Goal: Task Accomplishment & Management: Manage account settings

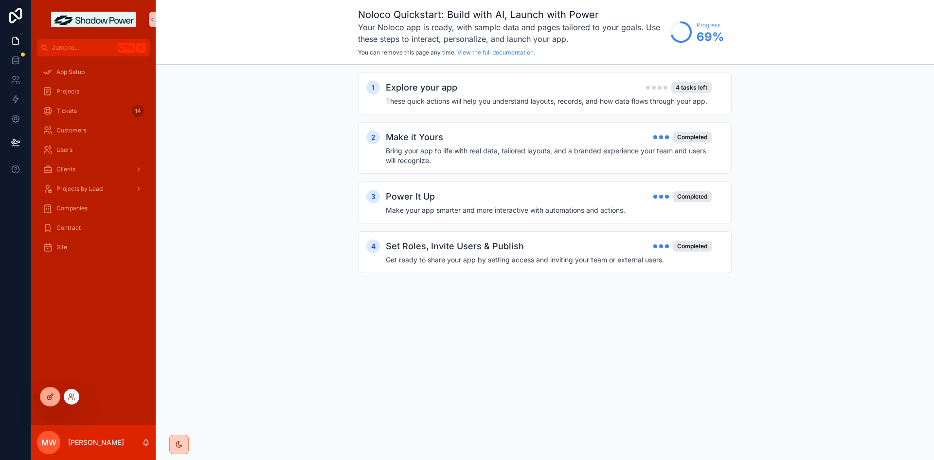
click at [52, 396] on icon at bounding box center [50, 397] width 8 height 8
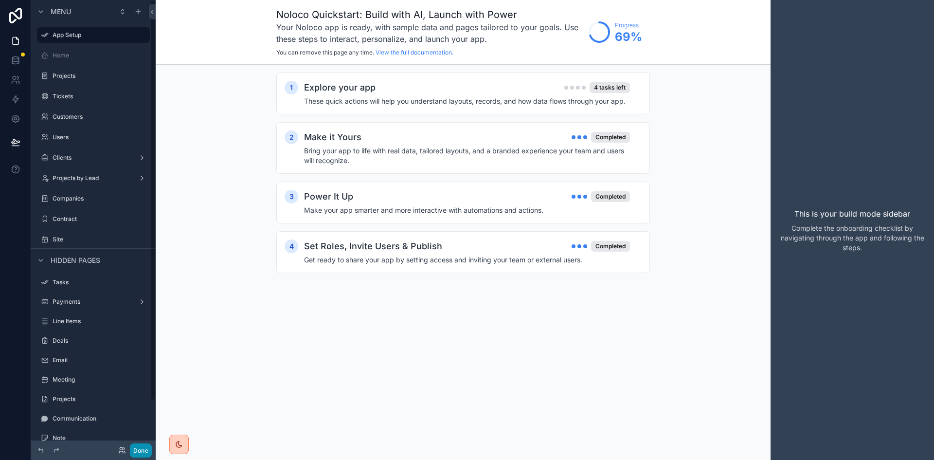
click at [142, 452] on button "Done" at bounding box center [141, 450] width 22 height 14
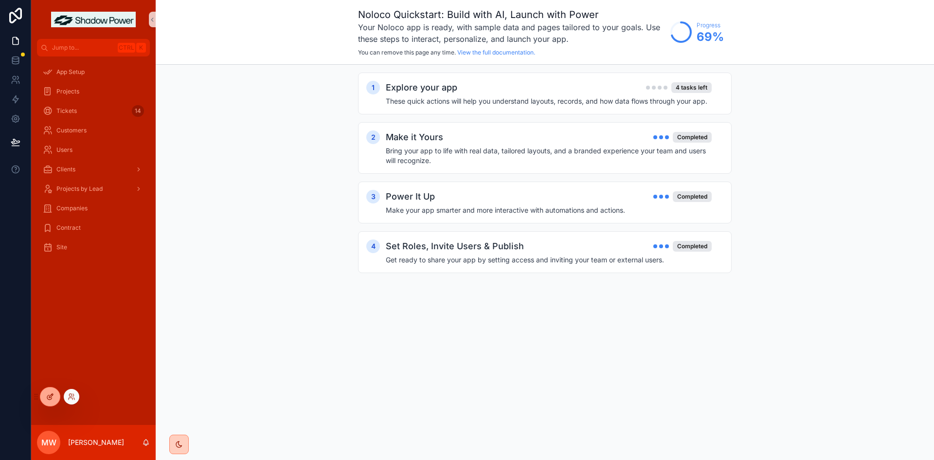
click at [53, 401] on div at bounding box center [49, 396] width 19 height 18
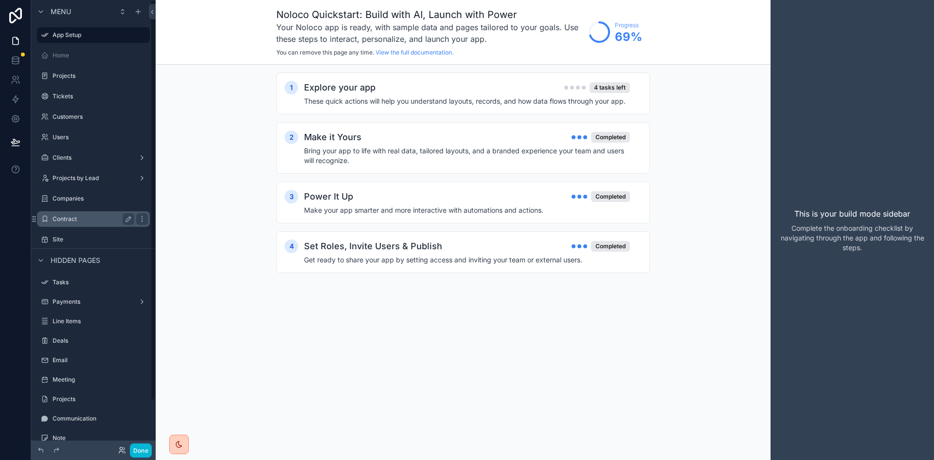
click at [96, 214] on div "Contract" at bounding box center [94, 219] width 82 height 12
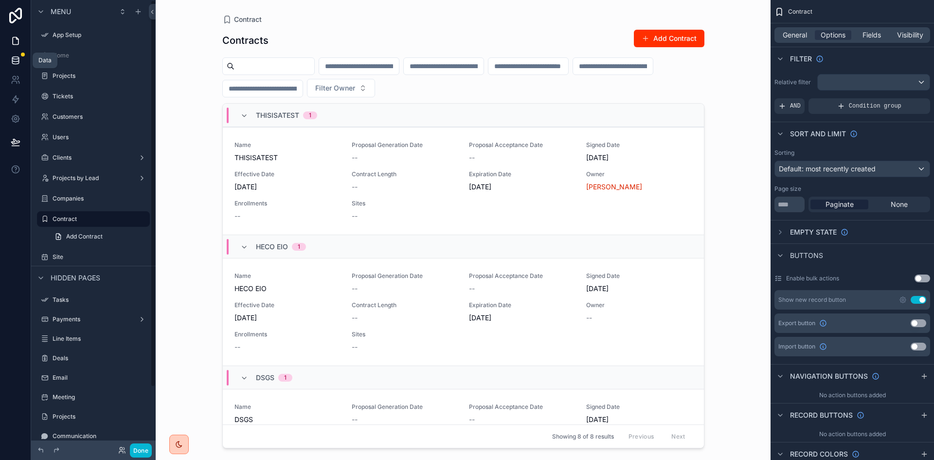
click at [8, 62] on link at bounding box center [15, 60] width 31 height 19
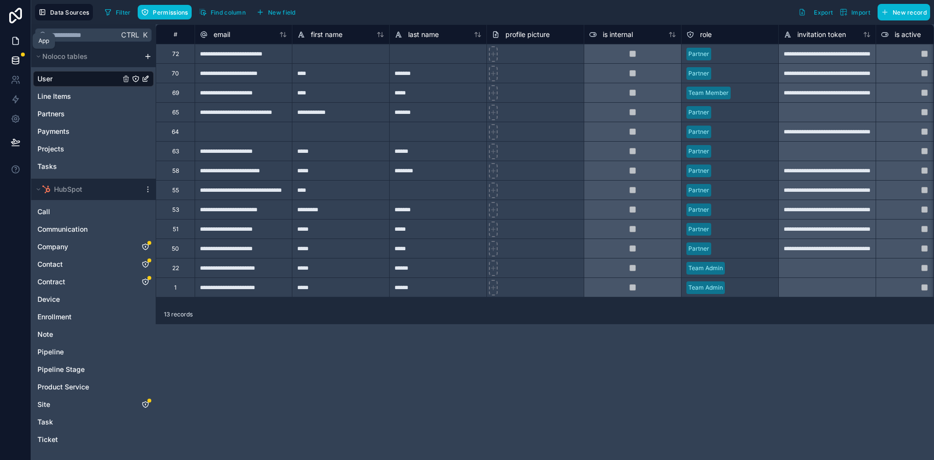
click at [17, 41] on icon at bounding box center [16, 41] width 10 height 10
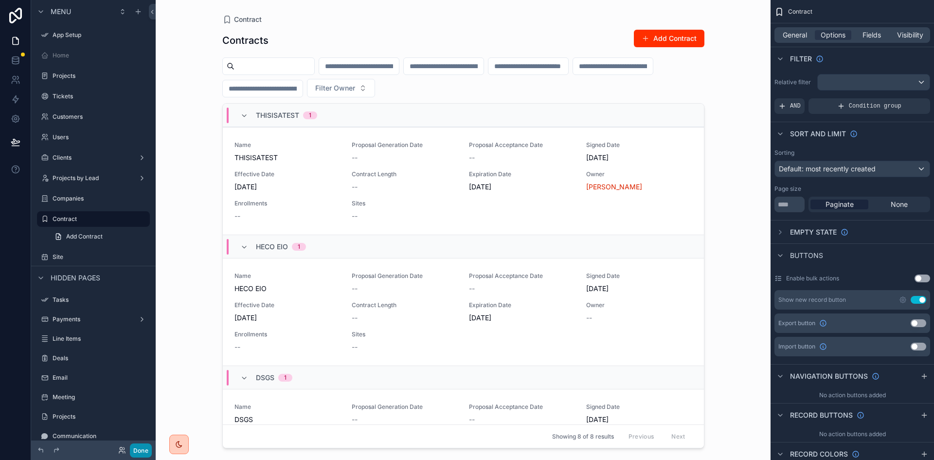
click at [133, 449] on button "Done" at bounding box center [141, 450] width 22 height 14
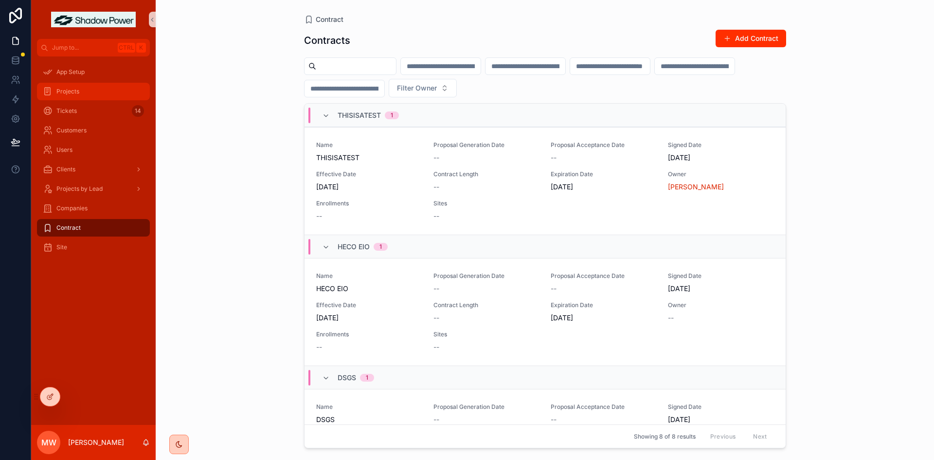
click at [69, 89] on span "Projects" at bounding box center [67, 92] width 23 height 8
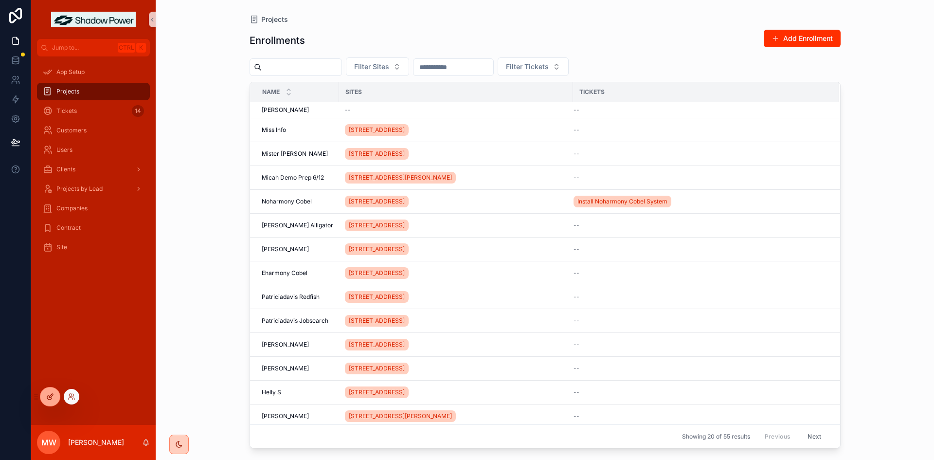
click at [57, 394] on div at bounding box center [49, 396] width 19 height 18
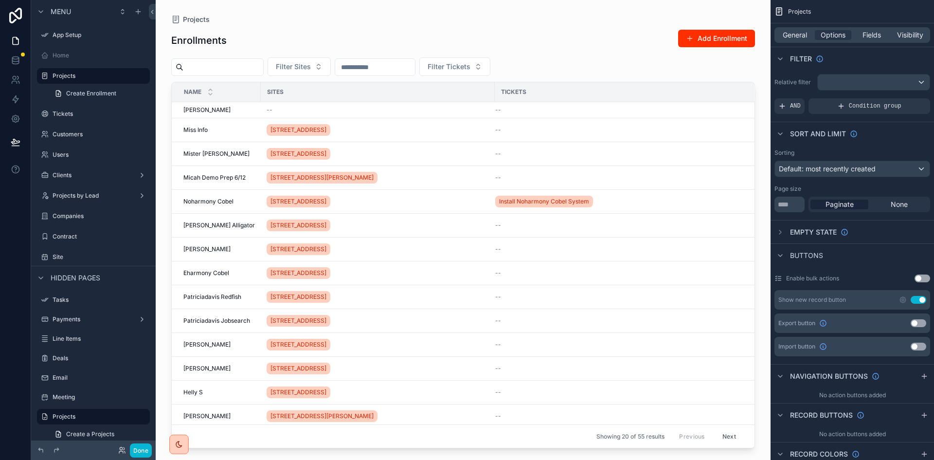
click at [221, 39] on div "scrollable content" at bounding box center [463, 224] width 615 height 448
click at [202, 43] on h1 "Enrollments" at bounding box center [198, 41] width 55 height 14
click at [788, 35] on span "General" at bounding box center [795, 35] width 24 height 10
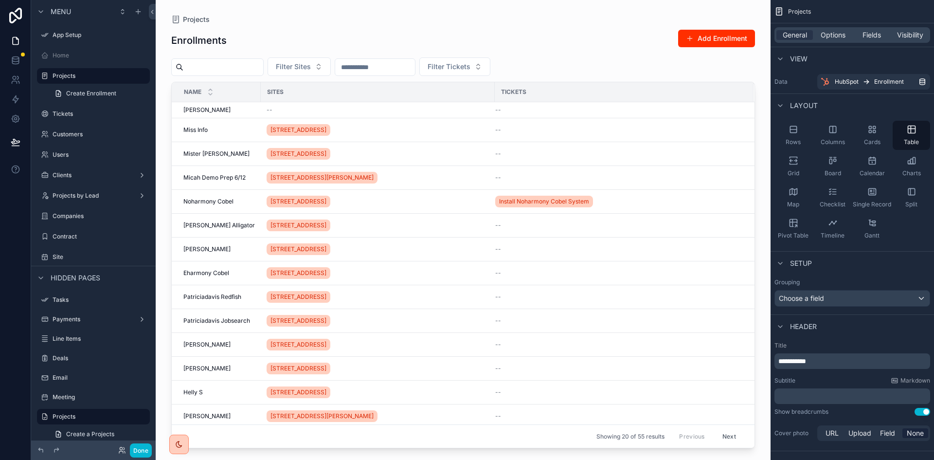
click at [816, 360] on p "**********" at bounding box center [853, 361] width 150 height 10
click at [817, 360] on p "**********" at bounding box center [853, 361] width 150 height 10
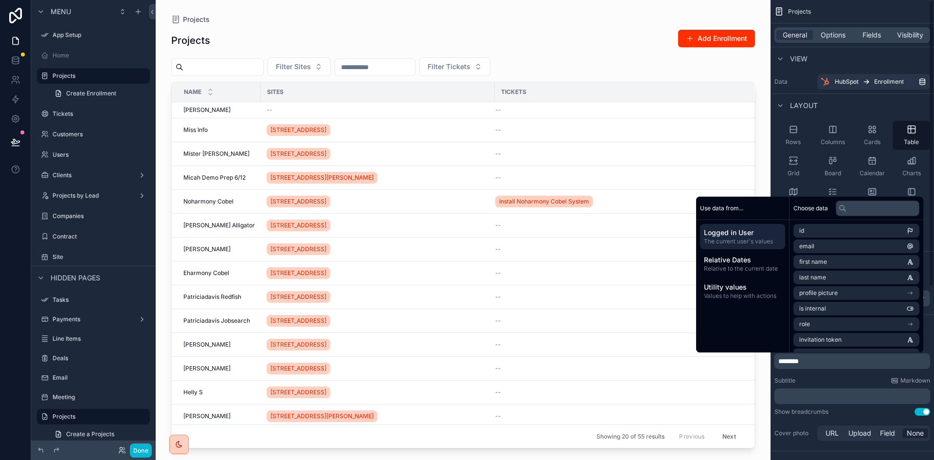
click at [808, 378] on div "Subtitle Markdown" at bounding box center [852, 380] width 156 height 8
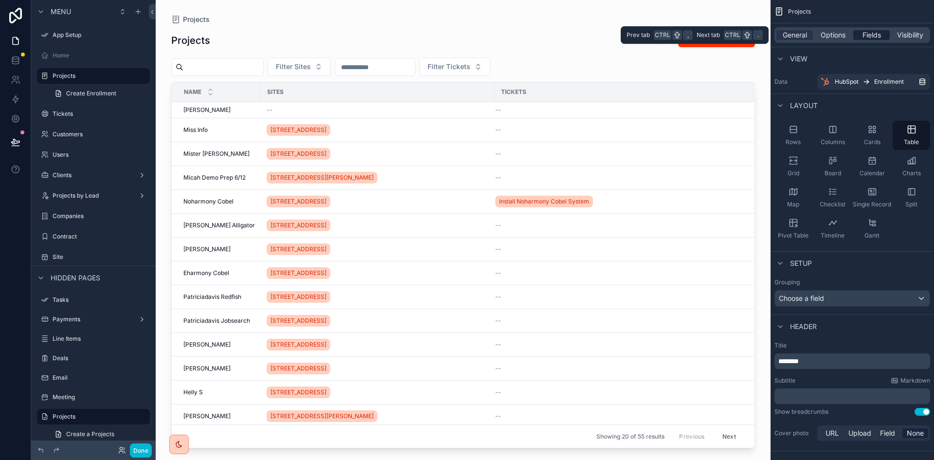
click at [876, 36] on span "Fields" at bounding box center [871, 35] width 18 height 10
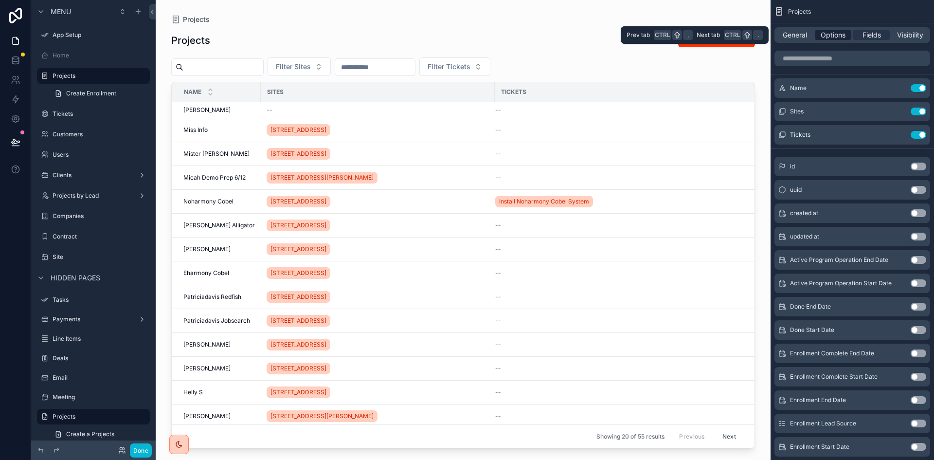
click at [846, 38] on div "Options" at bounding box center [833, 35] width 36 height 10
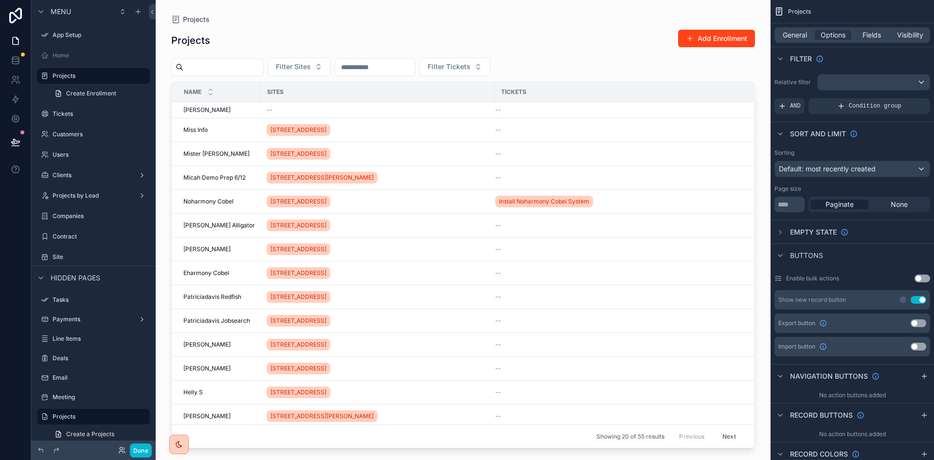
click at [710, 42] on button "Add Enrollment" at bounding box center [716, 39] width 77 height 18
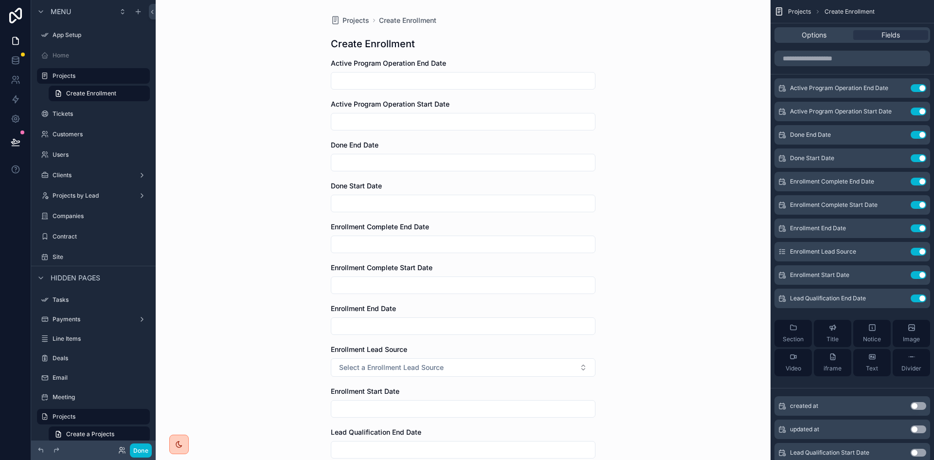
click at [803, 9] on span "Projects" at bounding box center [799, 12] width 23 height 8
click at [83, 75] on label "Projects" at bounding box center [92, 76] width 78 height 8
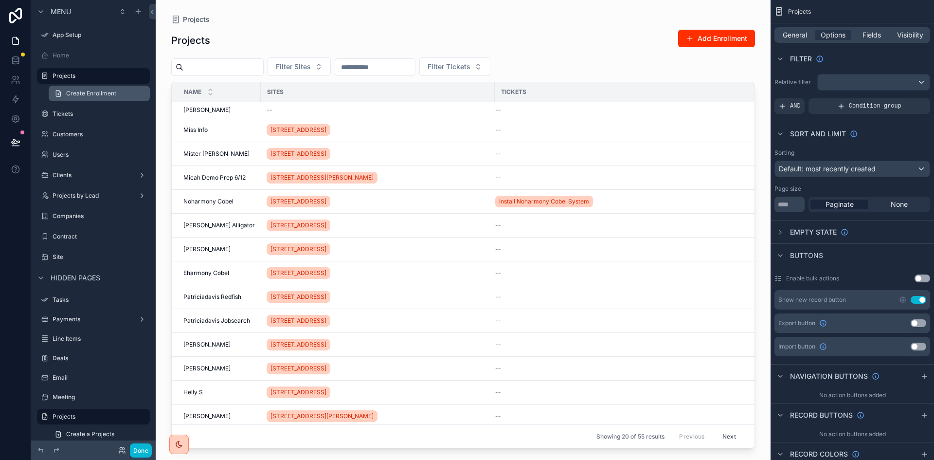
click at [104, 96] on span "Create Enrollment" at bounding box center [91, 93] width 50 height 8
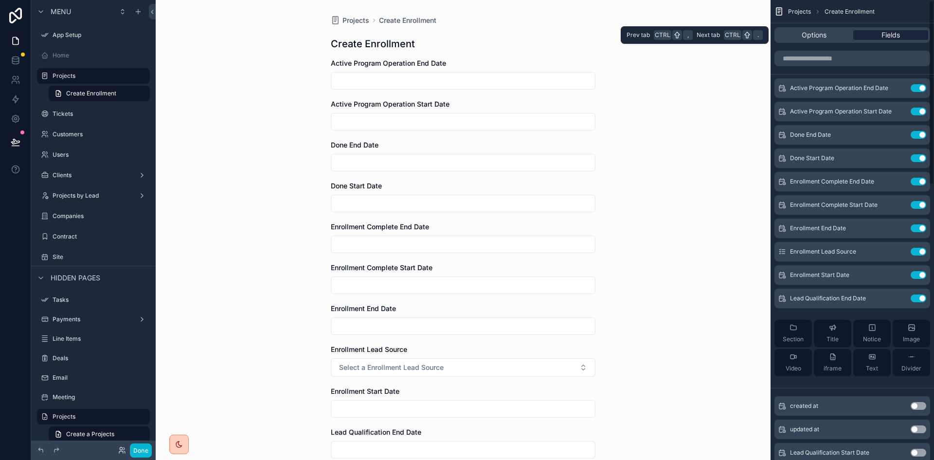
click at [874, 38] on div "Fields" at bounding box center [890, 35] width 75 height 10
click at [812, 39] on span "Options" at bounding box center [814, 35] width 25 height 10
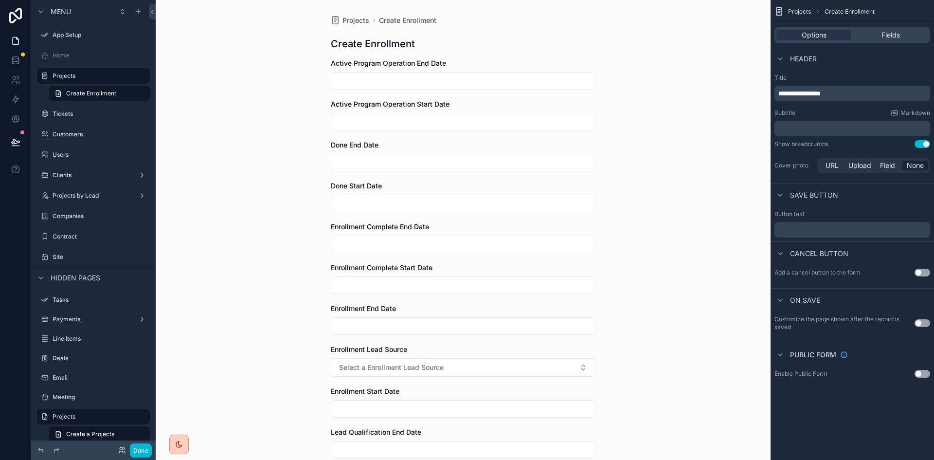
click at [821, 93] on span "**********" at bounding box center [799, 93] width 42 height 7
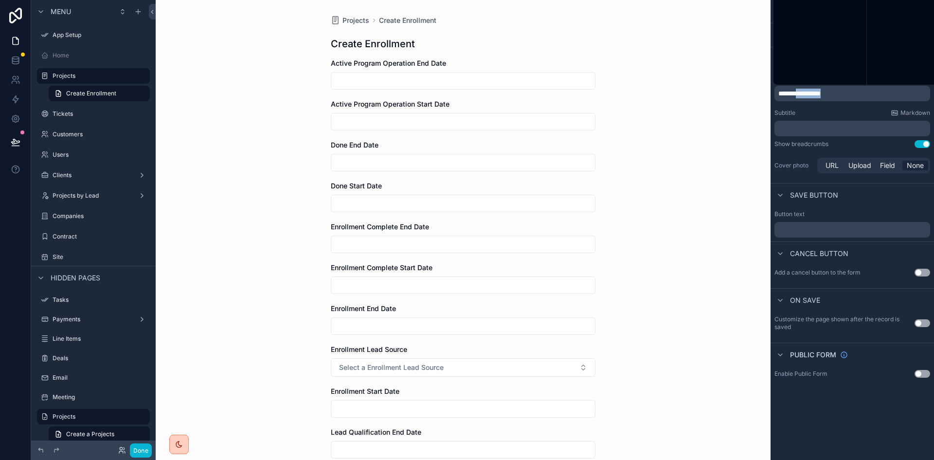
click at [821, 93] on span "**********" at bounding box center [799, 93] width 42 height 7
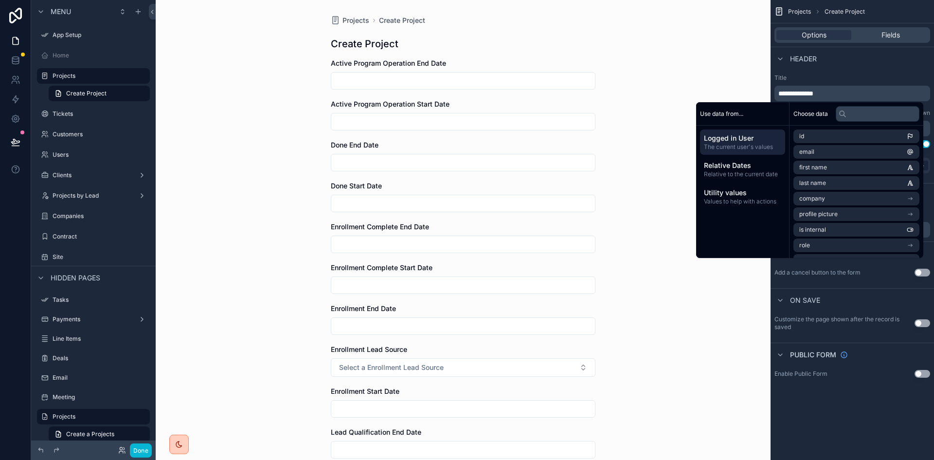
click at [860, 72] on div "**********" at bounding box center [851, 124] width 163 height 109
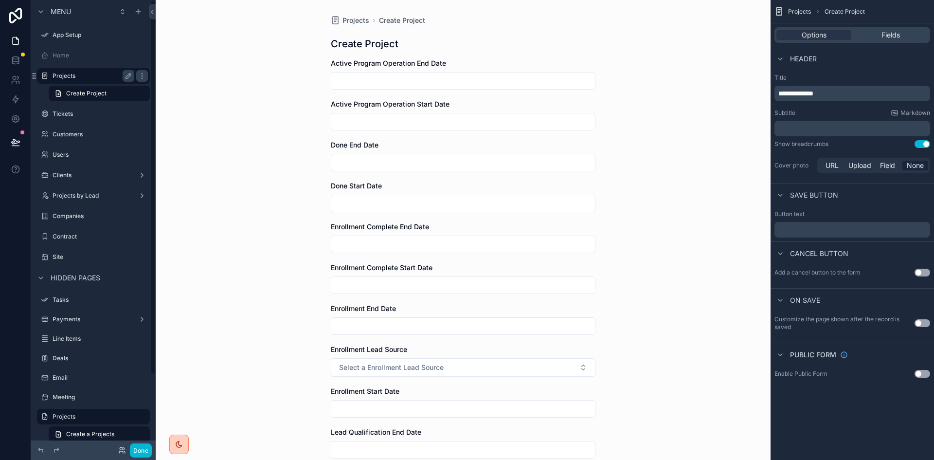
click at [93, 78] on label "Projects" at bounding box center [92, 76] width 78 height 8
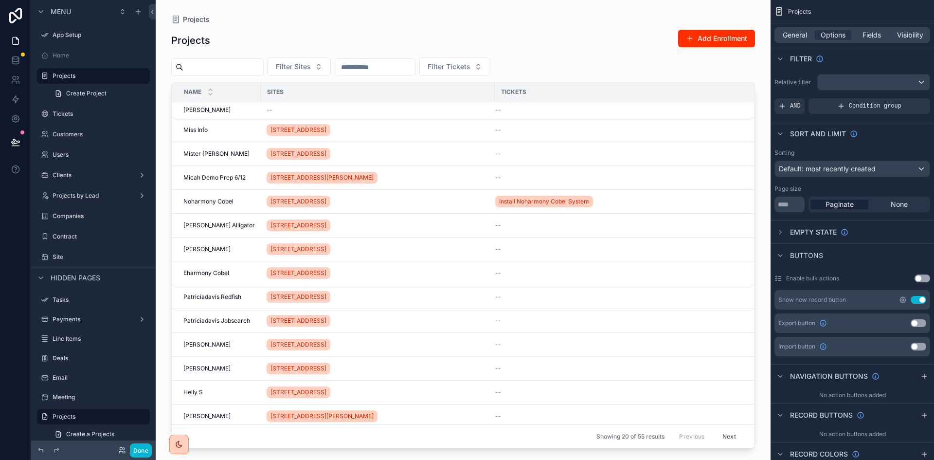
click at [902, 301] on icon "scrollable content" at bounding box center [903, 300] width 2 height 2
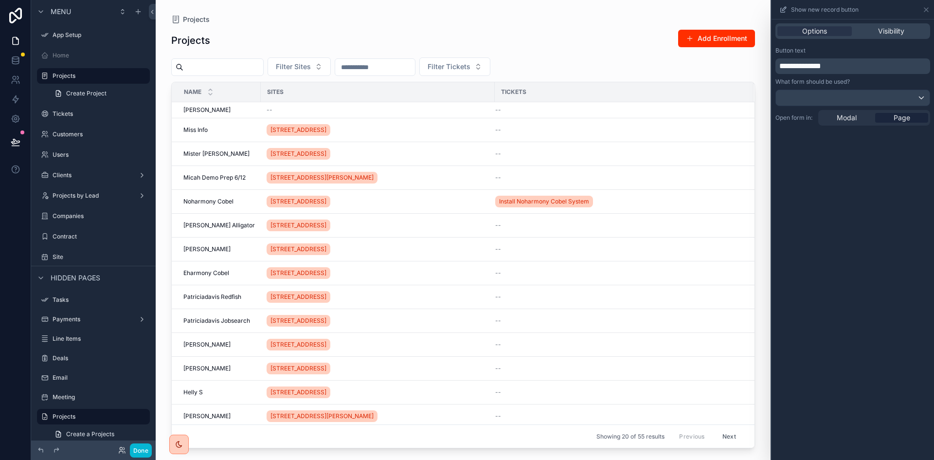
click at [821, 70] on span "**********" at bounding box center [800, 65] width 42 height 7
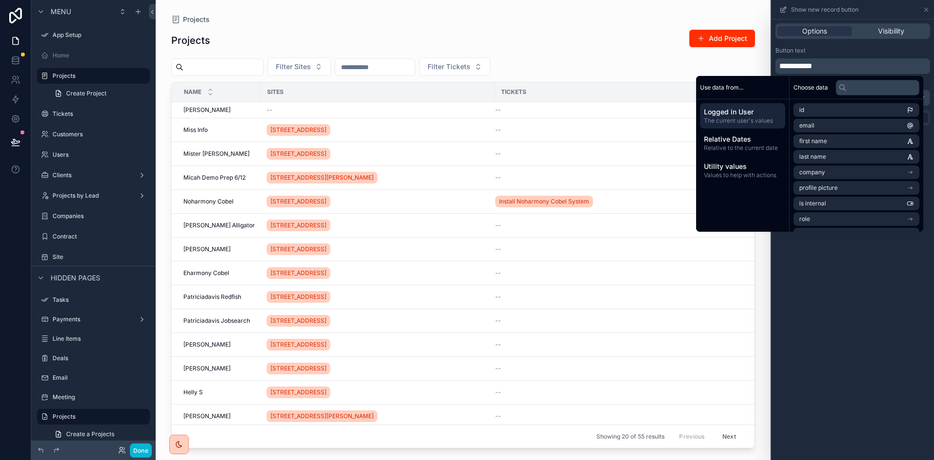
click at [856, 315] on div "**********" at bounding box center [852, 239] width 162 height 440
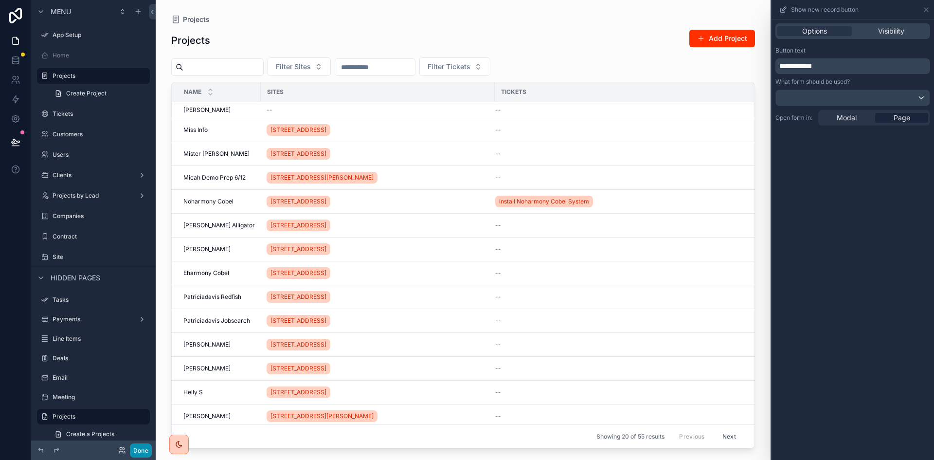
click at [143, 450] on button "Done" at bounding box center [141, 450] width 22 height 14
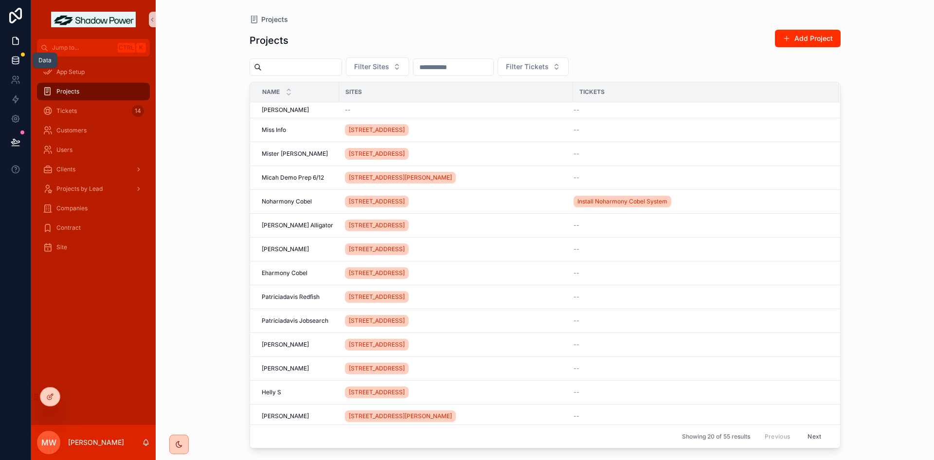
click at [14, 60] on icon at bounding box center [16, 60] width 10 height 10
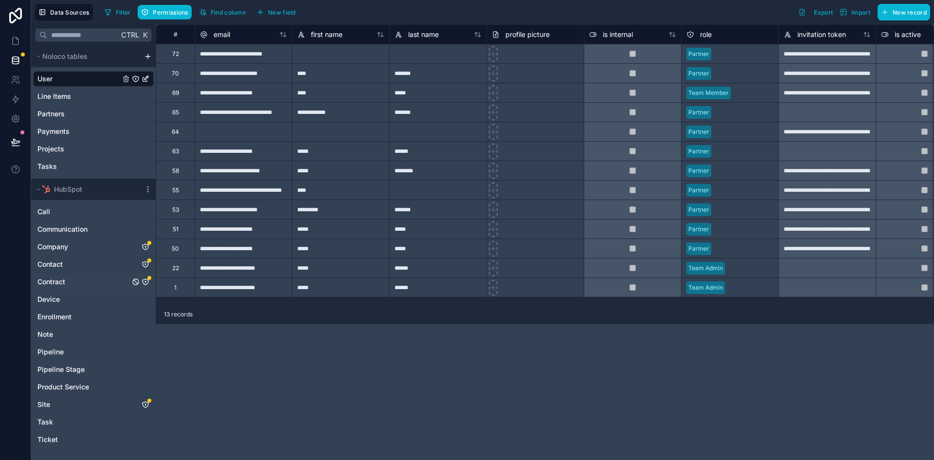
click at [89, 280] on link "Contract" at bounding box center [83, 282] width 92 height 10
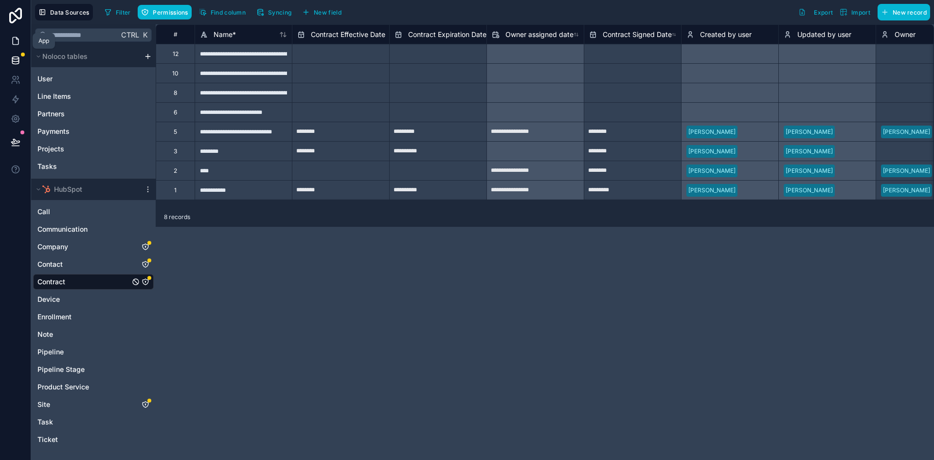
click at [14, 33] on link at bounding box center [15, 40] width 31 height 19
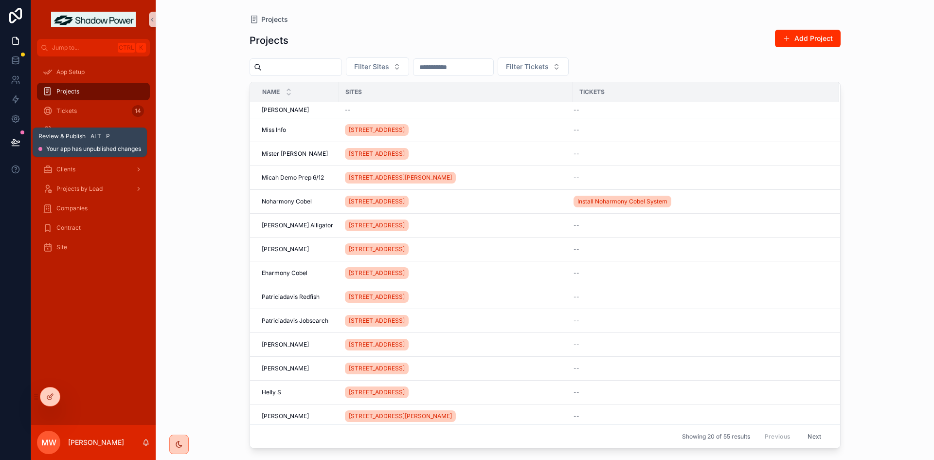
click at [15, 131] on button at bounding box center [15, 141] width 21 height 27
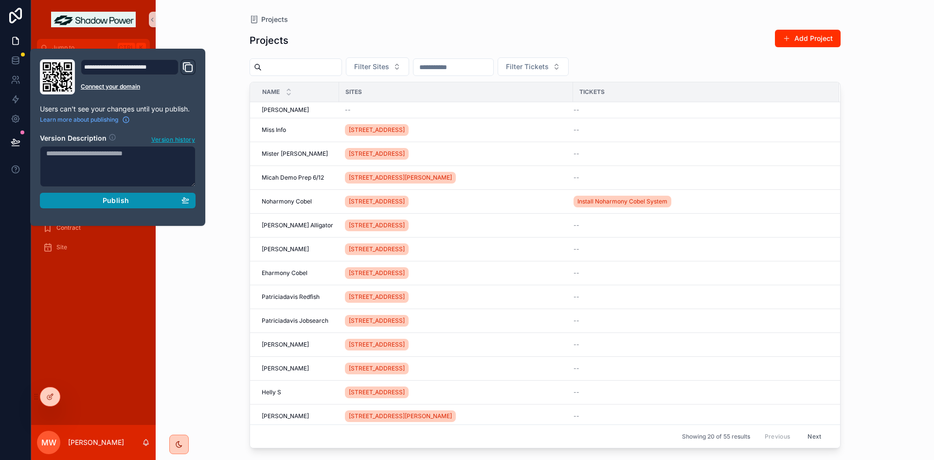
click at [132, 201] on div "Publish" at bounding box center [117, 200] width 143 height 9
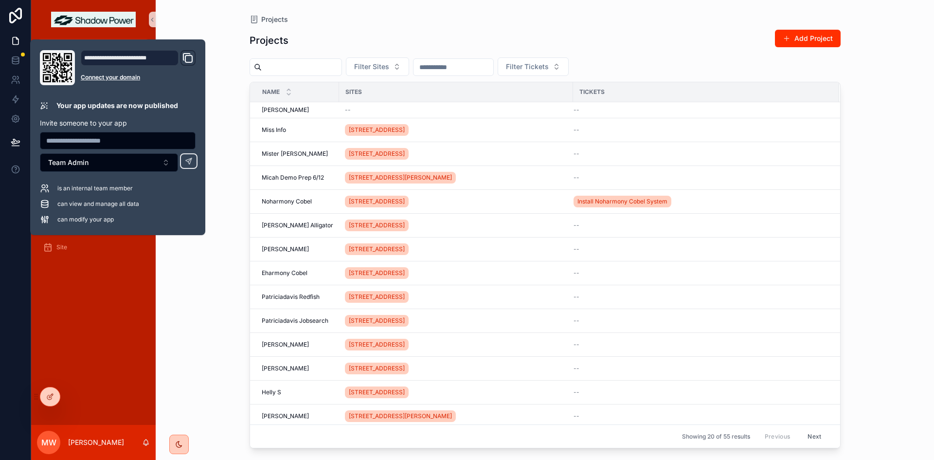
click at [184, 281] on div "Projects Projects Add Project Filter Sites Filter Tickets Name Sites Tickets Li…" at bounding box center [545, 230] width 778 height 460
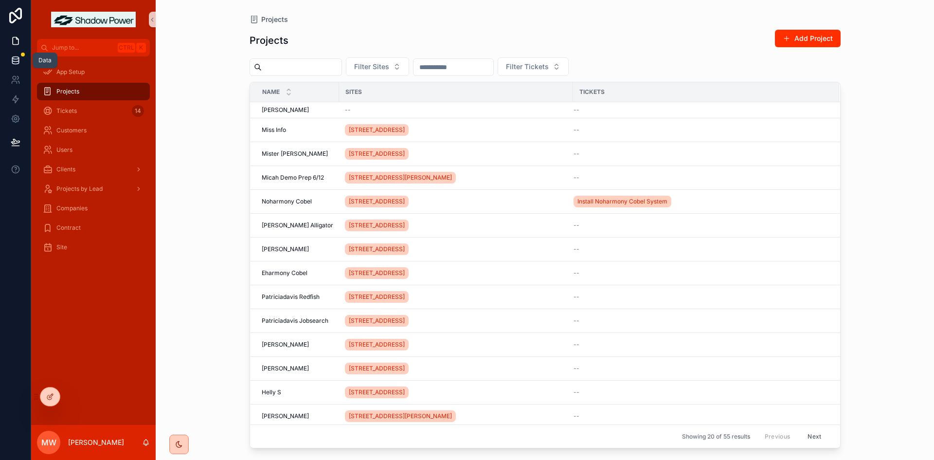
click at [11, 58] on icon at bounding box center [16, 60] width 10 height 10
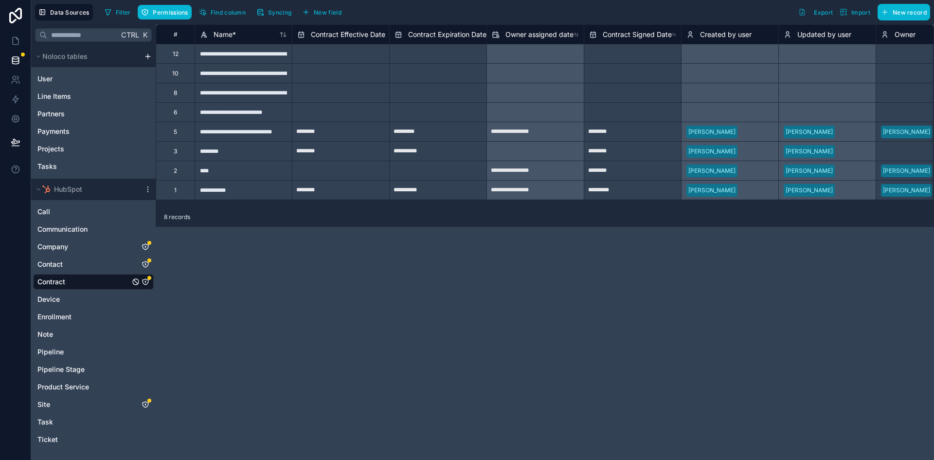
click at [144, 282] on icon "Contract" at bounding box center [146, 282] width 8 height 8
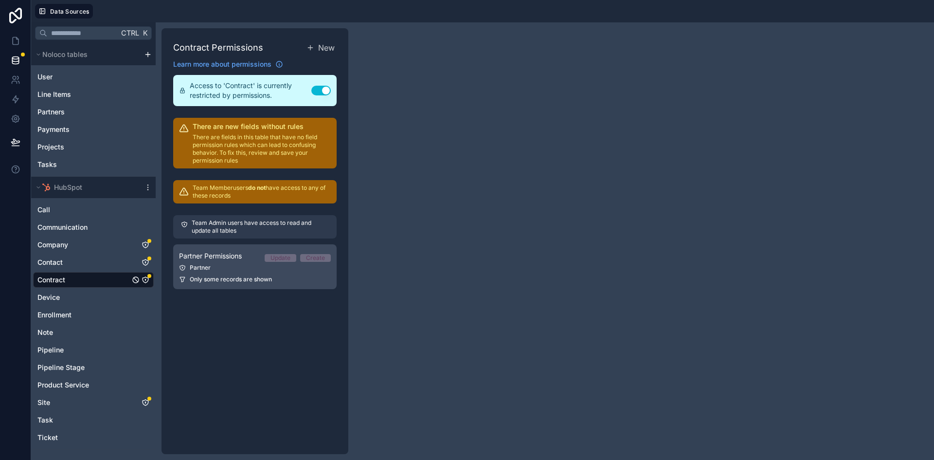
click at [235, 262] on link "Partner Permissions Update Create Partner Only some records are shown" at bounding box center [254, 266] width 163 height 45
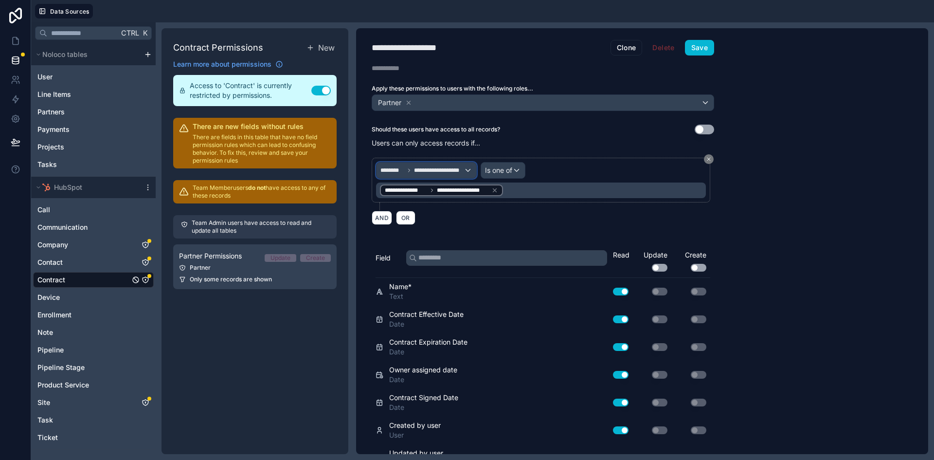
click at [467, 170] on div "**********" at bounding box center [426, 170] width 100 height 16
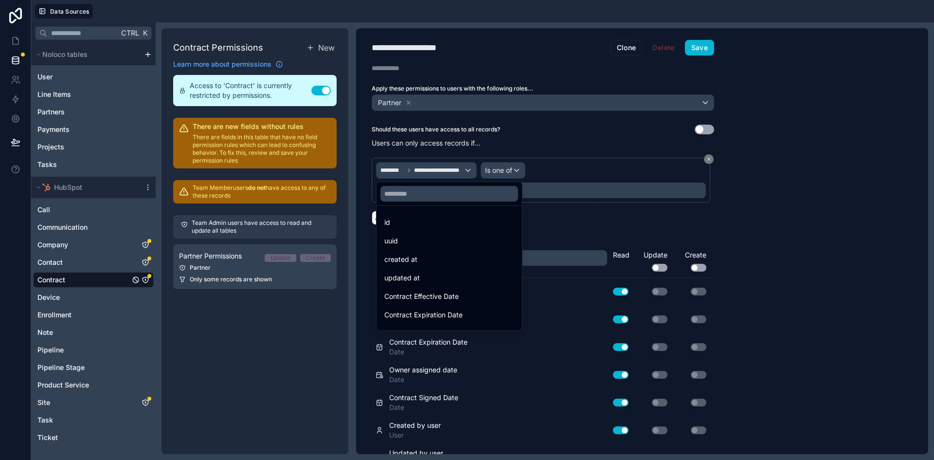
click at [91, 261] on div at bounding box center [467, 230] width 934 height 460
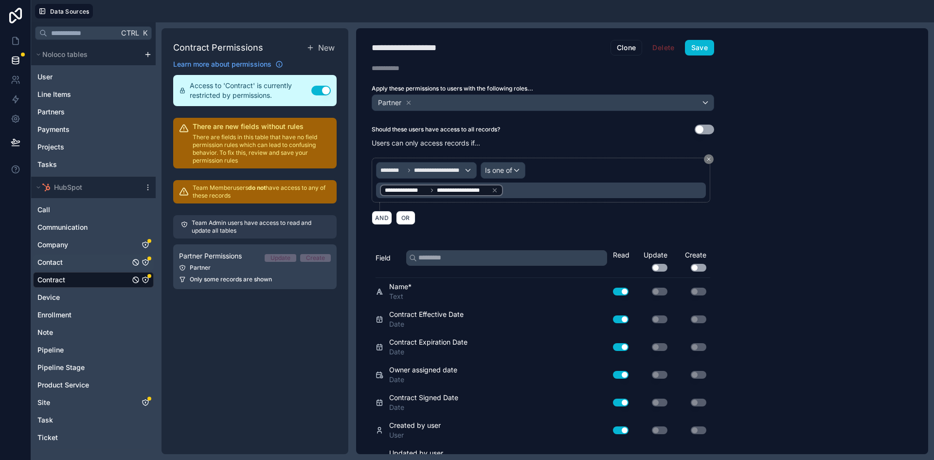
click at [88, 264] on link "Contact" at bounding box center [83, 262] width 92 height 10
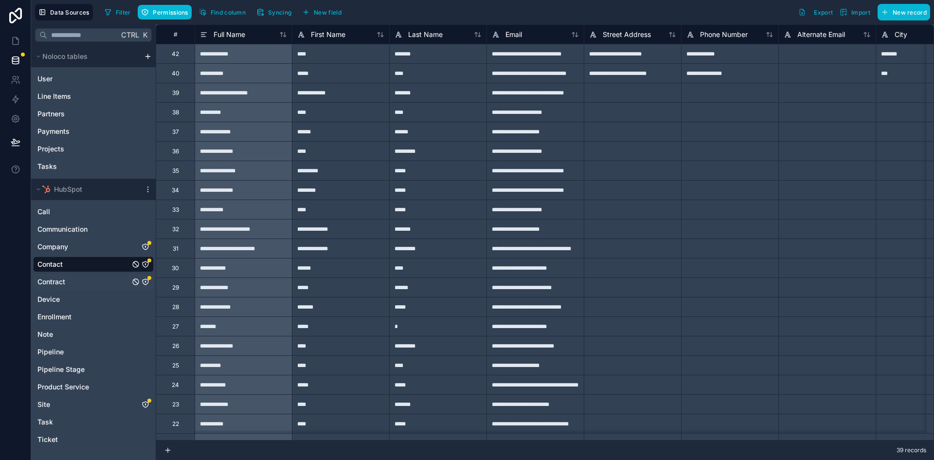
click at [89, 280] on link "Contract" at bounding box center [83, 282] width 92 height 10
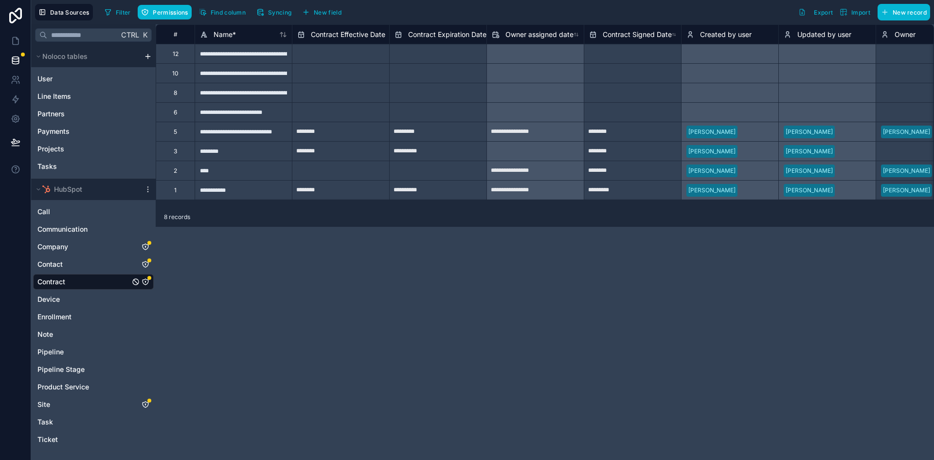
click at [147, 282] on icon "Contract" at bounding box center [146, 282] width 8 height 8
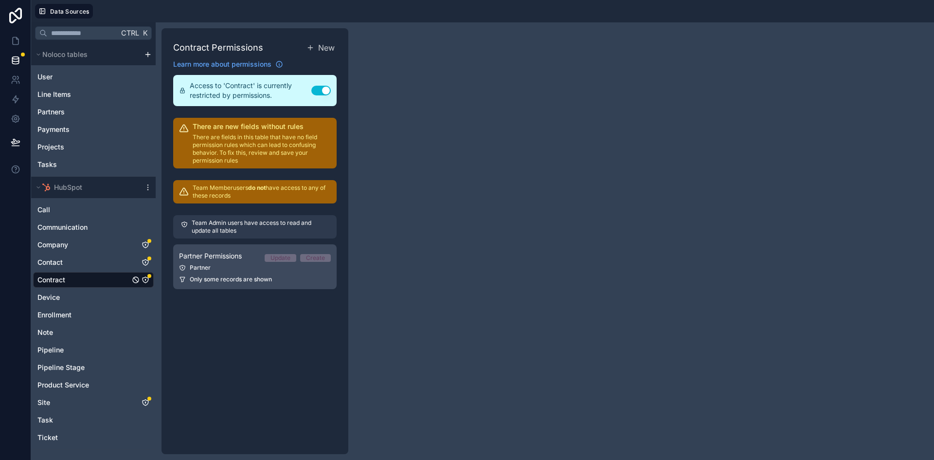
click at [244, 271] on link "Partner Permissions Update Create Partner Only some records are shown" at bounding box center [254, 266] width 163 height 45
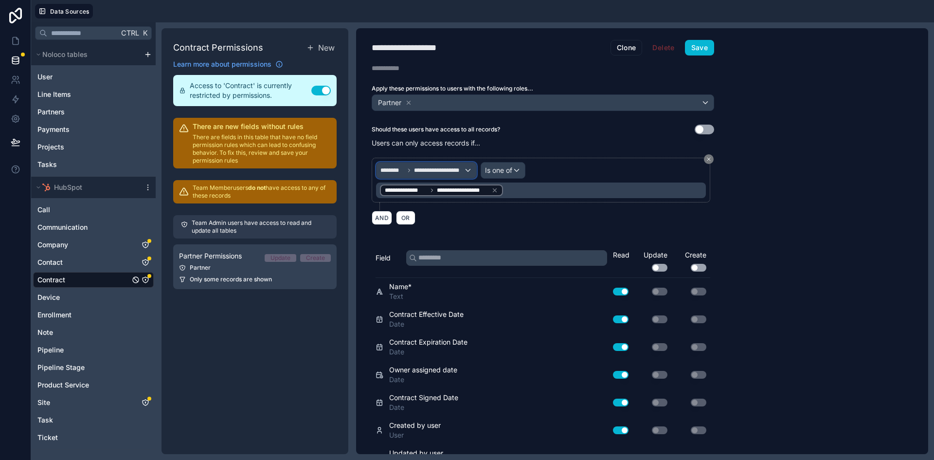
click at [462, 171] on span "**********" at bounding box center [439, 170] width 50 height 8
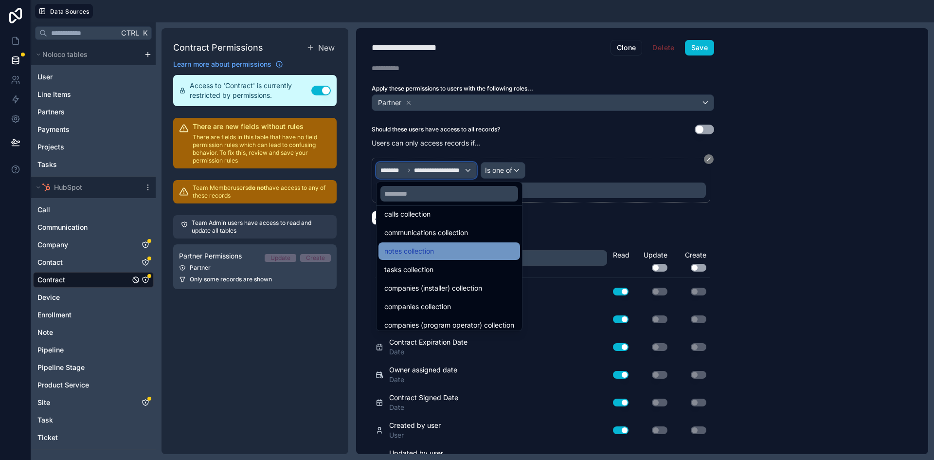
scroll to position [513, 0]
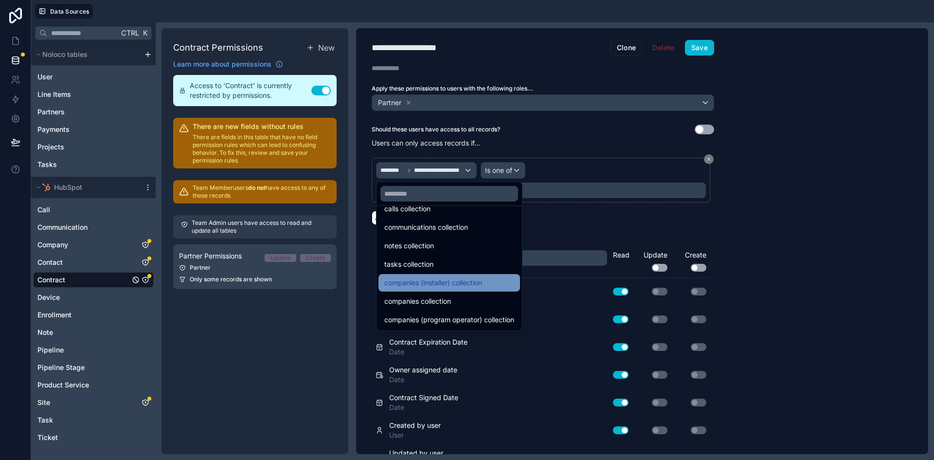
click at [489, 286] on div "companies (installer) collection" at bounding box center [449, 283] width 130 height 12
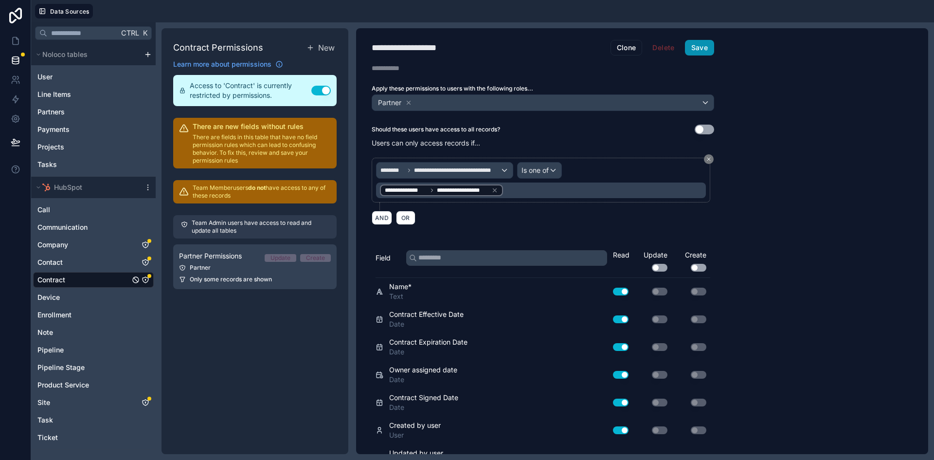
click at [699, 44] on button "Save" at bounding box center [699, 48] width 29 height 16
click at [699, 47] on button "Save" at bounding box center [699, 48] width 29 height 16
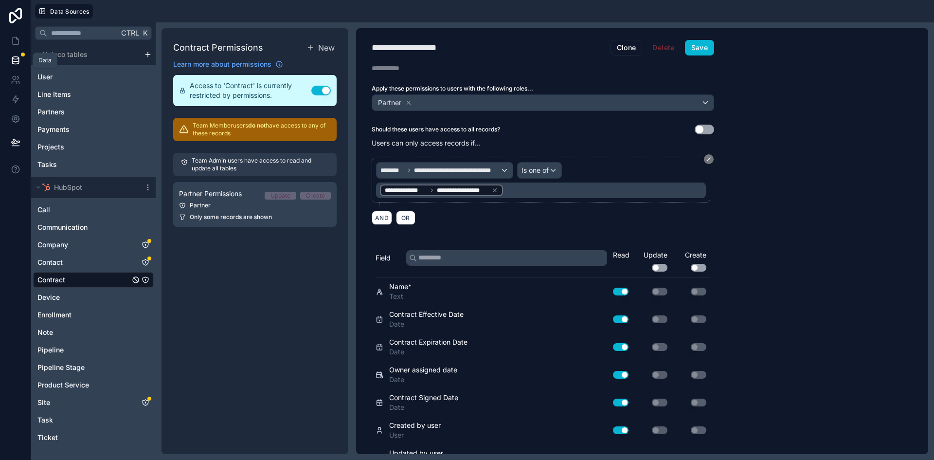
click at [17, 57] on icon at bounding box center [16, 60] width 10 height 10
click at [17, 43] on icon at bounding box center [16, 41] width 10 height 10
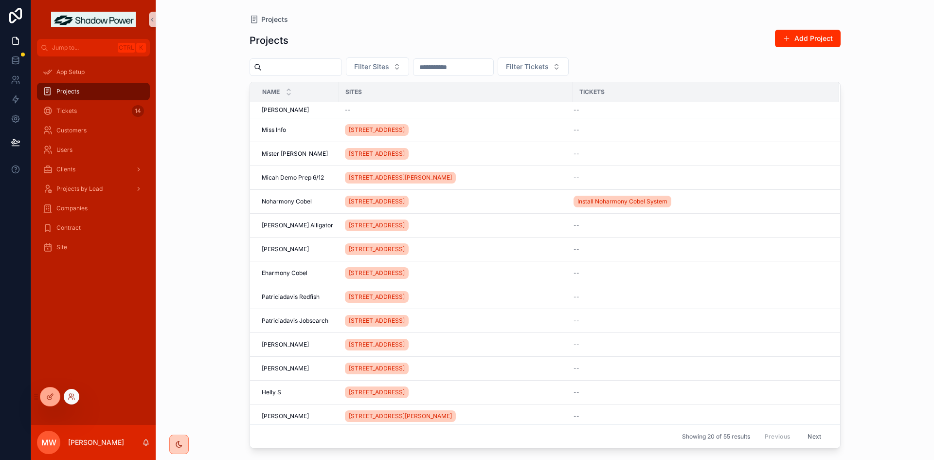
click at [67, 396] on div at bounding box center [72, 397] width 16 height 16
click at [75, 396] on div at bounding box center [72, 397] width 16 height 16
click at [72, 393] on icon at bounding box center [72, 397] width 8 height 8
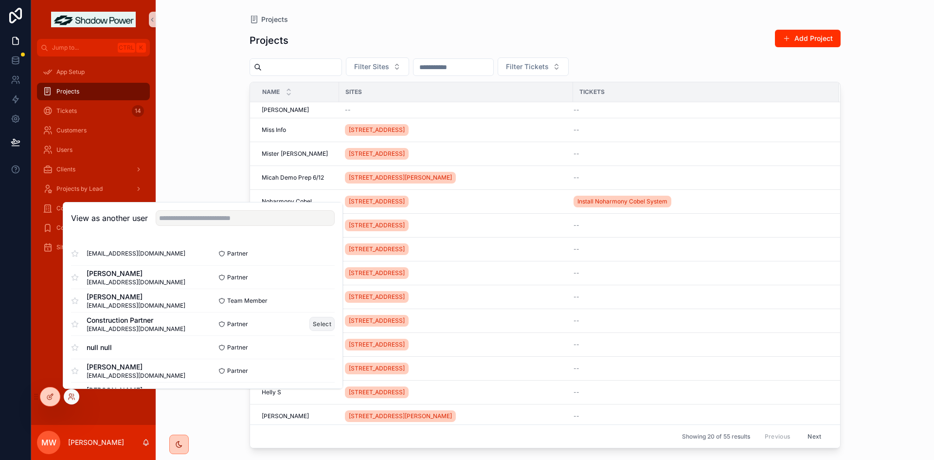
click at [313, 321] on button "Select" at bounding box center [321, 324] width 25 height 14
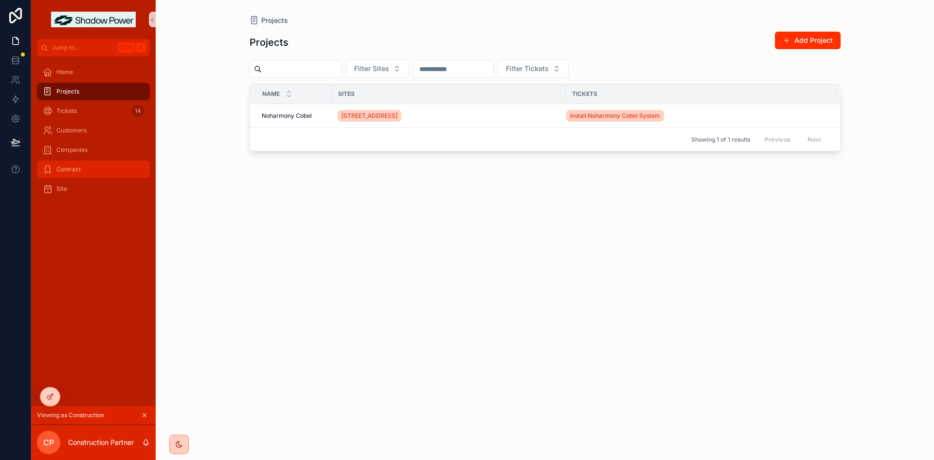
click at [85, 166] on div "Contract" at bounding box center [93, 169] width 101 height 16
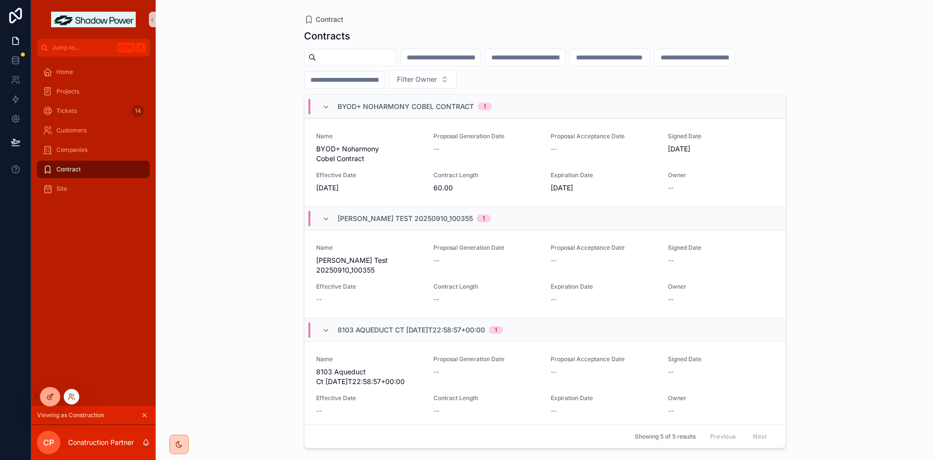
click at [52, 397] on icon at bounding box center [50, 397] width 8 height 8
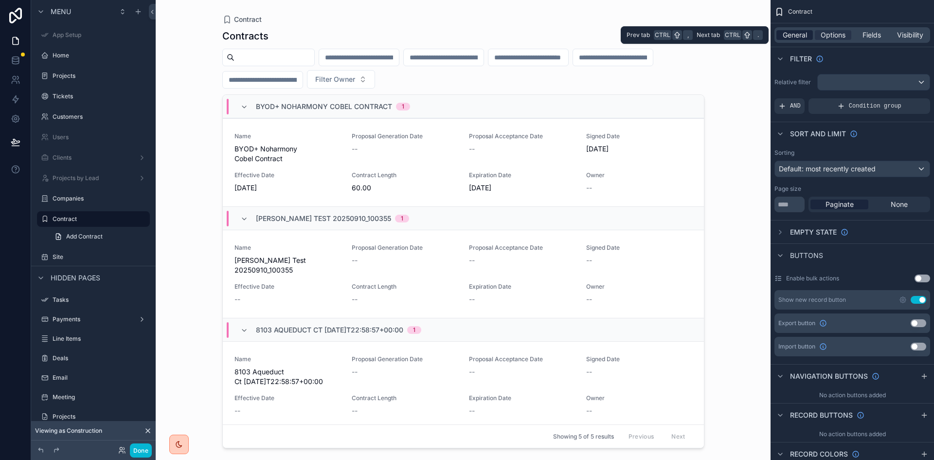
click at [785, 36] on span "General" at bounding box center [795, 35] width 24 height 10
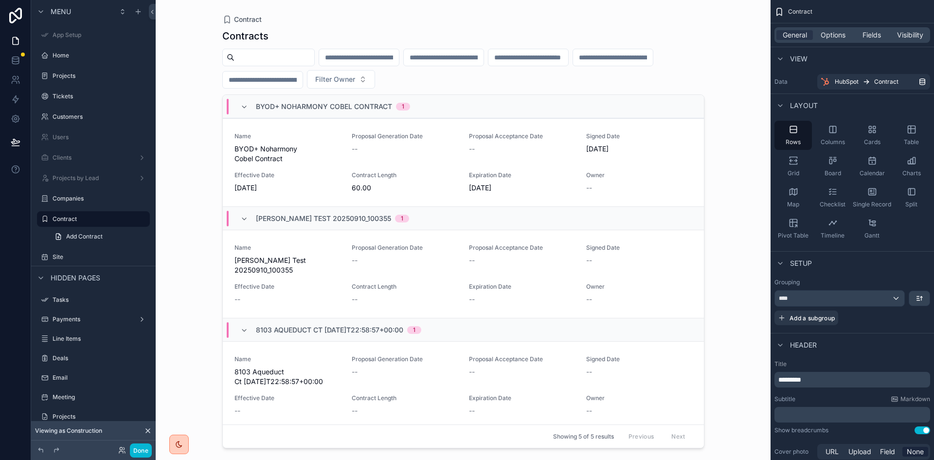
click at [814, 381] on p "*********" at bounding box center [853, 380] width 150 height 10
click at [814, 380] on p "*********" at bounding box center [853, 380] width 150 height 10
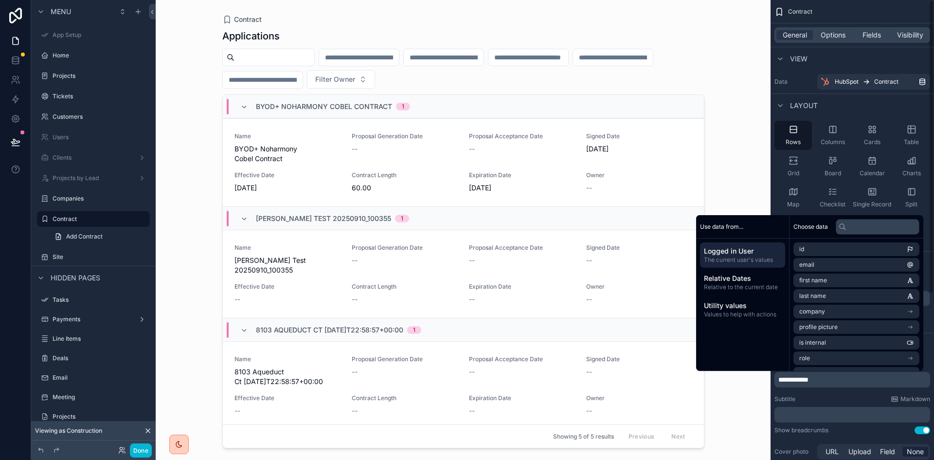
click at [847, 395] on div "Subtitle Markdown" at bounding box center [852, 399] width 156 height 8
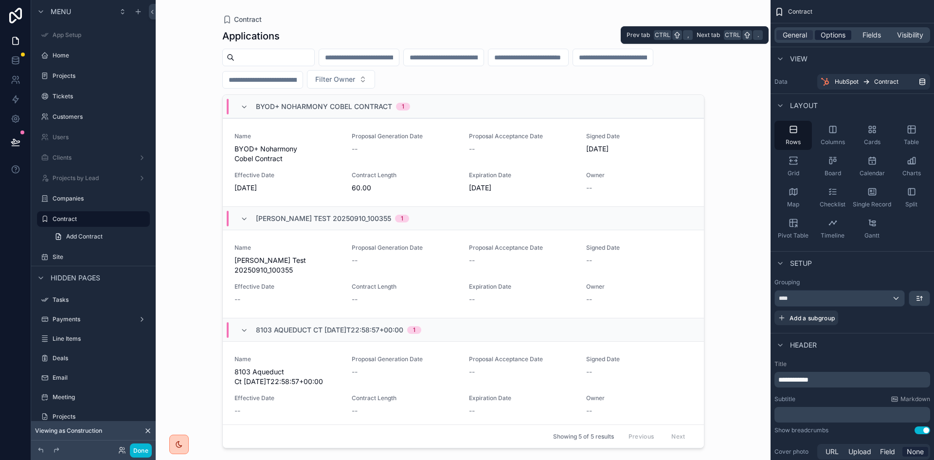
click at [840, 35] on span "Options" at bounding box center [833, 35] width 25 height 10
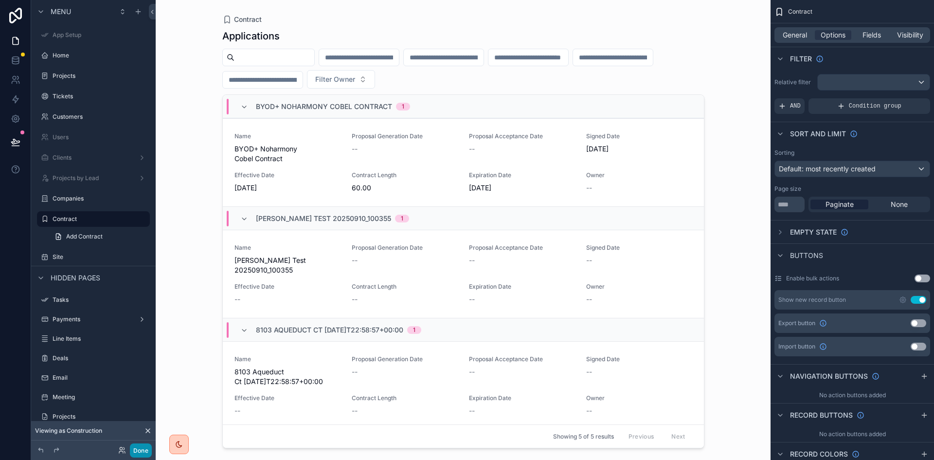
click at [135, 450] on button "Done" at bounding box center [141, 450] width 22 height 14
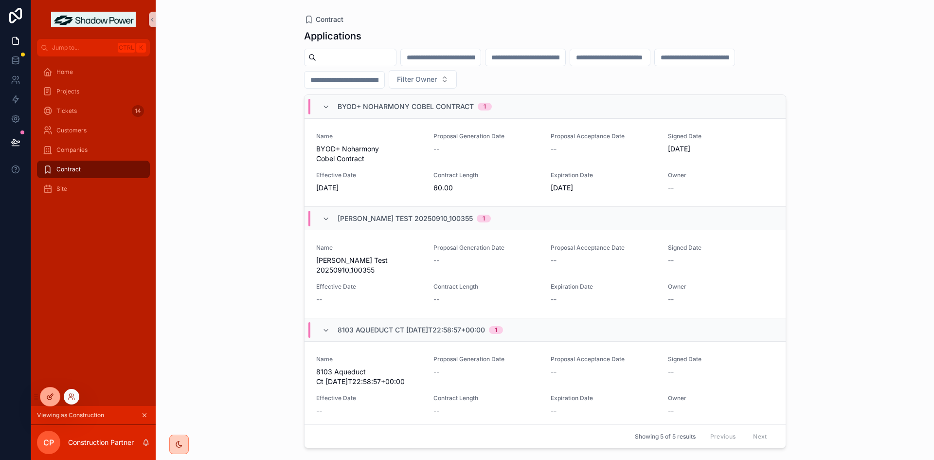
click at [49, 403] on div at bounding box center [49, 396] width 19 height 18
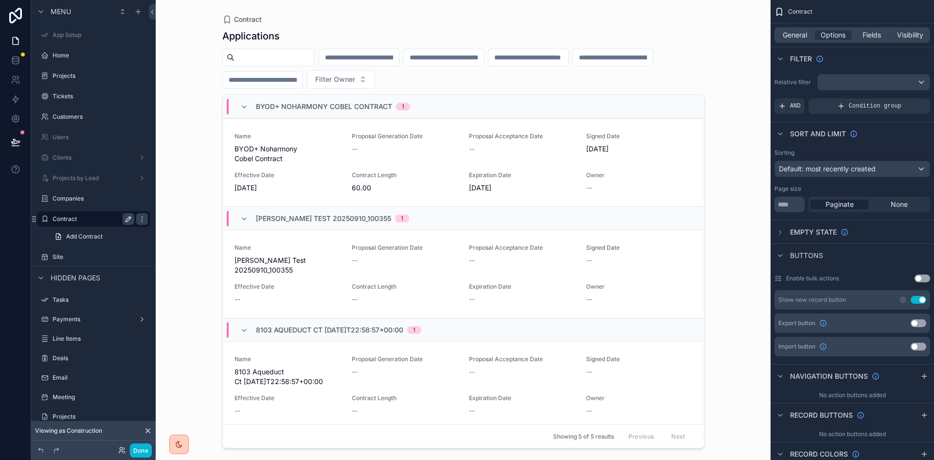
click at [130, 217] on icon "scrollable content" at bounding box center [129, 219] width 8 height 8
click at [103, 222] on input "********" at bounding box center [86, 219] width 66 height 12
type input "**********"
click at [138, 222] on icon "scrollable content" at bounding box center [142, 219] width 8 height 8
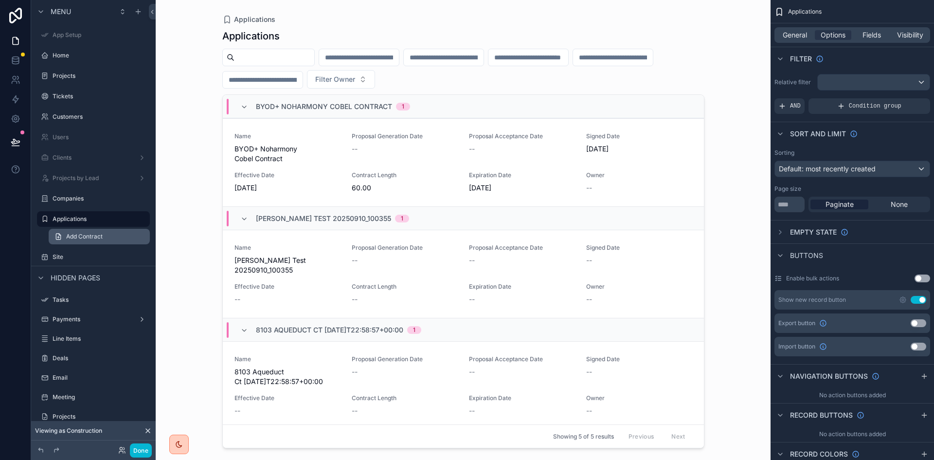
click at [88, 235] on span "Add Contract" at bounding box center [84, 236] width 36 height 8
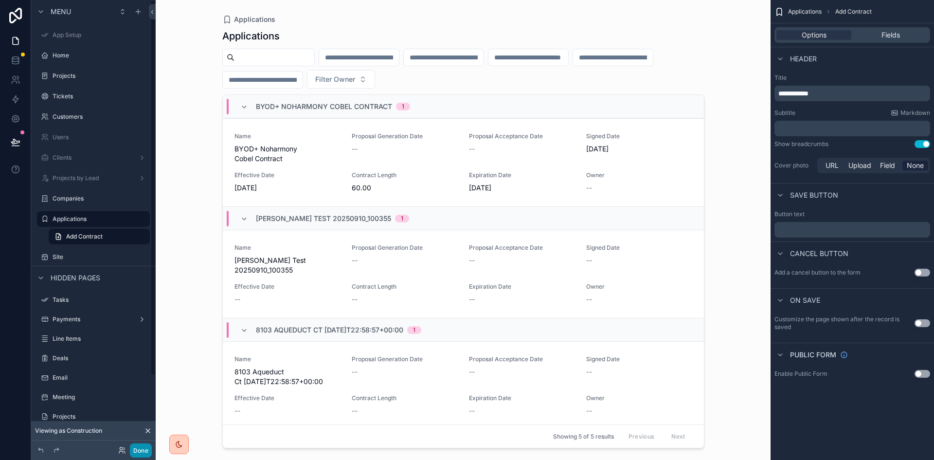
click at [136, 446] on button "Done" at bounding box center [141, 450] width 22 height 14
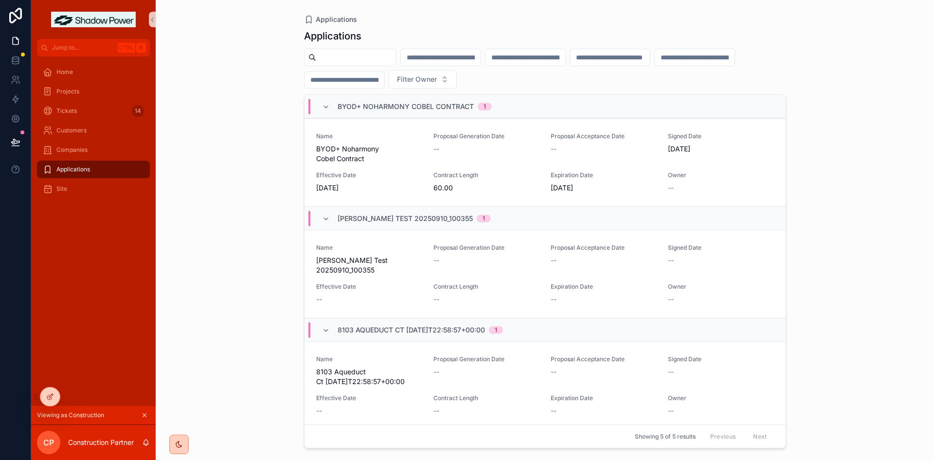
click at [210, 123] on div "Applications Applications Filter Owner BYOD+ Noharmony Cobel Contract 1 Name BY…" at bounding box center [545, 230] width 778 height 460
click at [53, 396] on icon at bounding box center [50, 397] width 8 height 8
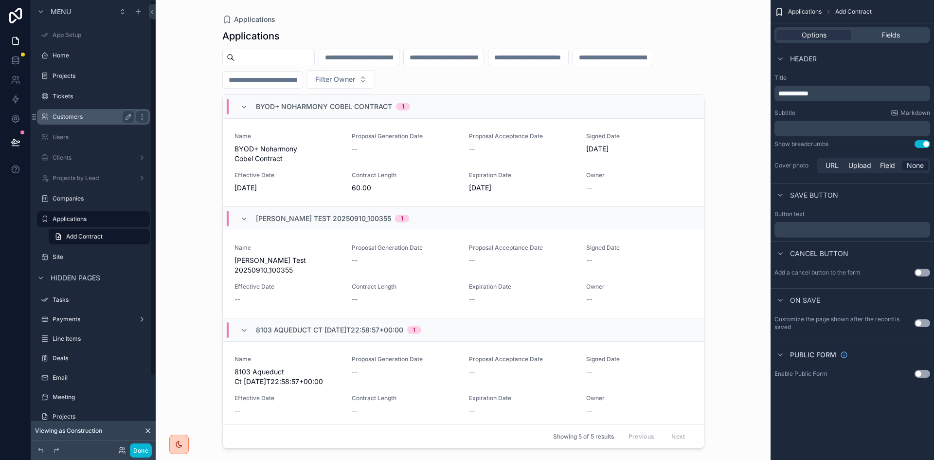
click at [74, 118] on label "Customers" at bounding box center [92, 117] width 78 height 8
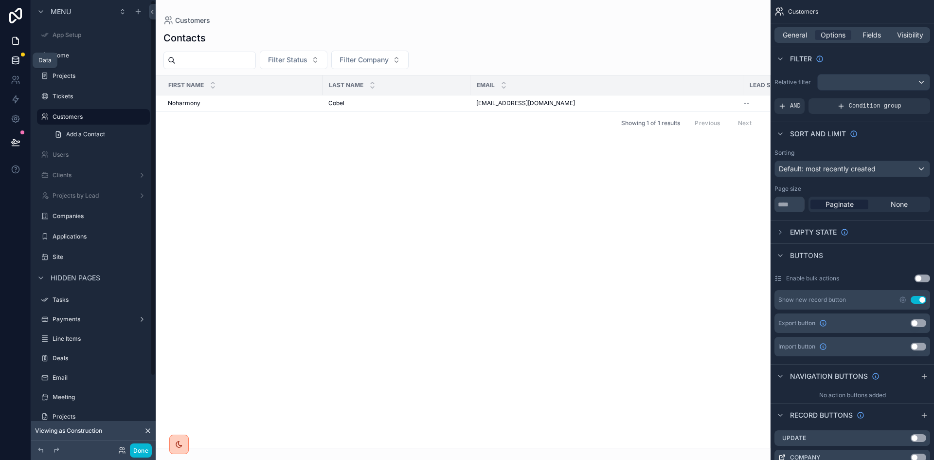
click at [9, 64] on link at bounding box center [15, 60] width 31 height 19
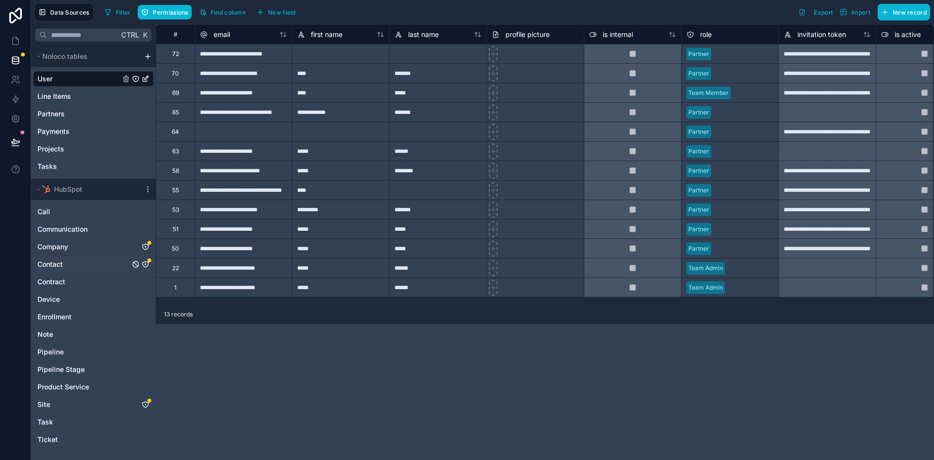
click at [147, 264] on icon "Contact" at bounding box center [146, 264] width 8 height 8
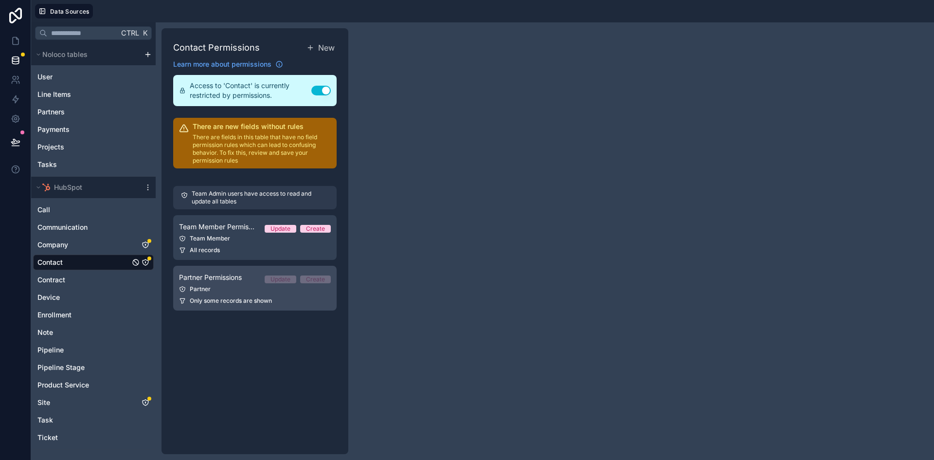
click at [234, 281] on span "Partner Permissions" at bounding box center [210, 277] width 63 height 10
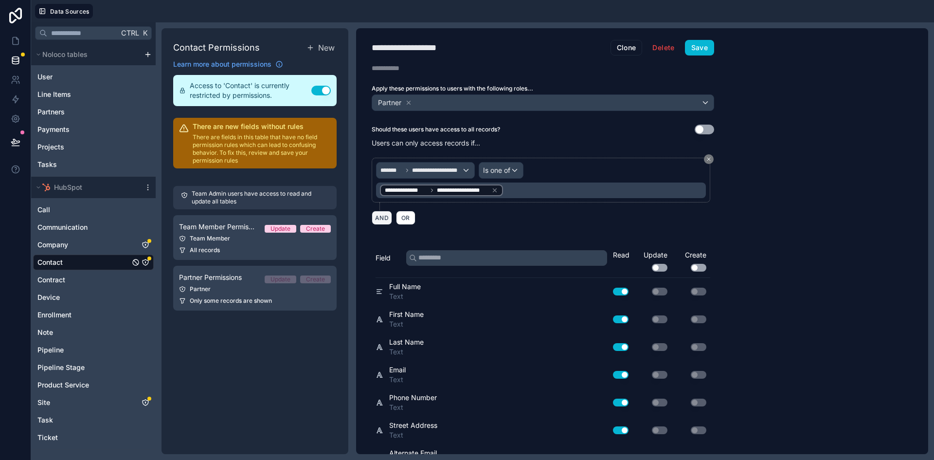
click at [373, 218] on button "AND" at bounding box center [382, 218] width 20 height 14
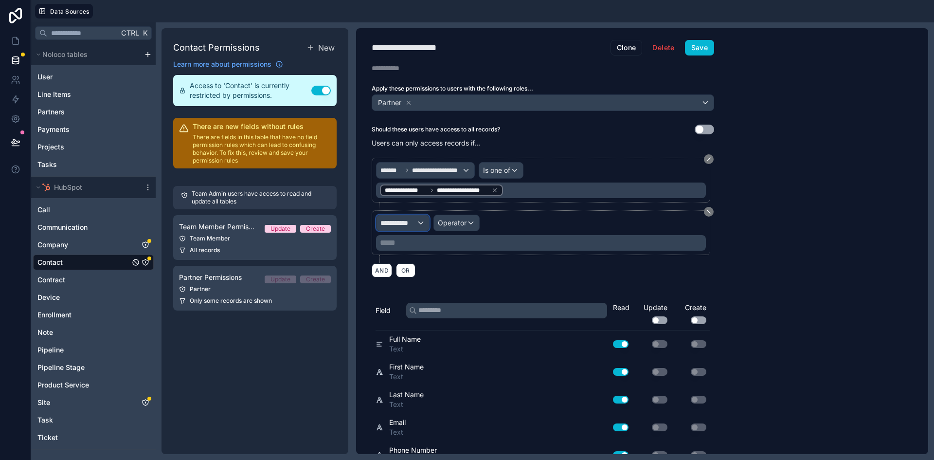
click at [414, 224] on span "**********" at bounding box center [398, 223] width 36 height 10
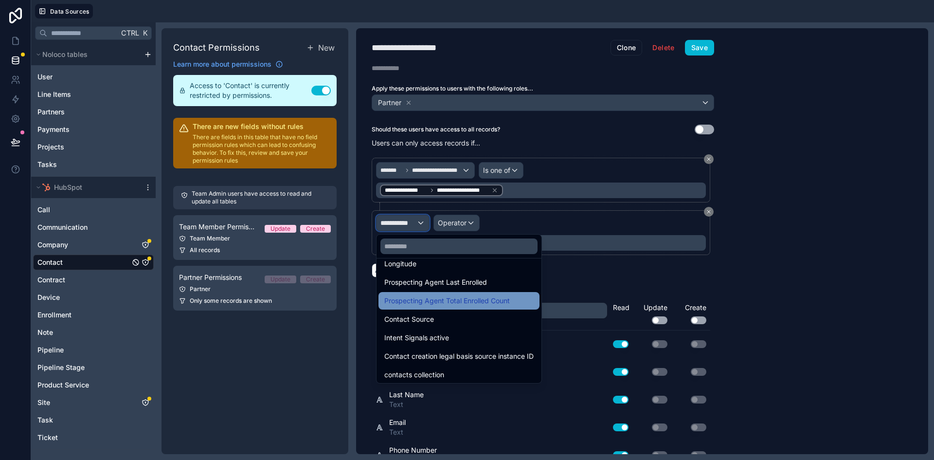
scroll to position [2102, 0]
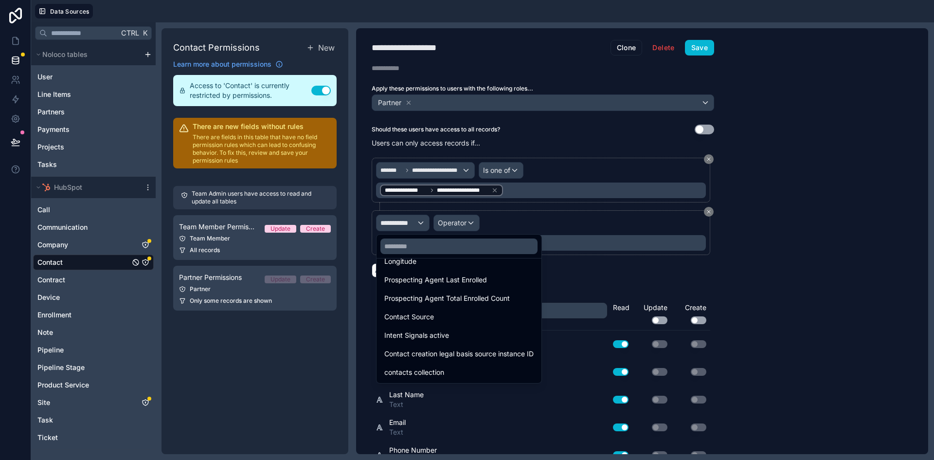
click at [472, 371] on div "contacts collection" at bounding box center [458, 372] width 149 height 12
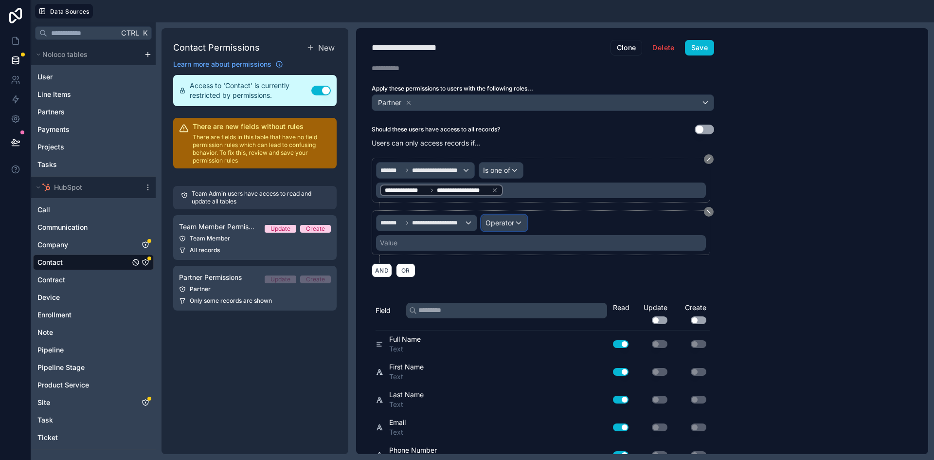
click at [508, 227] on span "Operator" at bounding box center [499, 223] width 29 height 10
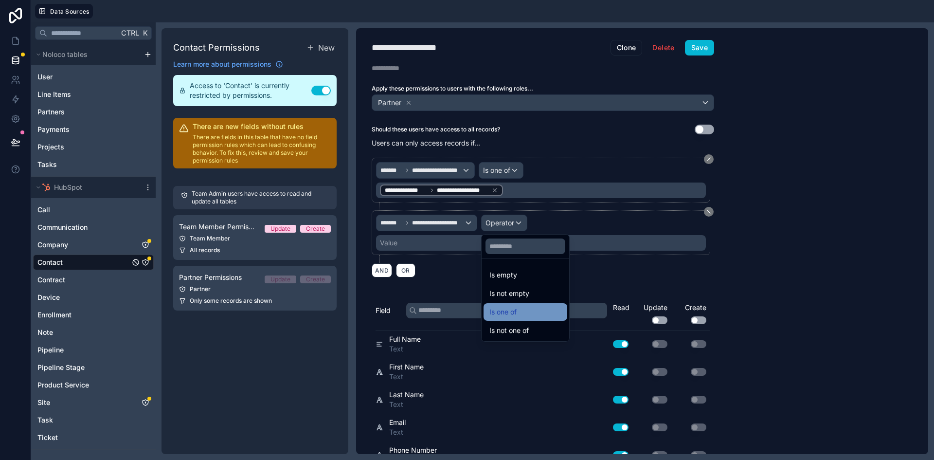
click at [535, 307] on div "Is one of" at bounding box center [525, 312] width 72 height 12
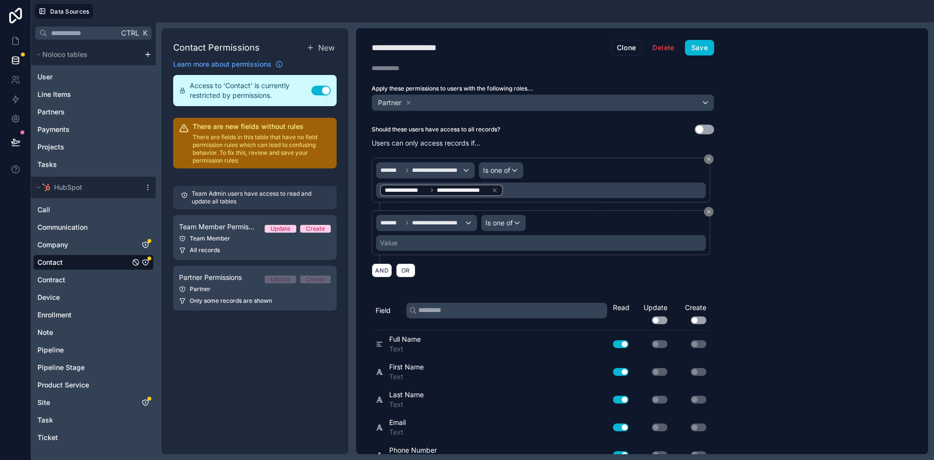
click at [503, 242] on div "Value" at bounding box center [541, 243] width 330 height 16
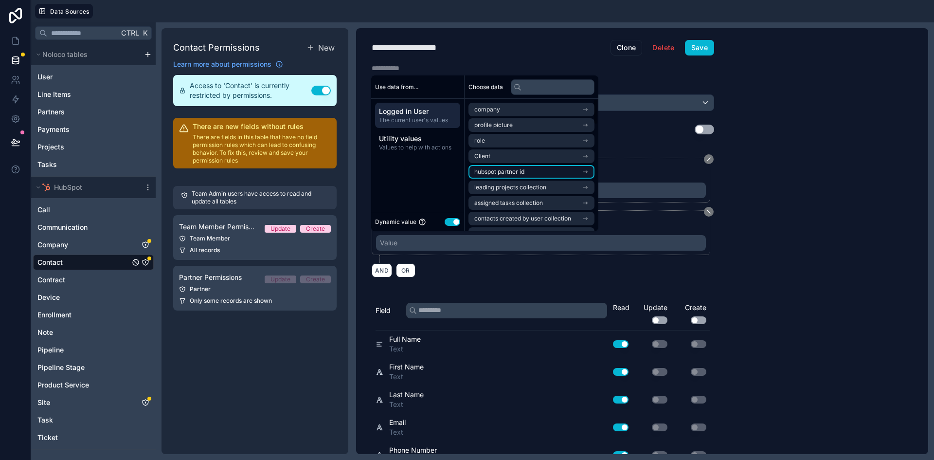
click at [528, 169] on li "hubspot partner id" at bounding box center [531, 172] width 126 height 14
click at [766, 221] on div "**********" at bounding box center [642, 241] width 572 height 426
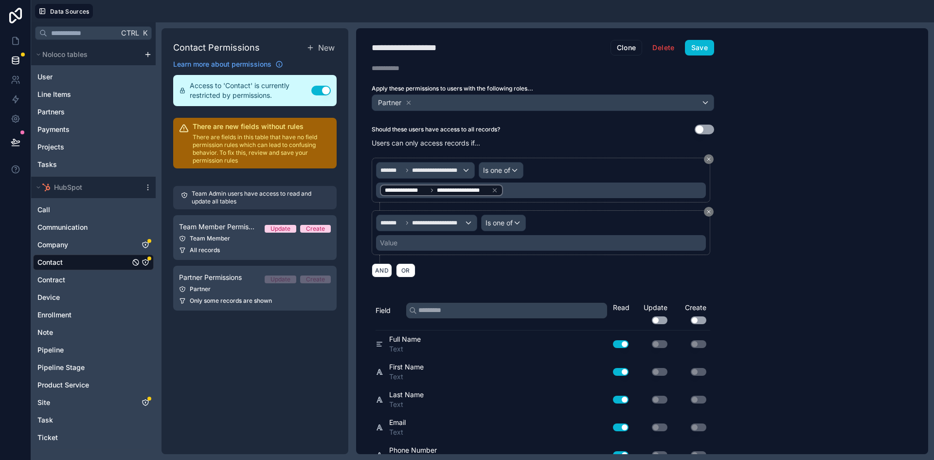
click at [474, 239] on div "Value" at bounding box center [541, 243] width 330 height 16
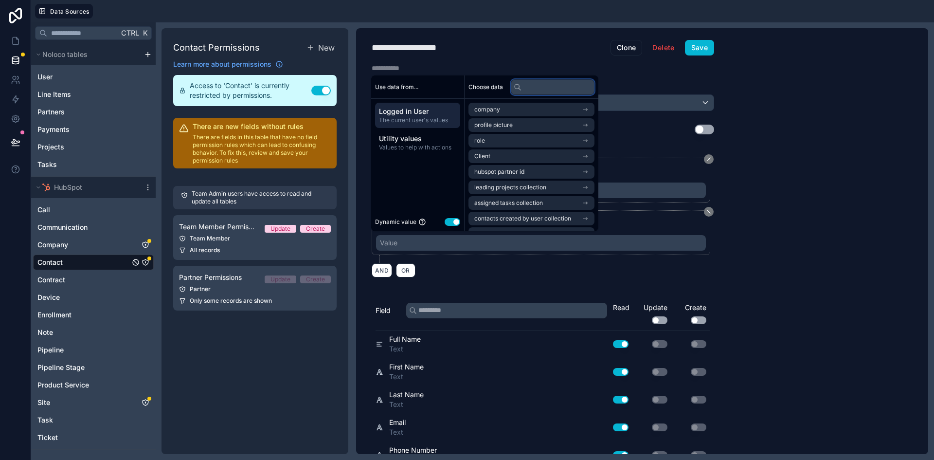
click at [572, 89] on input "text" at bounding box center [553, 87] width 84 height 16
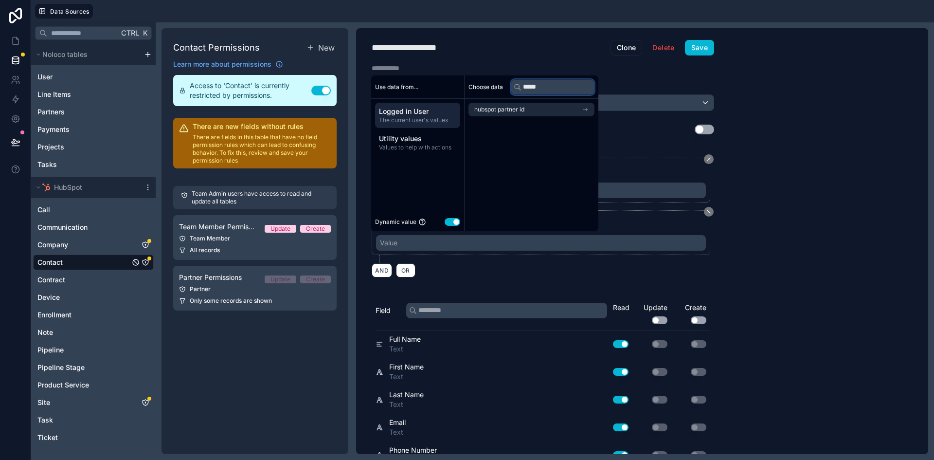
type input "*****"
click at [516, 102] on div "hubspot partner id" at bounding box center [531, 109] width 134 height 21
click at [516, 107] on span "hubspot partner id" at bounding box center [499, 110] width 50 height 8
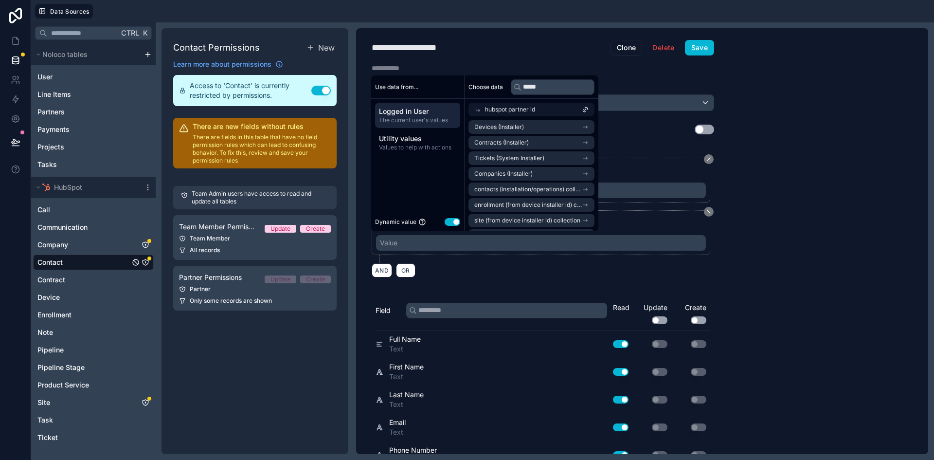
click at [586, 107] on div "hubspot partner id" at bounding box center [531, 110] width 126 height 14
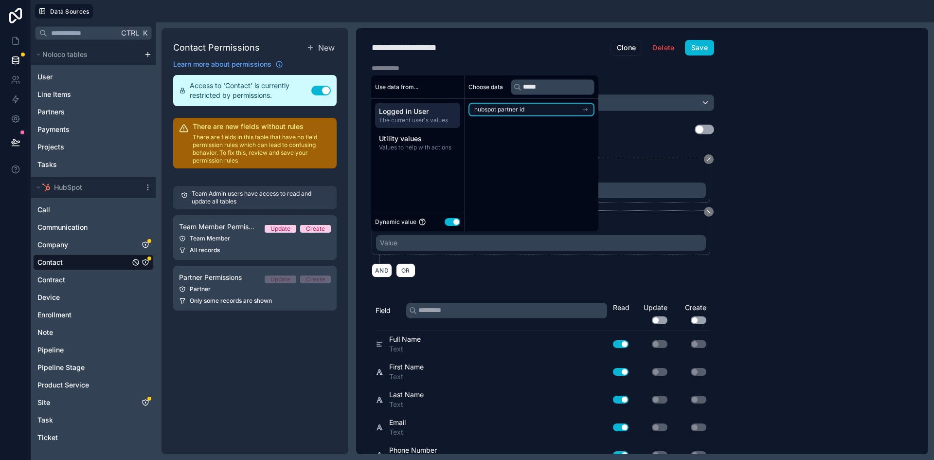
click at [589, 109] on icon "scrollable content" at bounding box center [585, 109] width 7 height 7
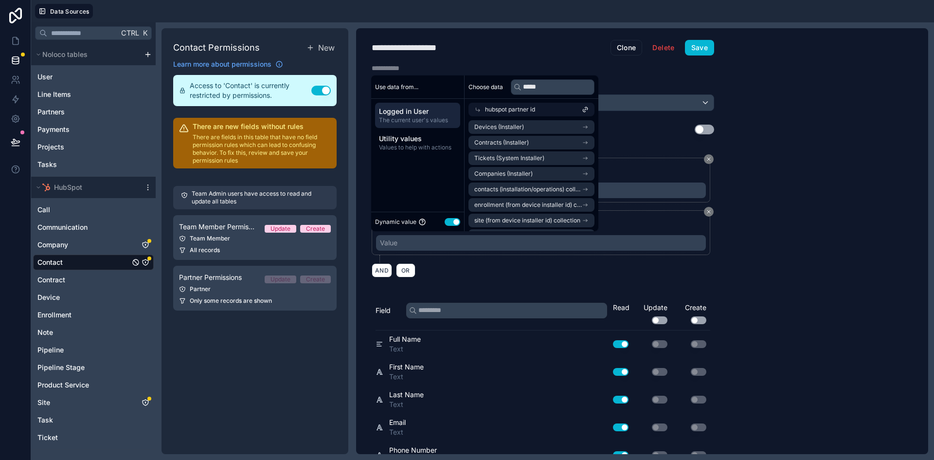
click at [453, 85] on div "Use data from..." at bounding box center [417, 86] width 93 height 23
click at [589, 124] on icon "scrollable content" at bounding box center [585, 127] width 7 height 7
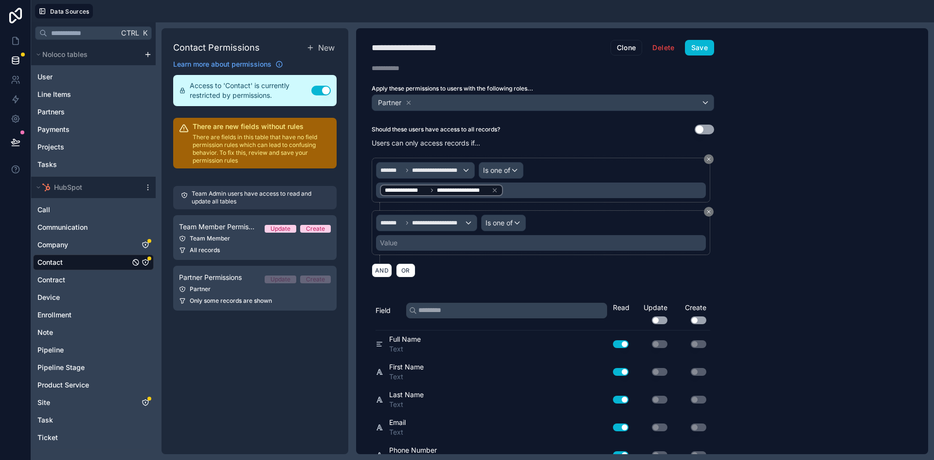
click at [503, 243] on div "Value" at bounding box center [541, 243] width 330 height 16
click at [801, 225] on div "**********" at bounding box center [642, 241] width 572 height 426
click at [467, 223] on div "**********" at bounding box center [426, 223] width 100 height 16
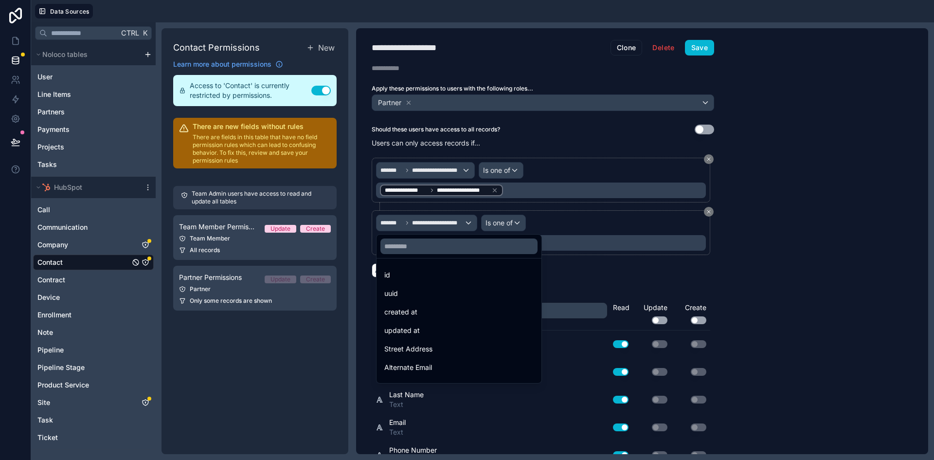
drag, startPoint x: 809, startPoint y: 210, endPoint x: 812, endPoint y: 205, distance: 5.3
click at [809, 208] on div at bounding box center [467, 230] width 934 height 460
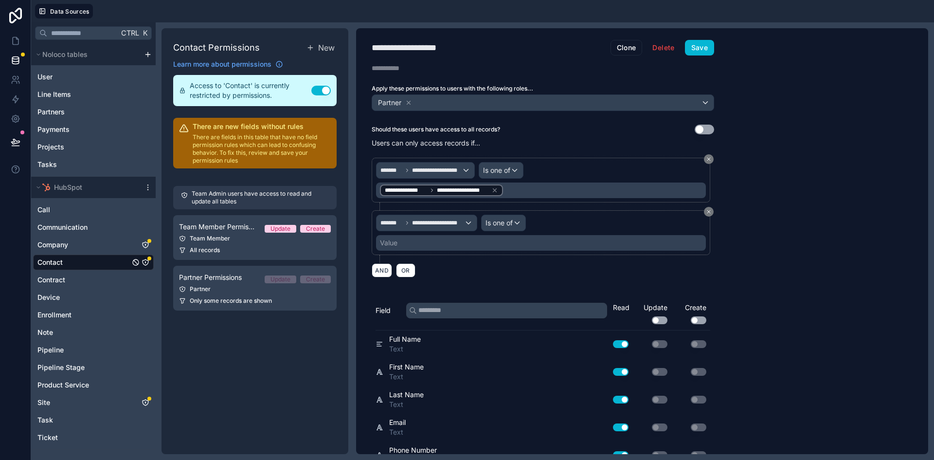
click at [565, 244] on div "Value" at bounding box center [541, 243] width 330 height 16
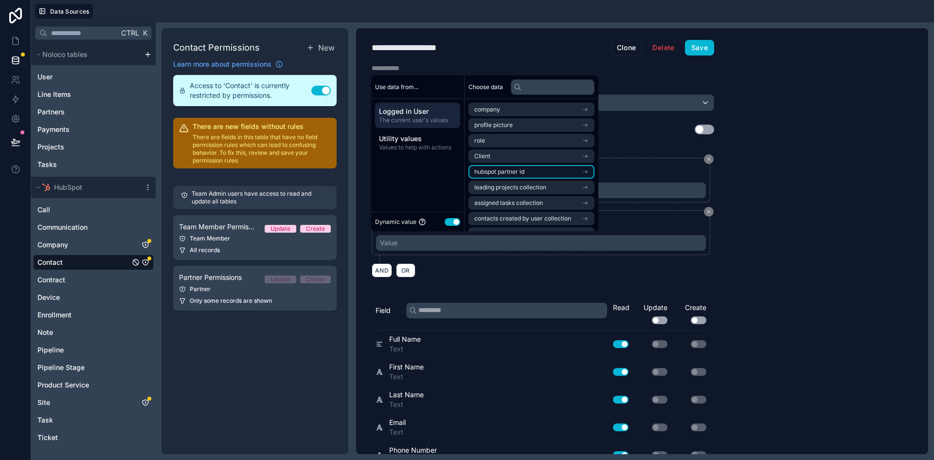
click at [589, 169] on icon "scrollable content" at bounding box center [585, 171] width 7 height 7
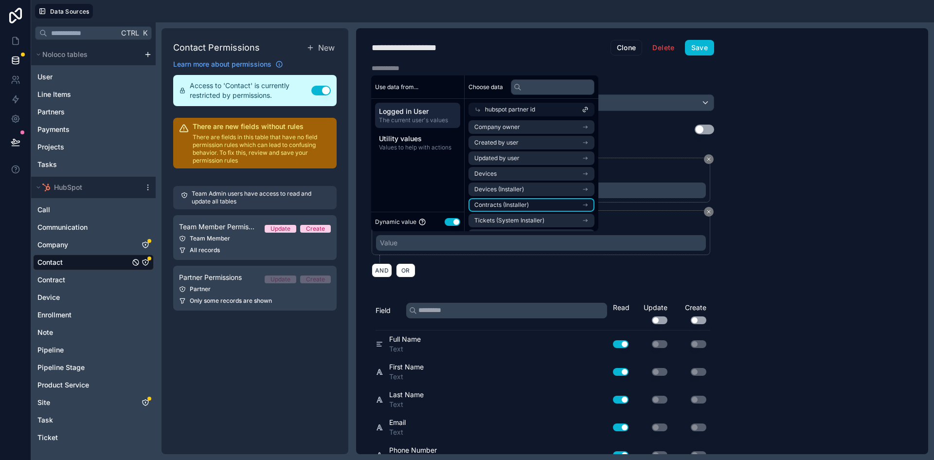
click at [594, 202] on li "Contracts (Installer)" at bounding box center [531, 205] width 126 height 14
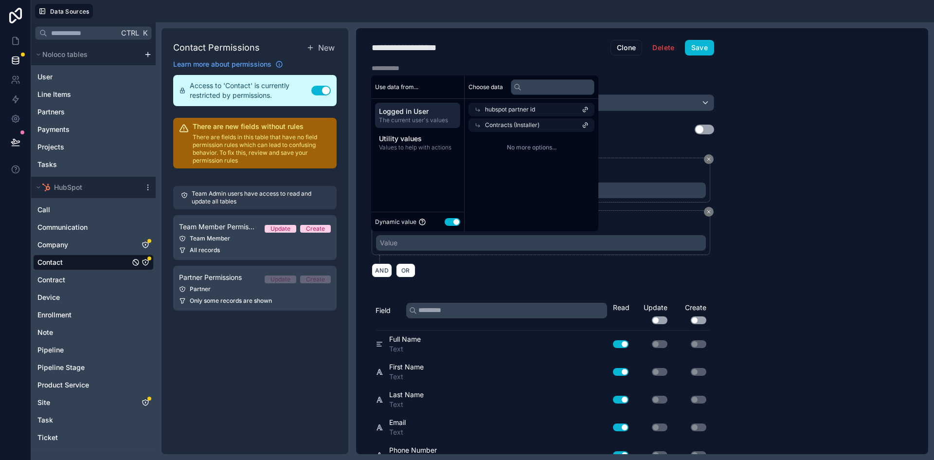
click at [589, 126] on icon at bounding box center [585, 125] width 7 height 7
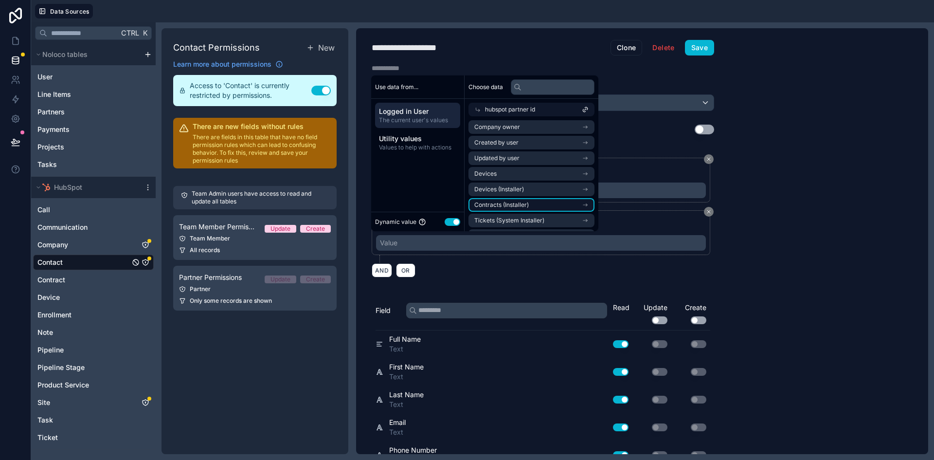
click at [589, 204] on icon "scrollable content" at bounding box center [585, 204] width 7 height 7
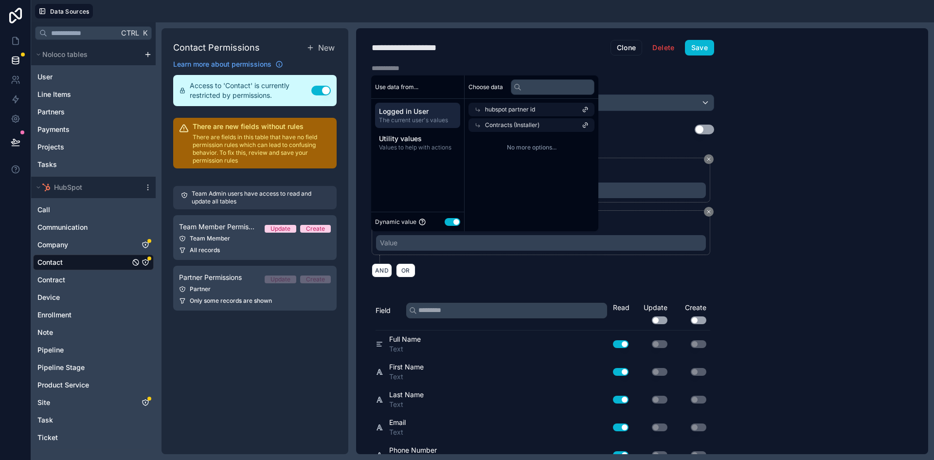
click at [590, 204] on div "Choose data hubspot partner id Contracts (Installer) No more options..." at bounding box center [531, 153] width 134 height 156
click at [591, 203] on div "Choose data hubspot partner id Contracts (Installer) No more options..." at bounding box center [531, 153] width 134 height 156
click at [571, 209] on div "Choose data hubspot partner id Contracts (Installer) No more options..." at bounding box center [531, 153] width 134 height 156
click at [573, 207] on div "Choose data hubspot partner id Contracts (Installer) No more options..." at bounding box center [531, 153] width 134 height 156
click at [536, 207] on div "Choose data hubspot partner id Contracts (Installer) No more options..." at bounding box center [531, 153] width 134 height 156
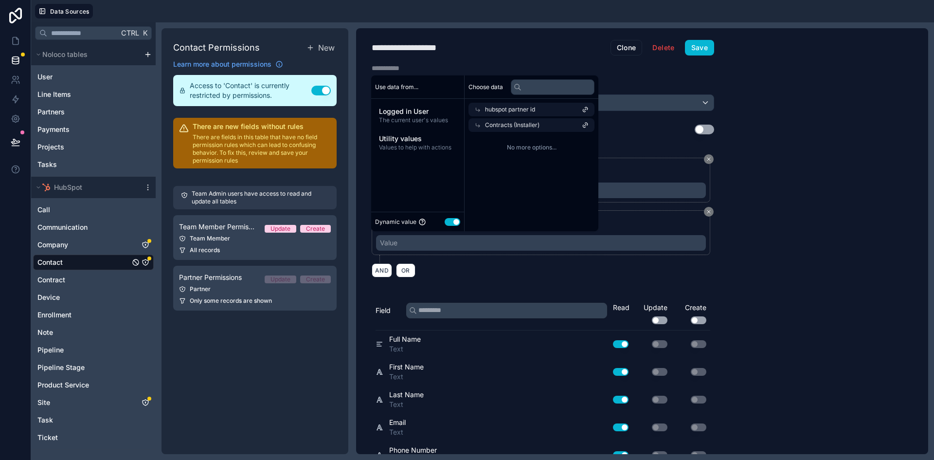
click at [414, 187] on div "Use data from... Logged in User The current user's values Utility values Values…" at bounding box center [417, 153] width 93 height 156
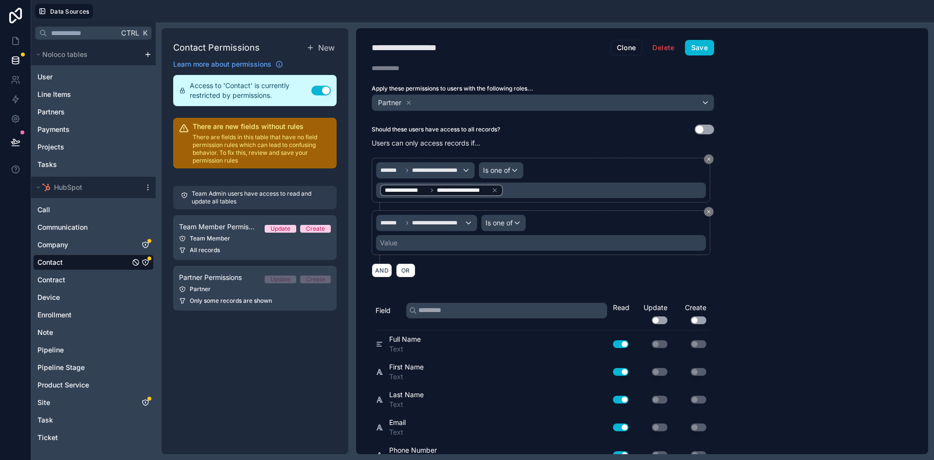
click at [420, 243] on div "Value" at bounding box center [541, 243] width 330 height 16
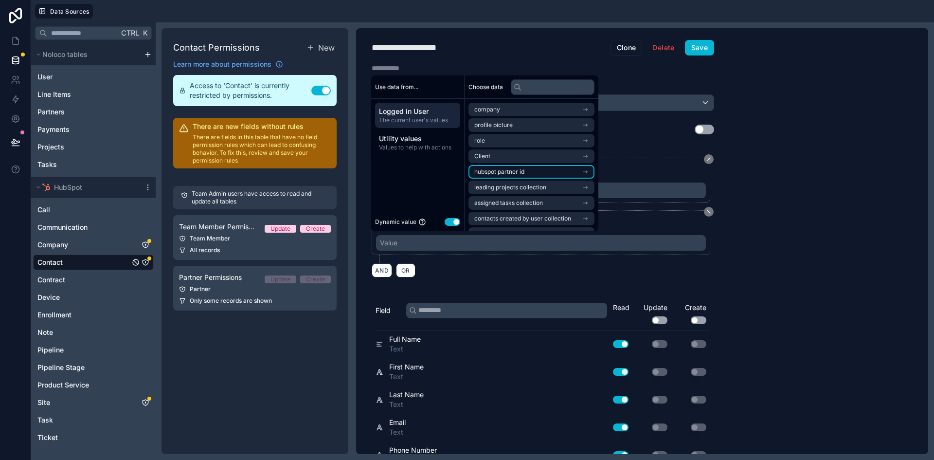
click at [594, 170] on li "hubspot partner id" at bounding box center [531, 172] width 126 height 14
click at [594, 157] on li "Contracts (Installer)" at bounding box center [531, 156] width 126 height 14
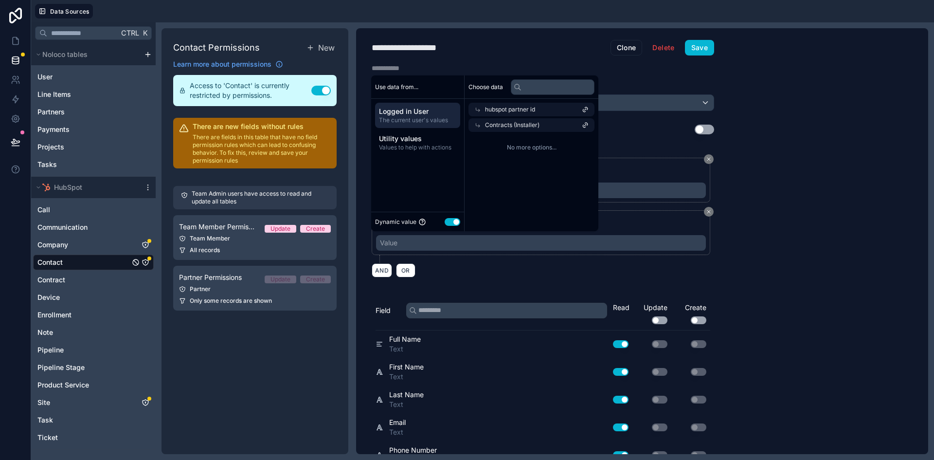
click at [547, 167] on div "Choose data hubspot partner id Contracts (Installer) No more options..." at bounding box center [531, 153] width 134 height 156
click at [547, 146] on span "No more options..." at bounding box center [531, 147] width 126 height 8
click at [547, 147] on span "No more options..." at bounding box center [531, 147] width 126 height 8
click at [496, 153] on div "No more options..." at bounding box center [531, 147] width 134 height 31
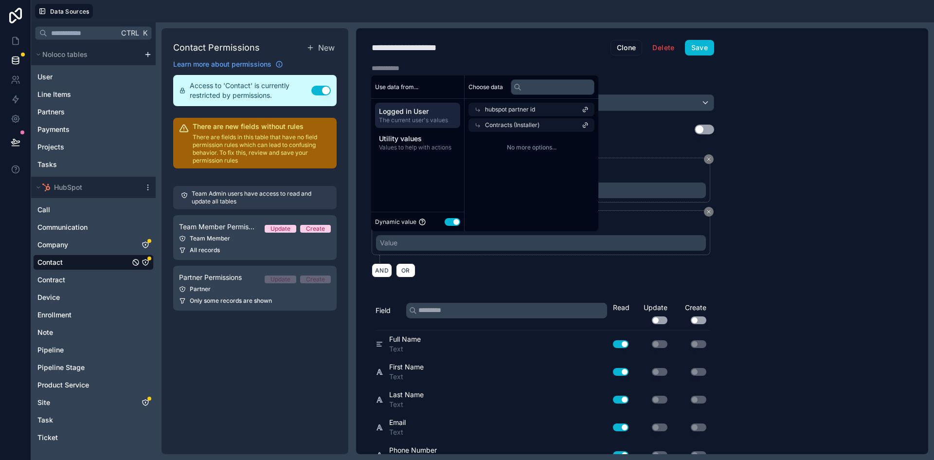
click at [434, 118] on span "The current user's values" at bounding box center [417, 120] width 77 height 8
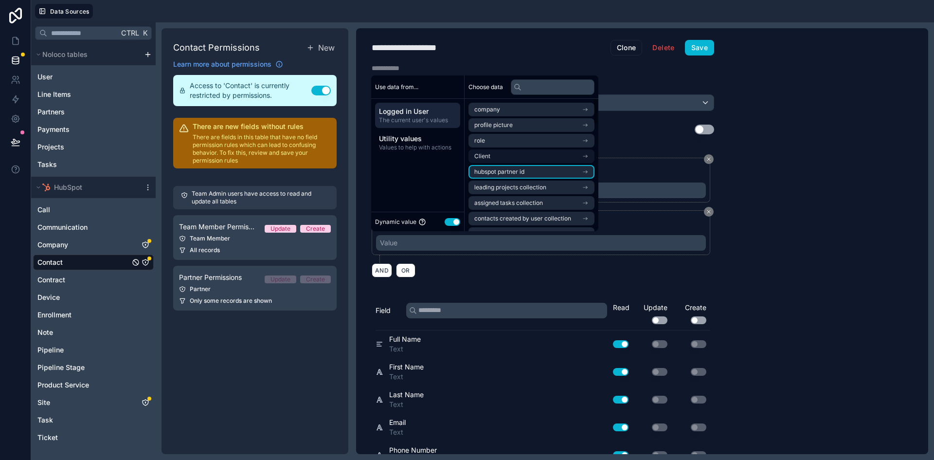
click at [589, 172] on icon "scrollable content" at bounding box center [585, 171] width 7 height 7
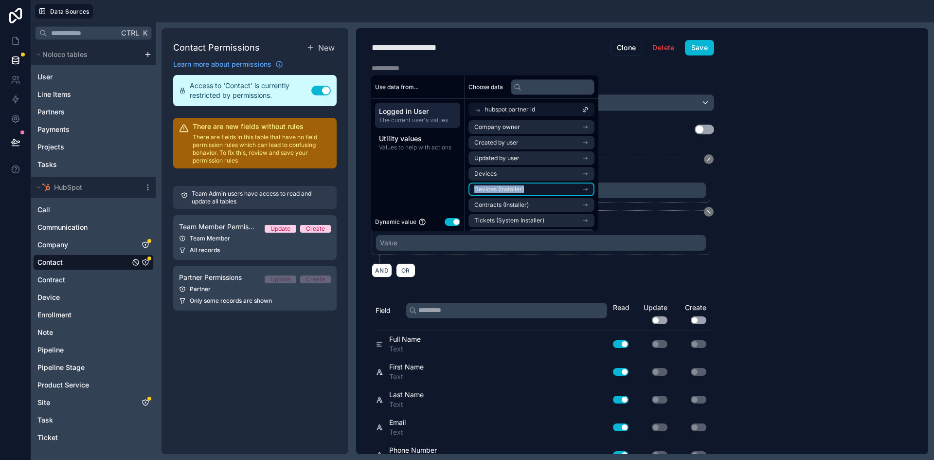
click at [589, 187] on icon "scrollable content" at bounding box center [585, 189] width 7 height 7
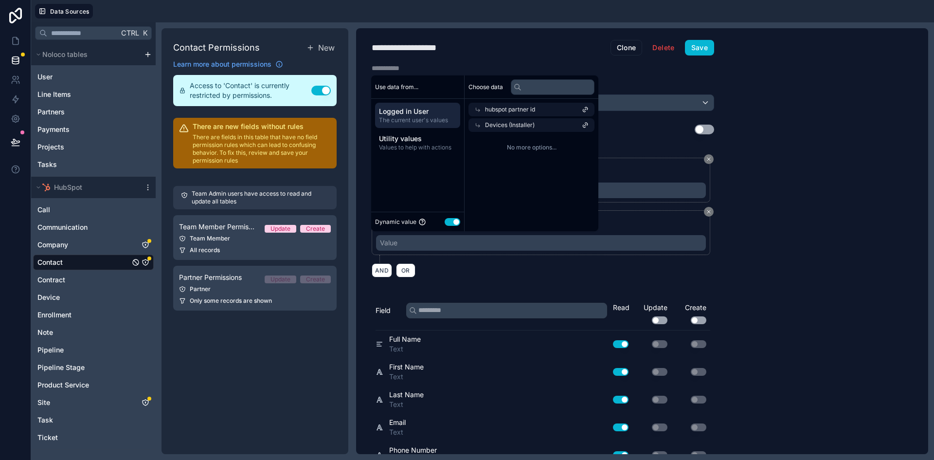
click at [587, 125] on div "Devices (Installer)" at bounding box center [531, 125] width 126 height 14
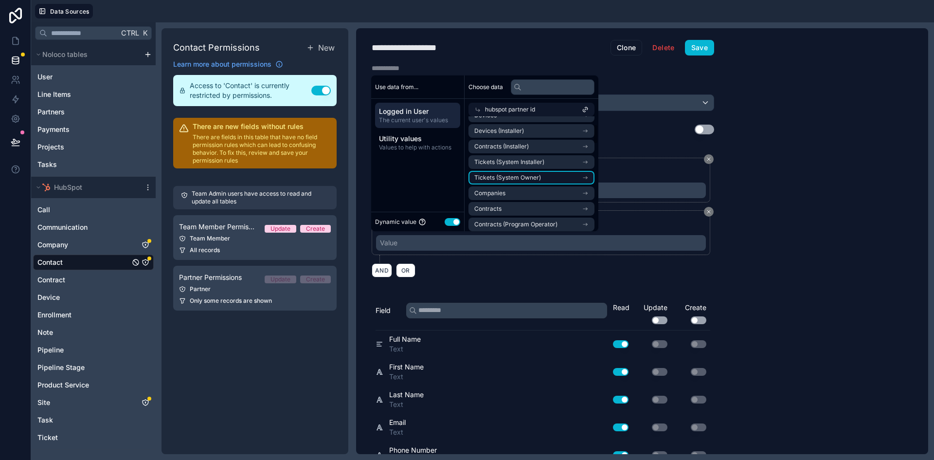
scroll to position [10, 0]
click at [589, 180] on icon "scrollable content" at bounding box center [585, 179] width 7 height 7
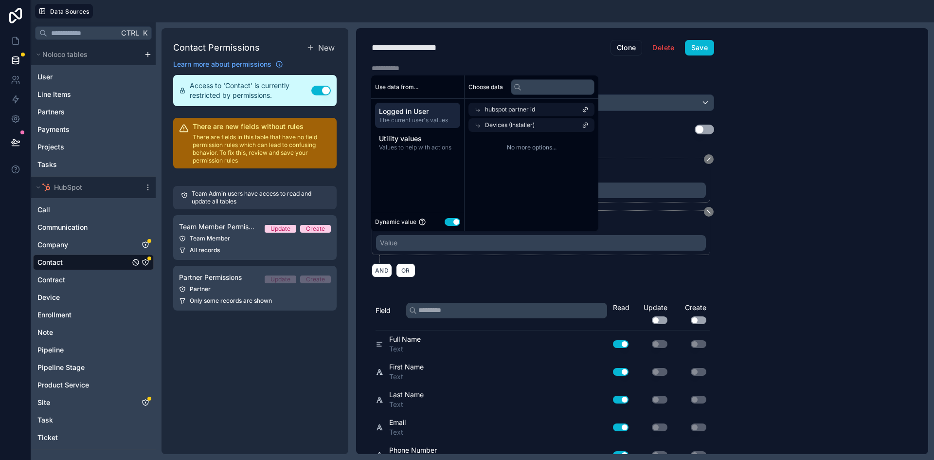
click at [519, 194] on div "Choose data hubspot partner id Devices (Installer) No more options..." at bounding box center [531, 153] width 134 height 156
click at [499, 122] on span "Devices (Installer)" at bounding box center [510, 125] width 50 height 8
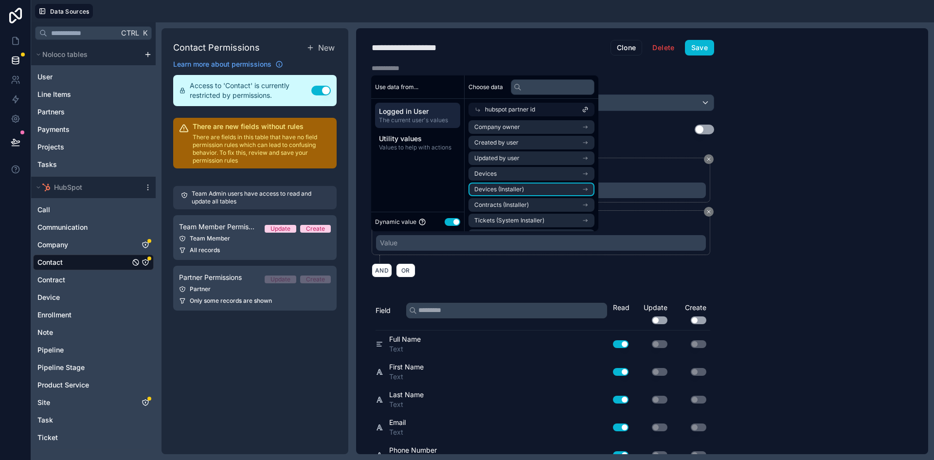
click at [540, 187] on li "Devices (Installer)" at bounding box center [531, 189] width 126 height 14
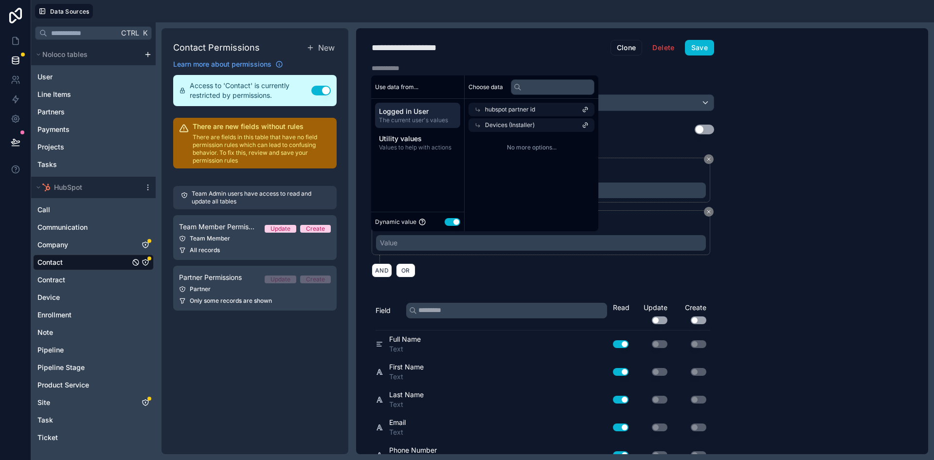
click at [562, 167] on div "Choose data hubspot partner id Devices (Installer) No more options..." at bounding box center [531, 153] width 134 height 156
click at [518, 147] on span "No more options..." at bounding box center [531, 147] width 126 height 8
click at [434, 168] on div "Use data from... Logged in User The current user's values Utility values Values…" at bounding box center [417, 153] width 93 height 156
click at [433, 168] on div "Use data from... Logged in User The current user's values Utility values Values…" at bounding box center [417, 153] width 93 height 156
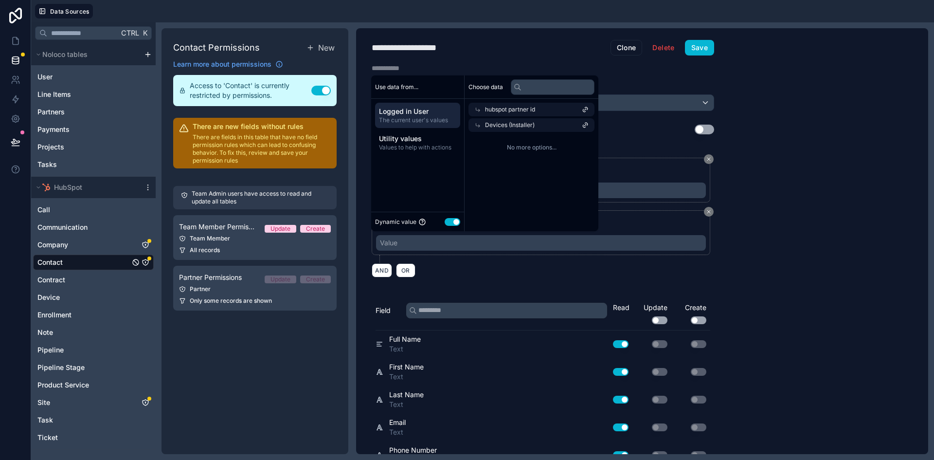
click at [491, 87] on span "Choose data" at bounding box center [485, 87] width 35 height 8
click at [579, 84] on input "text" at bounding box center [553, 87] width 84 height 16
click at [421, 83] on div "Use data from..." at bounding box center [417, 86] width 93 height 23
click at [418, 85] on span "Use data from..." at bounding box center [396, 87] width 43 height 8
click at [552, 85] on input "text" at bounding box center [553, 87] width 84 height 16
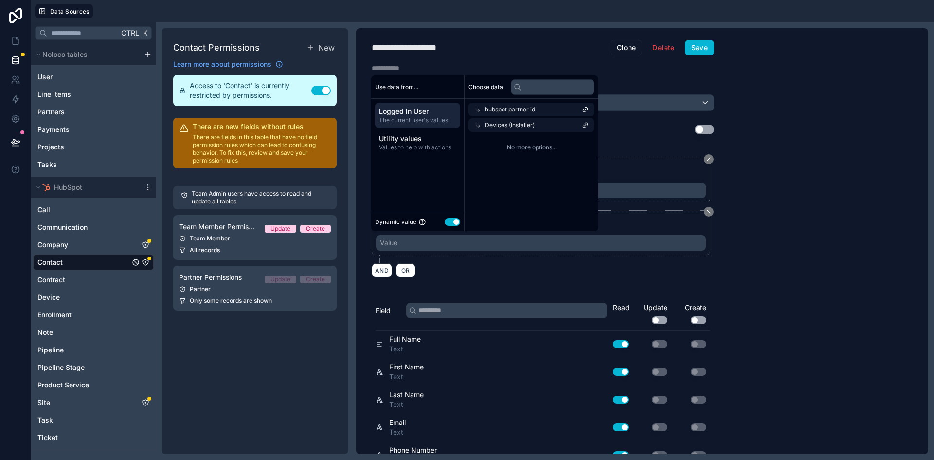
click at [554, 192] on div "Choose data hubspot partner id Devices (Installer) No more options..." at bounding box center [531, 153] width 134 height 156
click at [556, 190] on div "Choose data hubspot partner id Devices (Installer) No more options..." at bounding box center [531, 153] width 134 height 156
click at [556, 189] on div "Choose data hubspot partner id Devices (Installer) No more options..." at bounding box center [531, 153] width 134 height 156
click at [556, 188] on div "Choose data hubspot partner id Devices (Installer) No more options..." at bounding box center [531, 153] width 134 height 156
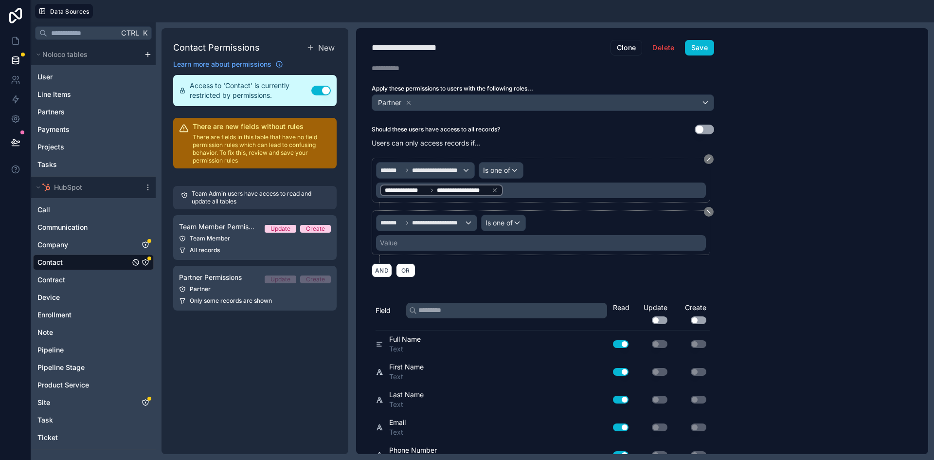
click at [875, 154] on div "**********" at bounding box center [642, 241] width 572 height 426
click at [520, 218] on div "Is one of" at bounding box center [504, 223] width 44 height 16
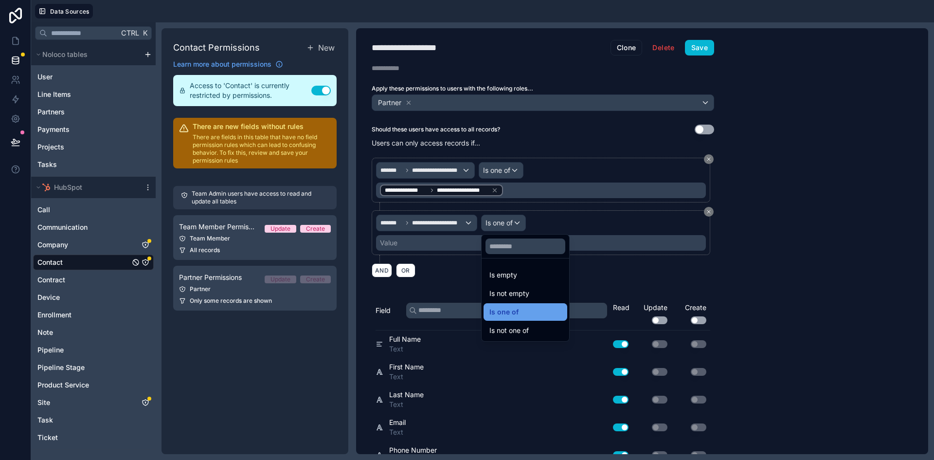
click at [561, 310] on div "Is one of" at bounding box center [525, 312] width 72 height 12
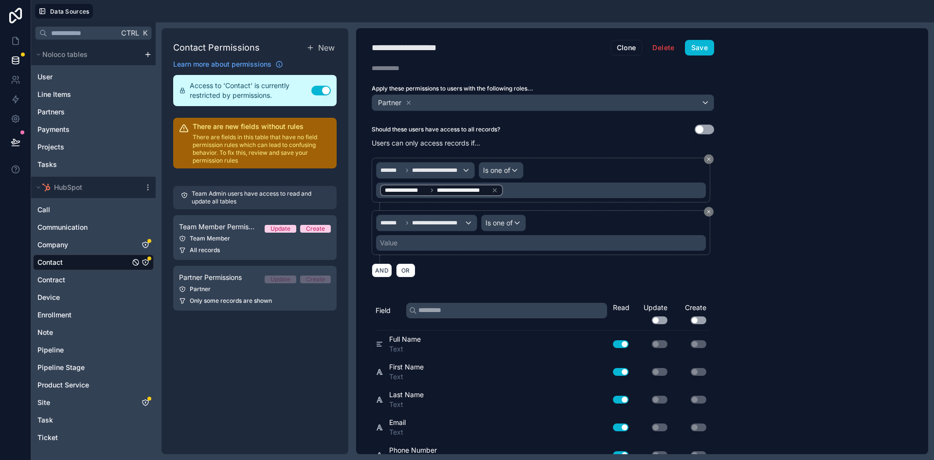
click at [556, 241] on div "Value" at bounding box center [541, 243] width 330 height 16
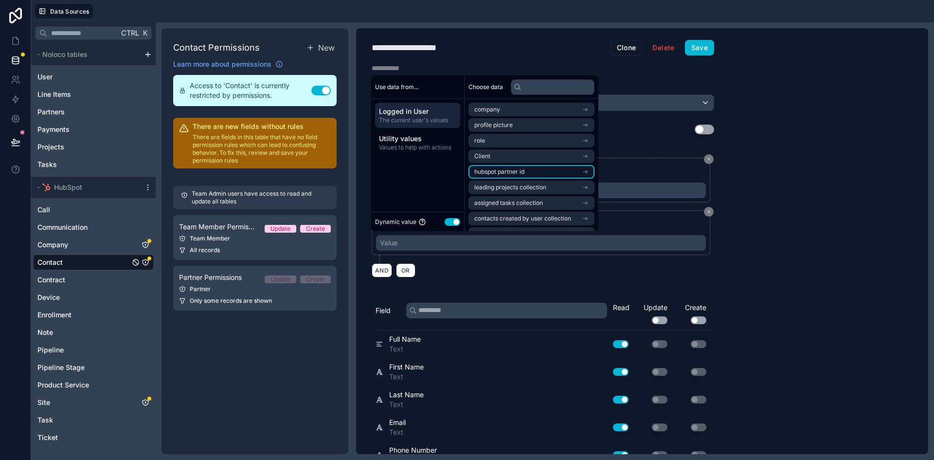
click at [589, 170] on icon "scrollable content" at bounding box center [585, 171] width 7 height 7
click at [579, 108] on div "hubspot partner id" at bounding box center [531, 110] width 126 height 14
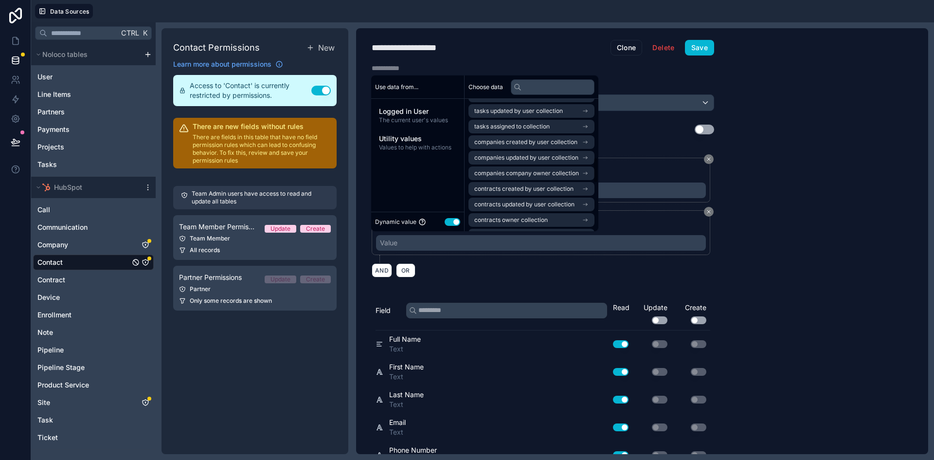
scroll to position [300, 0]
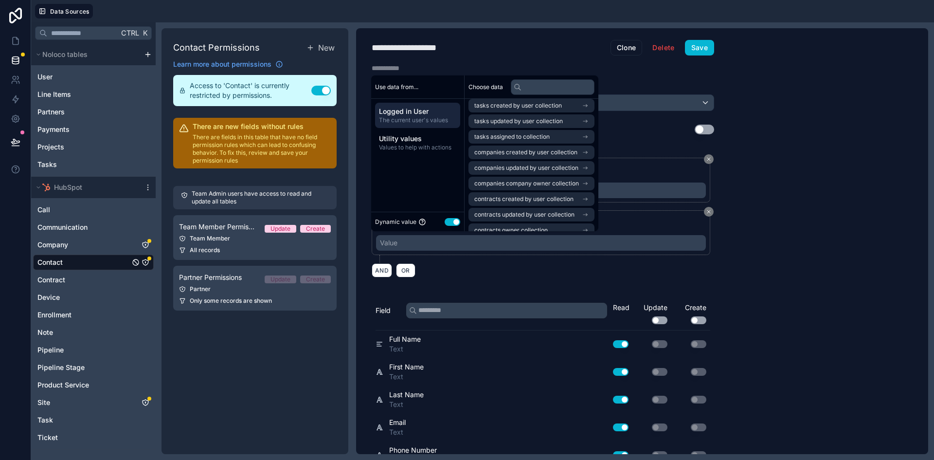
click at [418, 114] on span "Logged in User" at bounding box center [417, 112] width 77 height 10
click at [587, 193] on icon "scrollable content" at bounding box center [585, 193] width 4 height 0
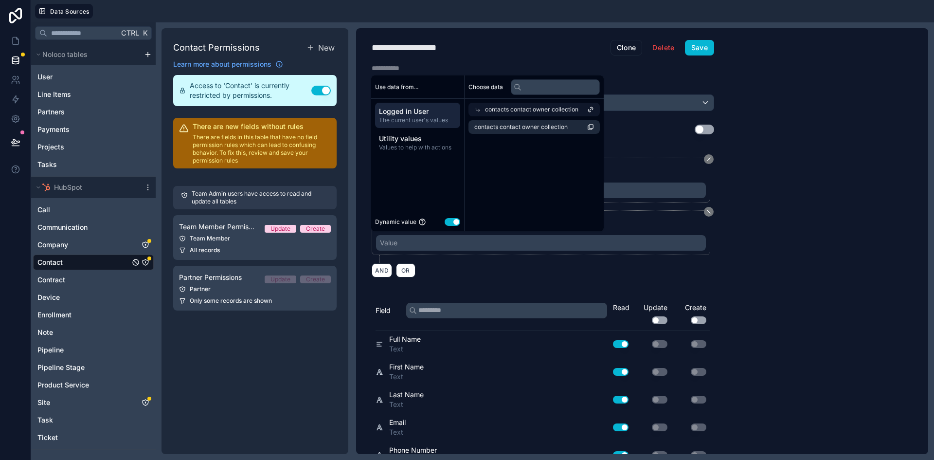
scroll to position [0, 0]
click at [572, 128] on li "contacts contact owner collection" at bounding box center [531, 127] width 126 height 14
click at [567, 111] on span "contacts contact owner collection" at bounding box center [531, 110] width 93 height 8
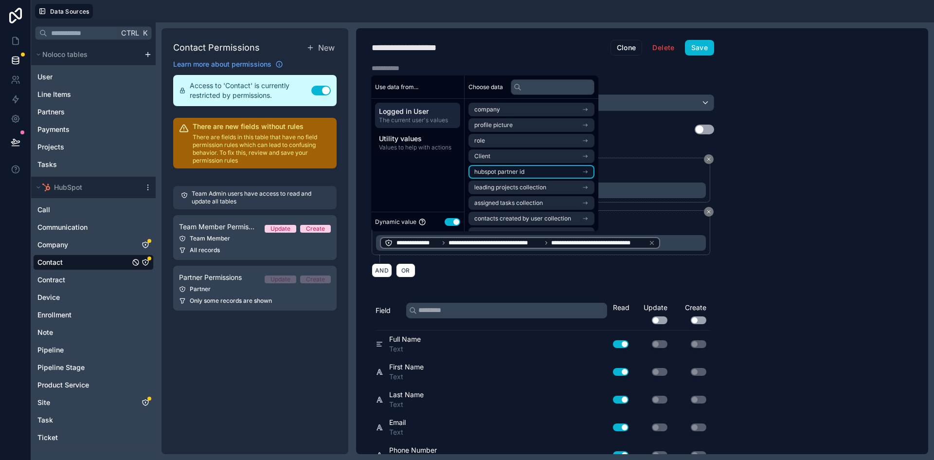
click at [589, 169] on icon "scrollable content" at bounding box center [585, 171] width 7 height 7
click at [568, 168] on li "Contracts" at bounding box center [531, 170] width 126 height 14
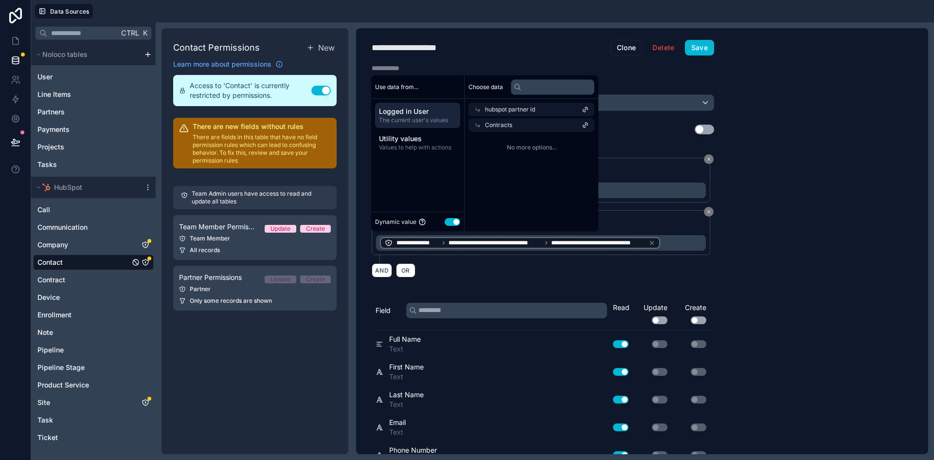
scroll to position [0, 0]
click at [578, 121] on div "Contracts" at bounding box center [531, 125] width 126 height 14
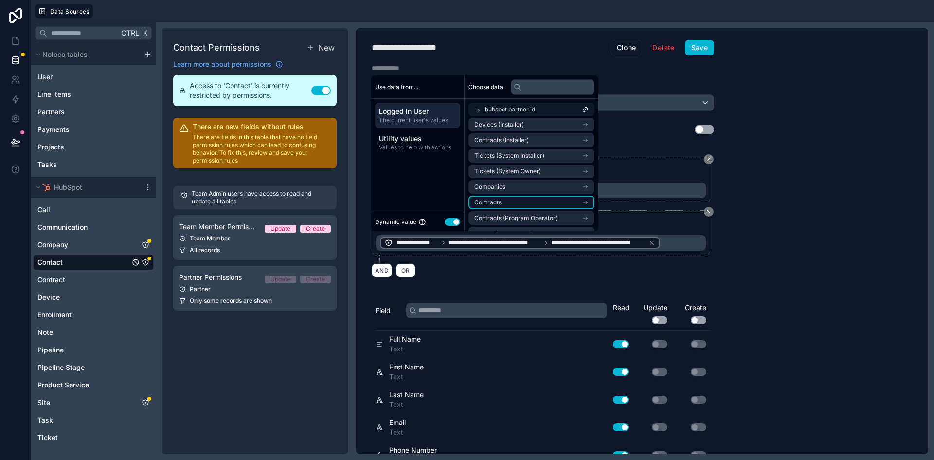
scroll to position [49, 0]
click at [562, 153] on li "Contracts (Installer)" at bounding box center [531, 156] width 126 height 14
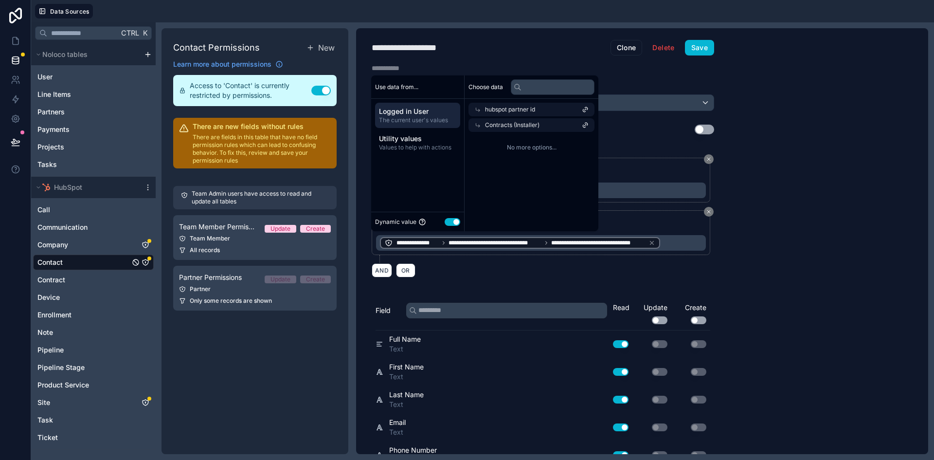
scroll to position [0, 0]
click at [561, 165] on div "Choose data hubspot partner id Contracts (Installer) No more options..." at bounding box center [531, 153] width 134 height 156
click at [561, 189] on div "Choose data hubspot partner id Contracts (Installer) No more options..." at bounding box center [531, 153] width 134 height 156
click at [512, 153] on div "No more options..." at bounding box center [531, 147] width 134 height 31
click at [652, 241] on icon at bounding box center [651, 242] width 7 height 7
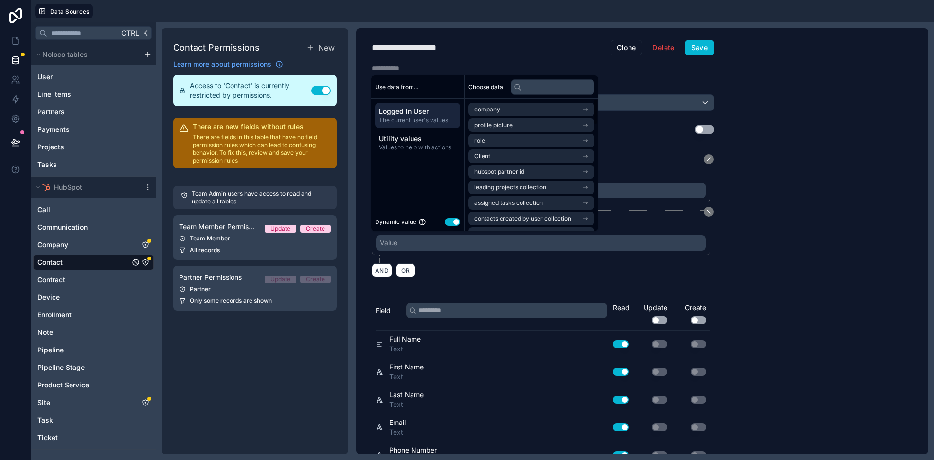
click at [430, 118] on span "The current user's values" at bounding box center [417, 120] width 77 height 8
click at [420, 143] on div "Utility values Values to help with actions" at bounding box center [417, 142] width 85 height 25
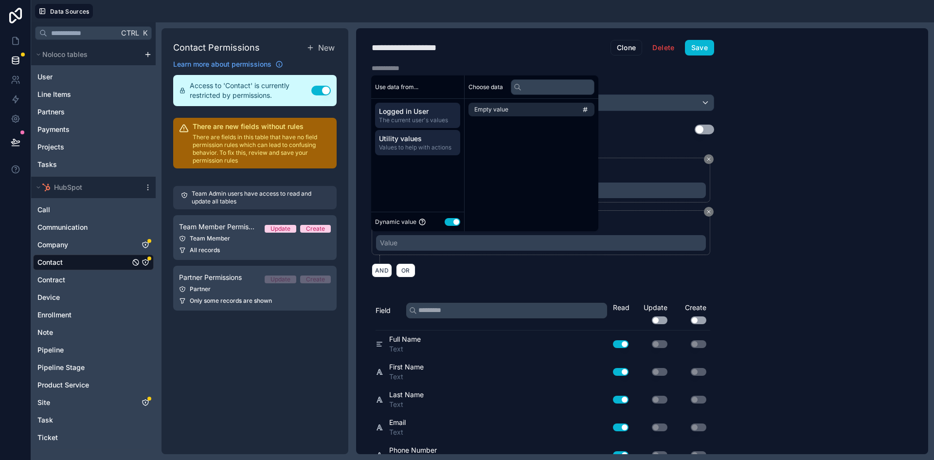
click at [423, 113] on span "Logged in User" at bounding box center [417, 112] width 77 height 10
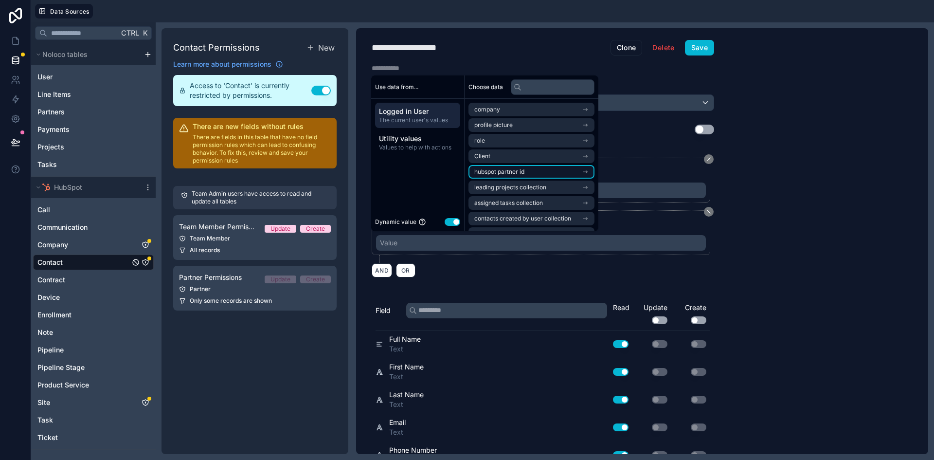
click at [577, 173] on li "hubspot partner id" at bounding box center [531, 172] width 126 height 14
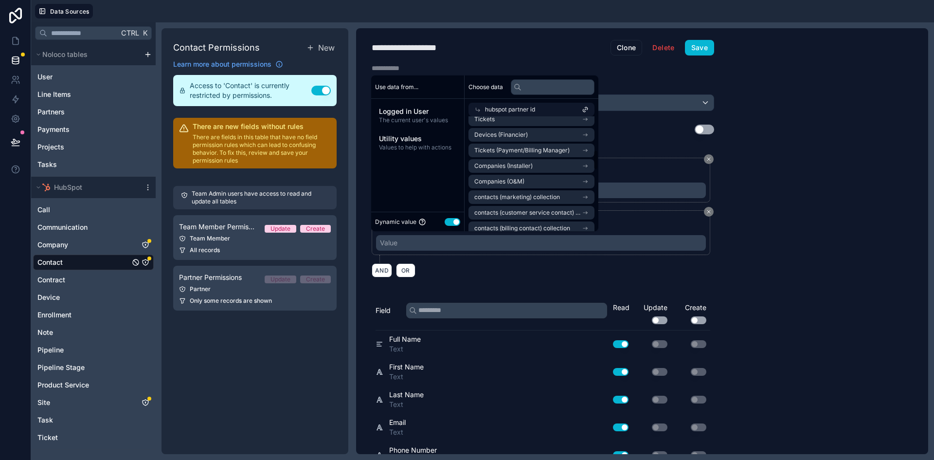
scroll to position [146, 0]
click at [569, 215] on li "Companies (Installer)" at bounding box center [531, 215] width 126 height 14
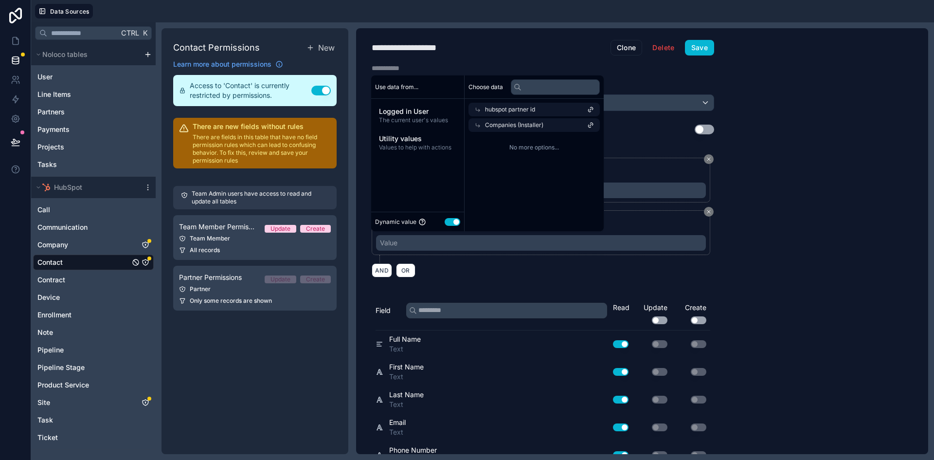
scroll to position [0, 0]
click at [556, 127] on div "Companies (Installer)" at bounding box center [531, 125] width 126 height 14
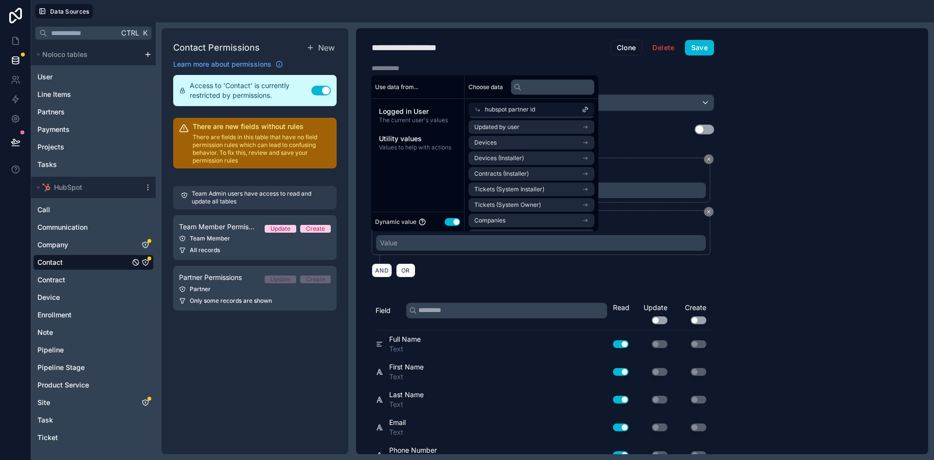
scroll to position [49, 0]
click at [549, 157] on li "Contracts (Installer)" at bounding box center [531, 156] width 126 height 14
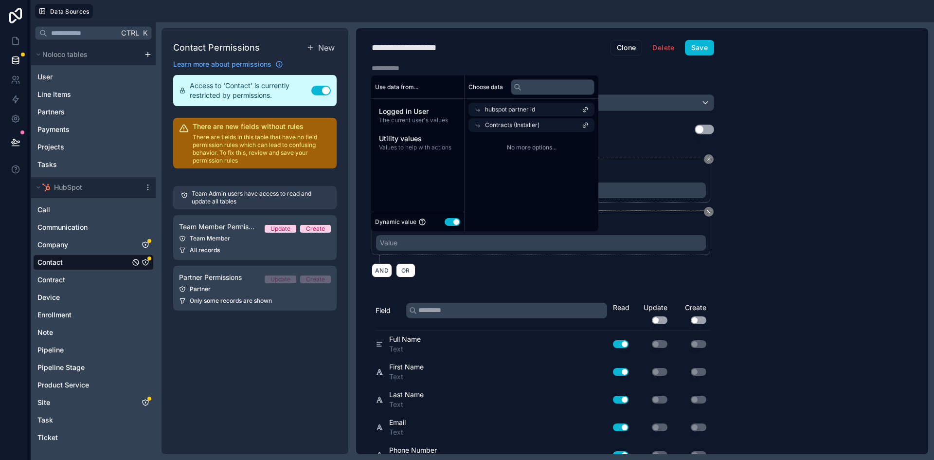
click at [550, 192] on div "Choose data hubspot partner id Contracts (Installer) No more options..." at bounding box center [531, 153] width 134 height 156
drag, startPoint x: 490, startPoint y: 206, endPoint x: 490, endPoint y: 200, distance: 5.8
click at [490, 206] on div "Choose data hubspot partner id Contracts (Installer) No more options..." at bounding box center [531, 153] width 134 height 156
click at [529, 170] on div "Choose data hubspot partner id Contracts (Installer) No more options..." at bounding box center [531, 153] width 134 height 156
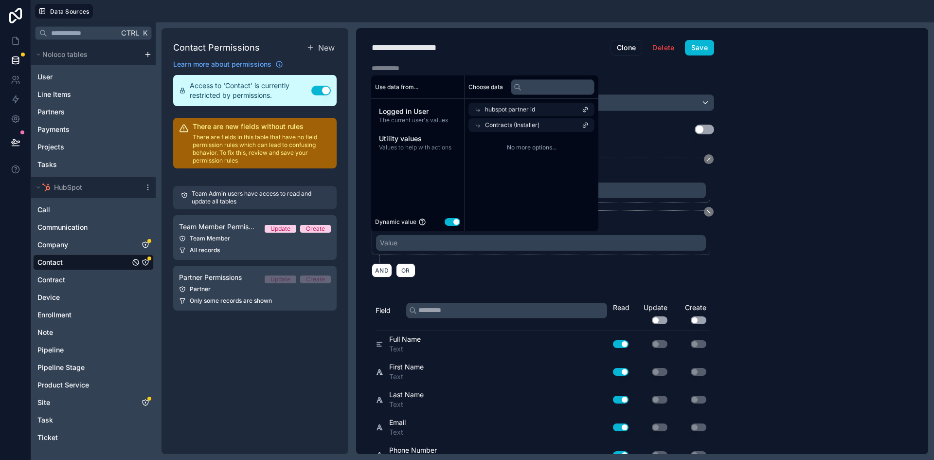
click at [529, 169] on div "Choose data hubspot partner id Contracts (Installer) No more options..." at bounding box center [531, 153] width 134 height 156
click at [530, 150] on span "No more options..." at bounding box center [531, 147] width 126 height 8
click at [895, 182] on div "**********" at bounding box center [642, 241] width 572 height 426
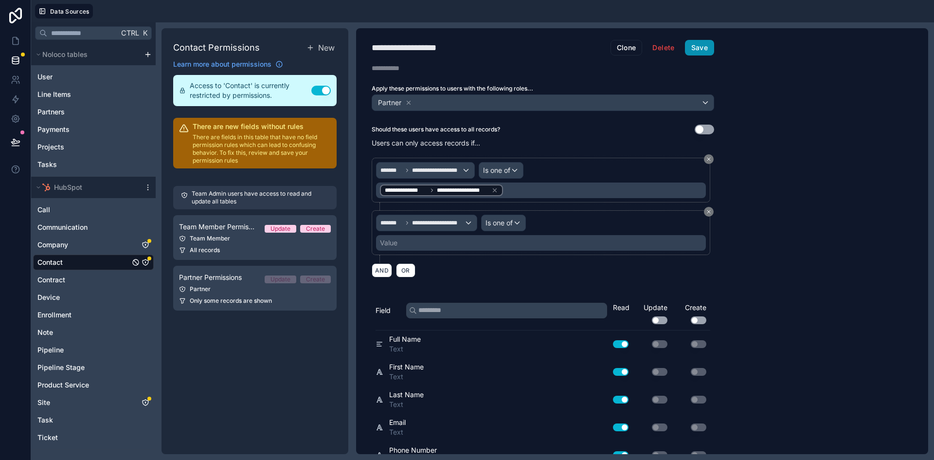
click at [703, 51] on button "Save" at bounding box center [699, 48] width 29 height 16
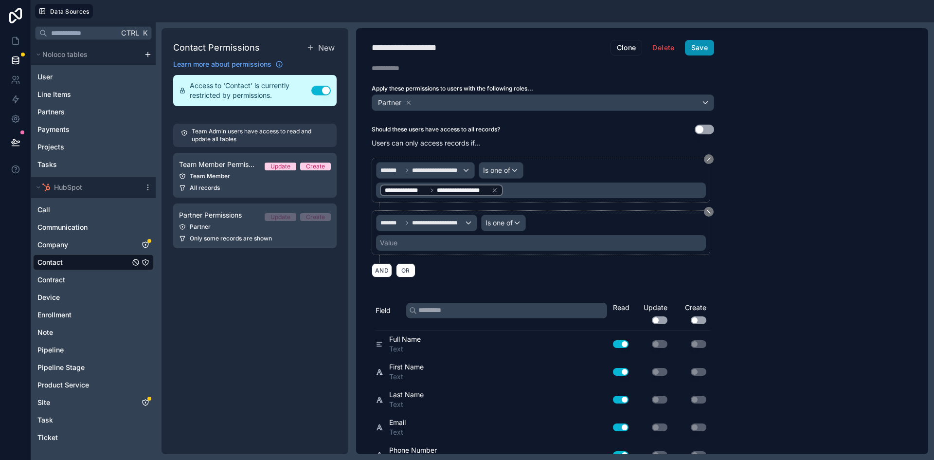
click at [695, 44] on button "Save" at bounding box center [699, 48] width 29 height 16
click at [146, 245] on icon "Company" at bounding box center [146, 245] width 8 height 8
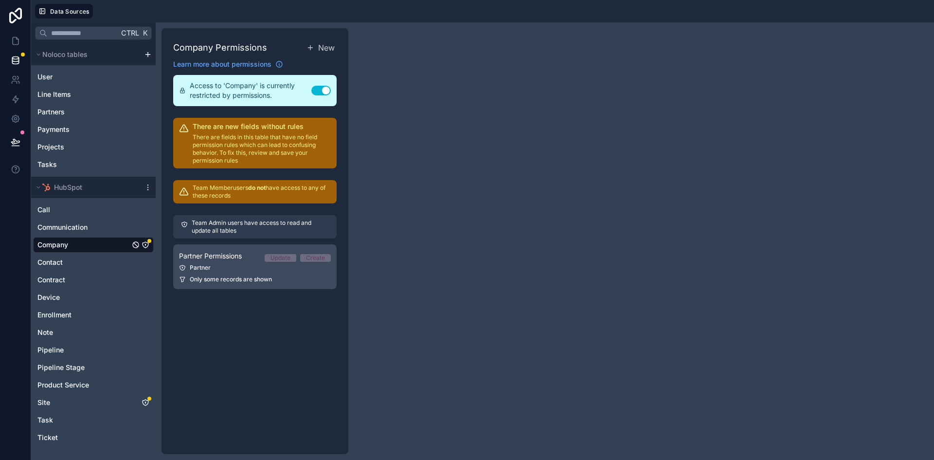
click at [230, 266] on div "Partner" at bounding box center [255, 268] width 152 height 8
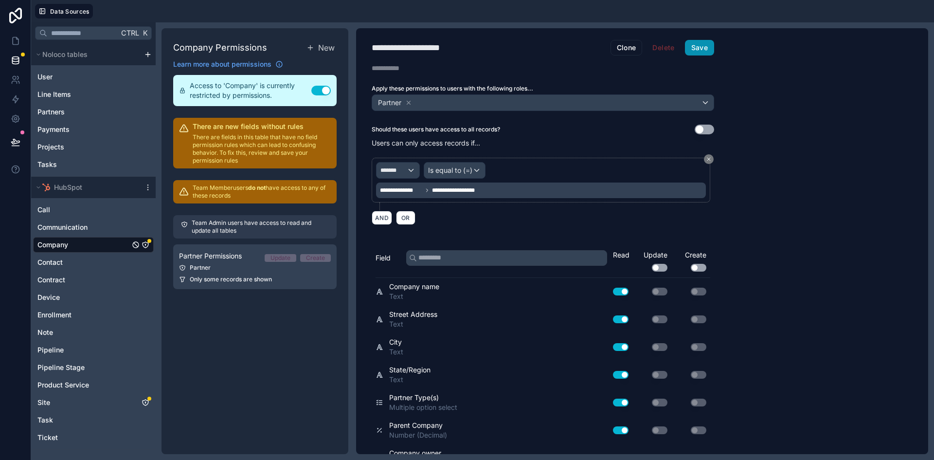
click at [696, 49] on button "Save" at bounding box center [699, 48] width 29 height 16
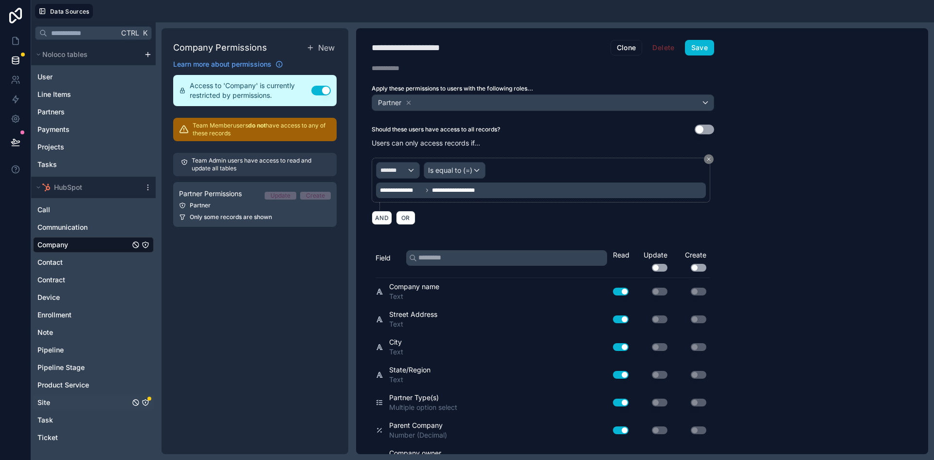
click at [90, 401] on link "Site" at bounding box center [83, 402] width 92 height 10
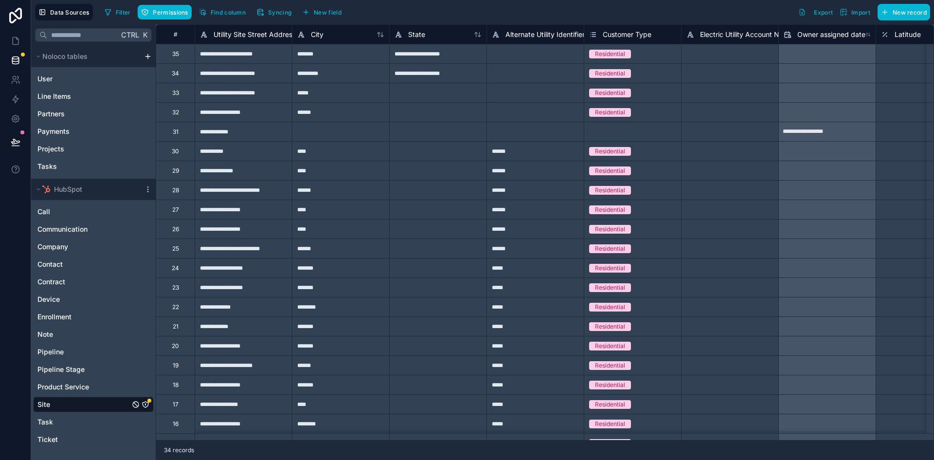
click at [145, 405] on icon "Site" at bounding box center [145, 404] width 0 height 1
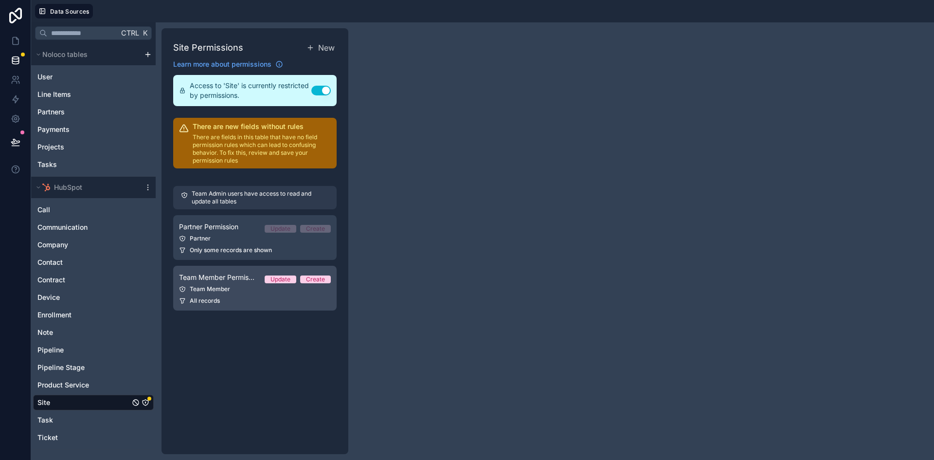
click at [227, 294] on link "Team Member Permission Update Create Team Member All records" at bounding box center [254, 288] width 163 height 45
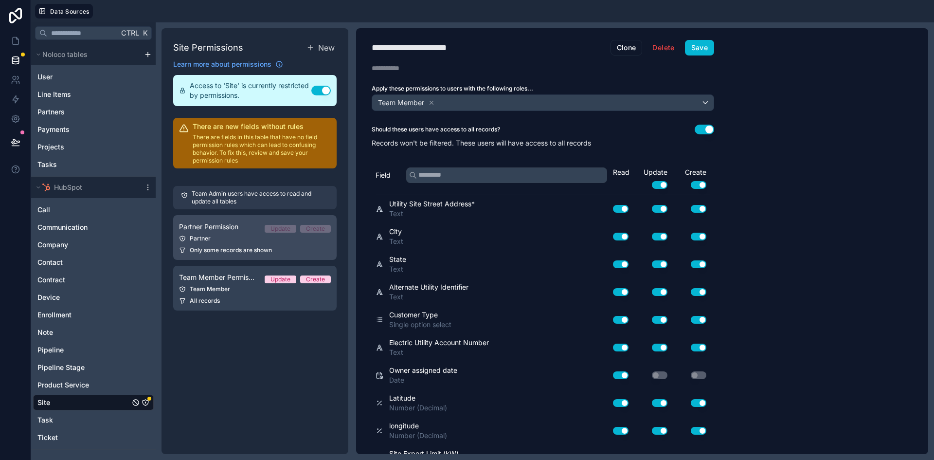
click at [226, 236] on div "Partner" at bounding box center [255, 238] width 152 height 8
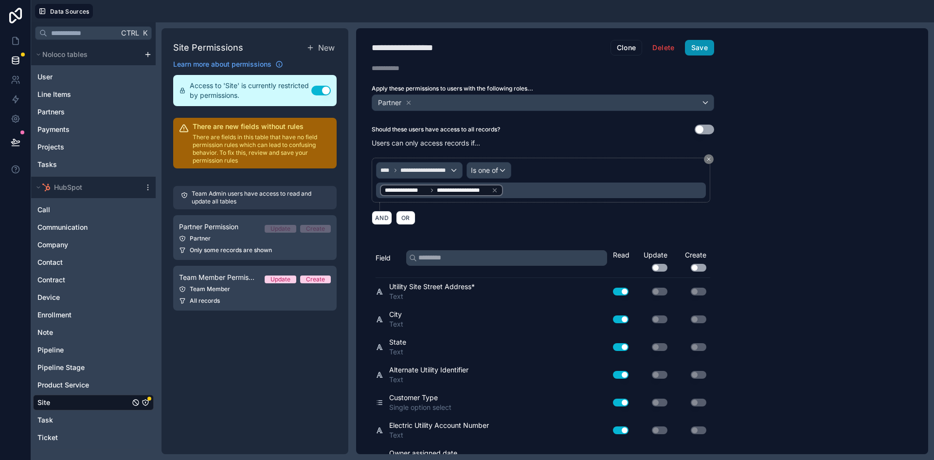
click at [704, 48] on button "Save" at bounding box center [699, 48] width 29 height 16
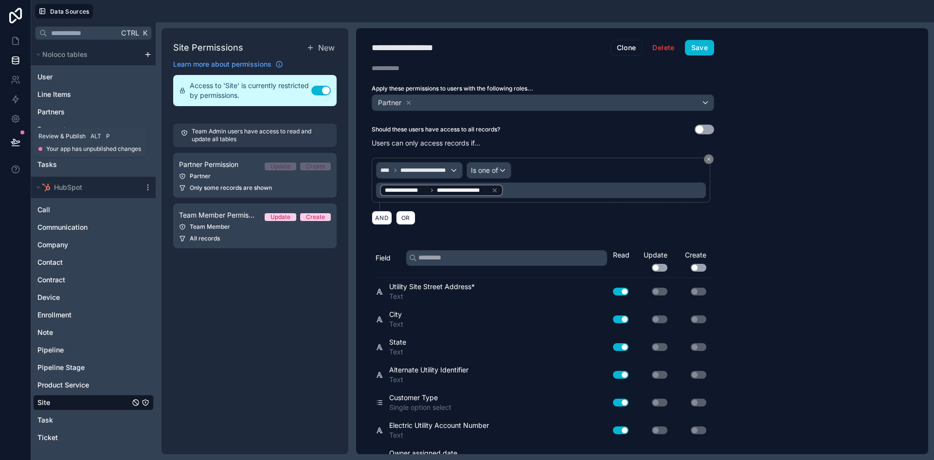
click at [17, 140] on icon at bounding box center [16, 142] width 10 height 10
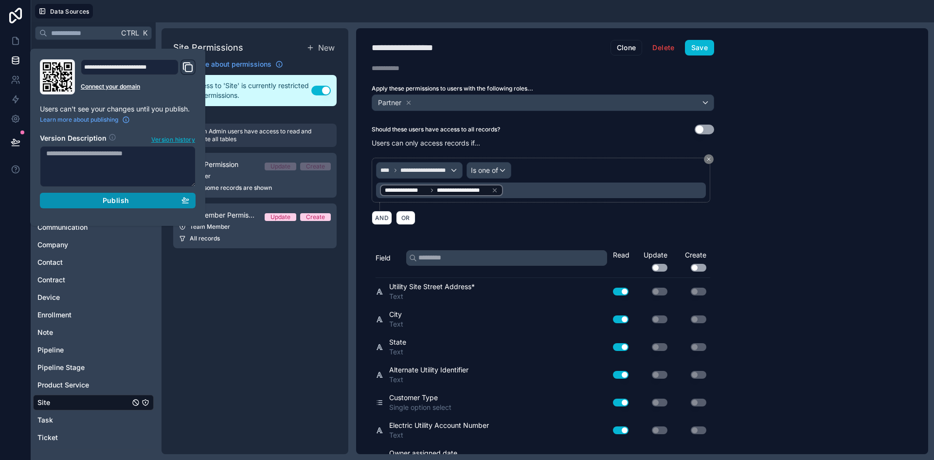
click at [139, 198] on div "Publish" at bounding box center [117, 200] width 143 height 9
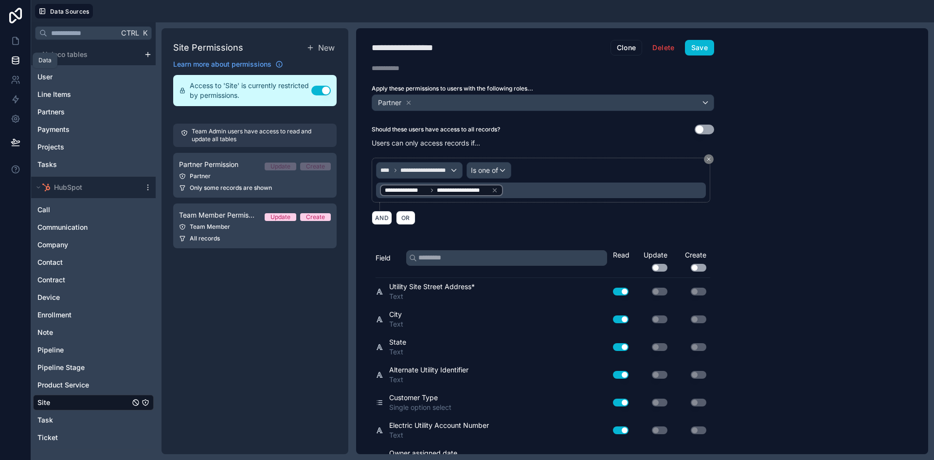
click at [18, 61] on icon at bounding box center [15, 60] width 6 height 4
click at [19, 45] on icon at bounding box center [16, 41] width 10 height 10
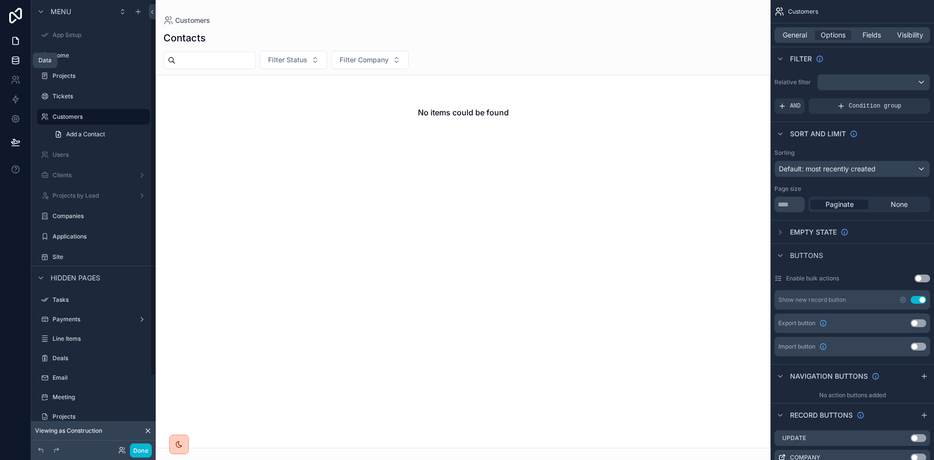
click at [16, 60] on icon at bounding box center [16, 60] width 10 height 10
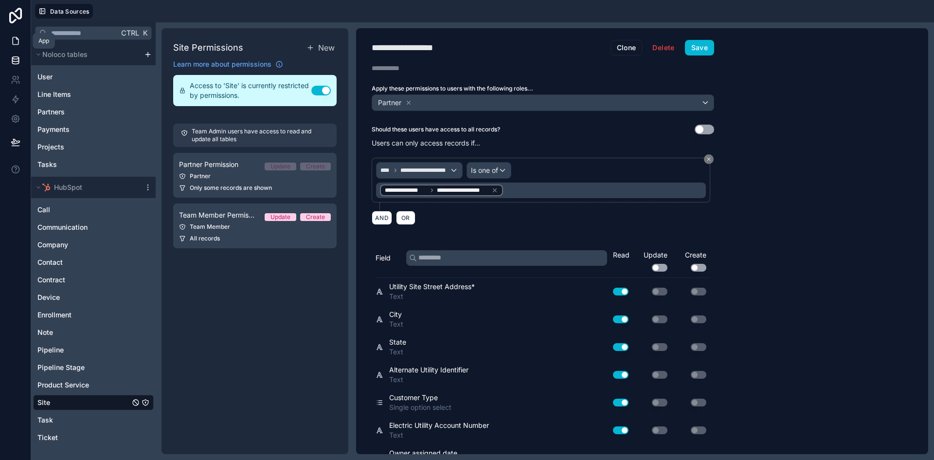
click at [13, 39] on icon at bounding box center [16, 40] width 6 height 7
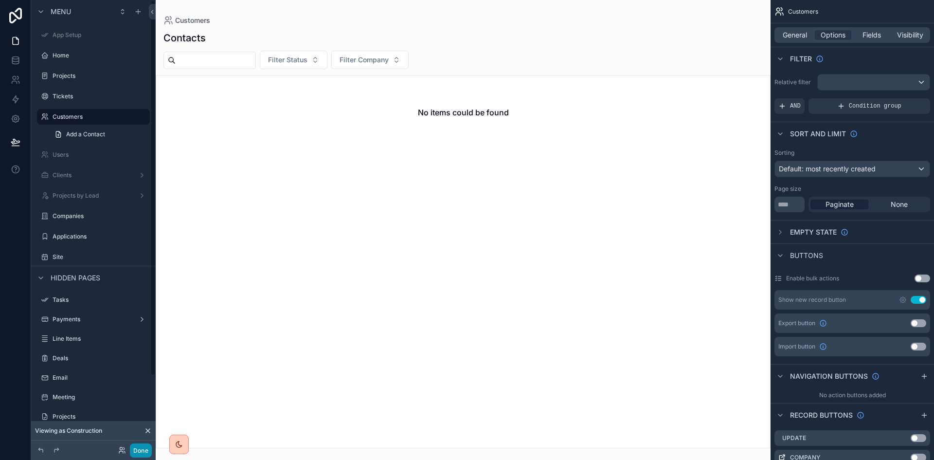
click at [136, 448] on button "Done" at bounding box center [141, 450] width 22 height 14
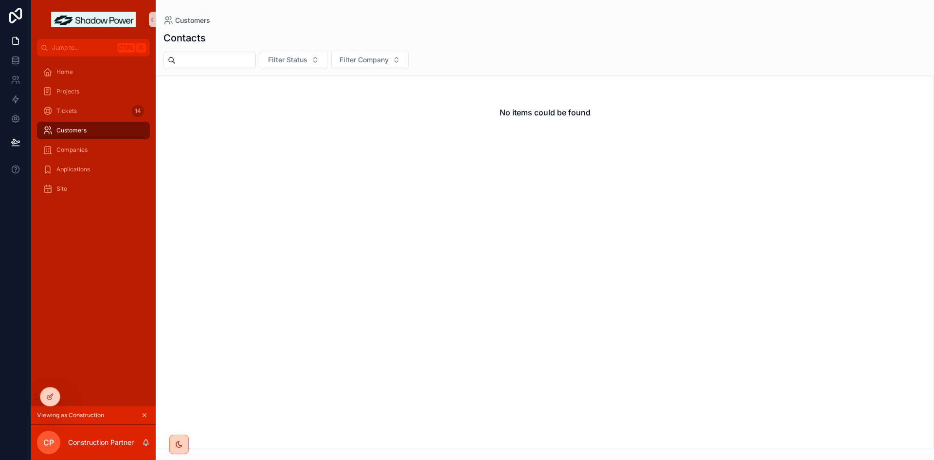
click at [82, 128] on span "Customers" at bounding box center [71, 130] width 30 height 8
click at [80, 111] on div "Tickets 14" at bounding box center [93, 111] width 101 height 16
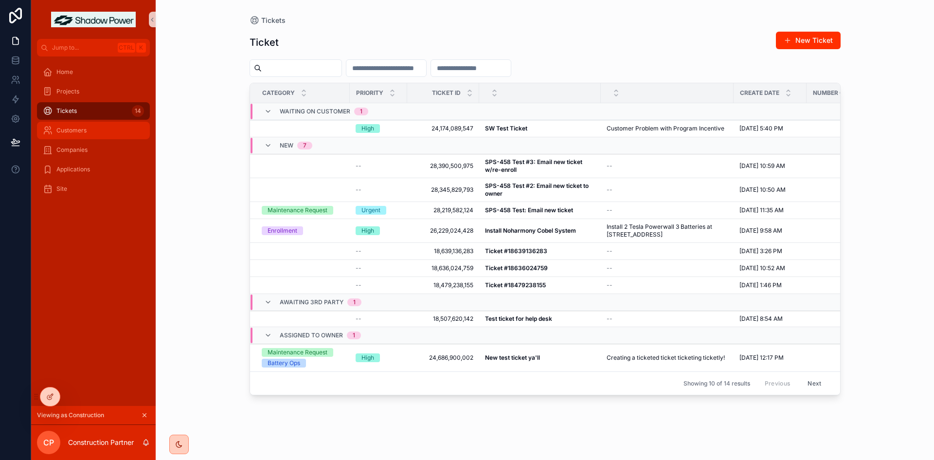
click at [81, 133] on span "Customers" at bounding box center [71, 130] width 30 height 8
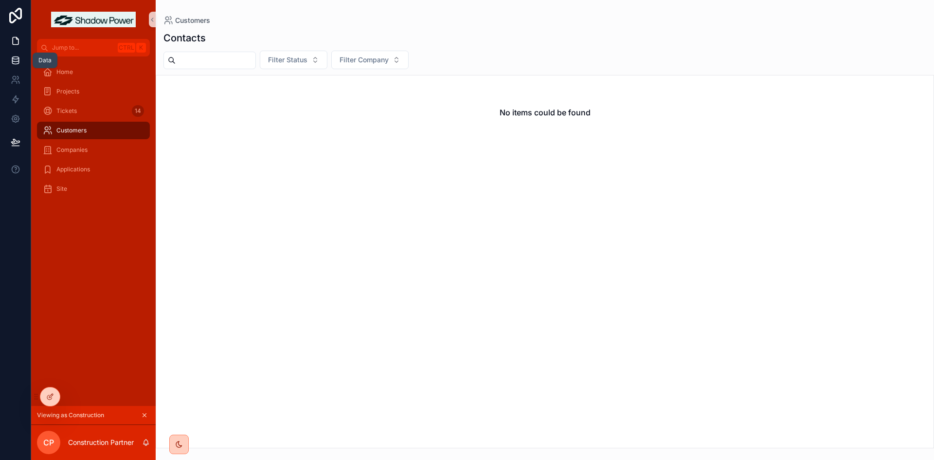
click at [18, 60] on icon at bounding box center [15, 62] width 6 height 4
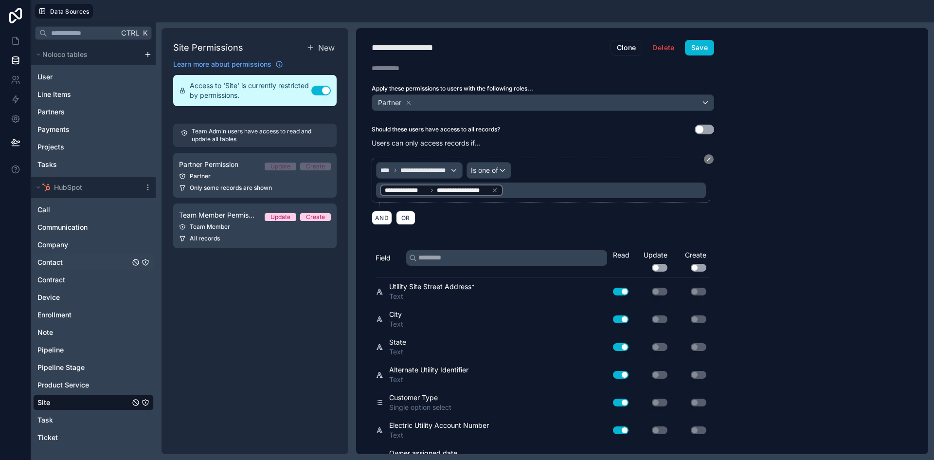
click at [76, 262] on link "Contact" at bounding box center [83, 262] width 92 height 10
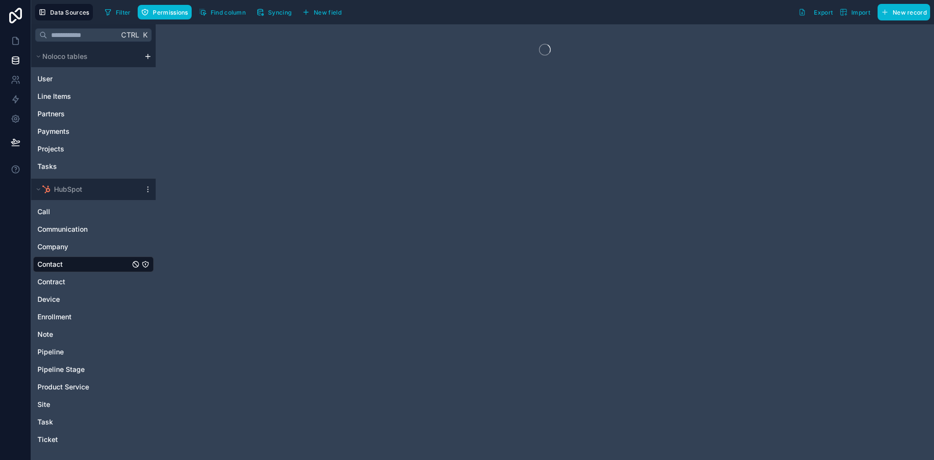
click at [145, 264] on icon "Contact" at bounding box center [145, 264] width 0 height 1
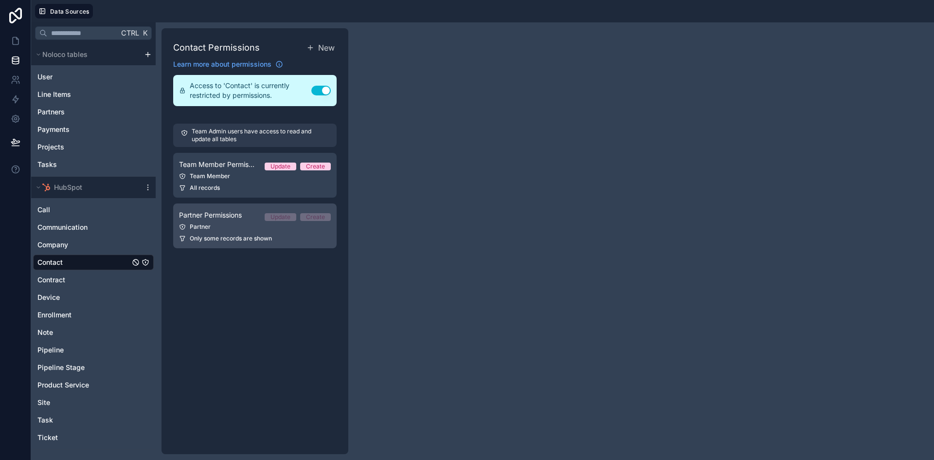
click at [228, 227] on div "Partner" at bounding box center [255, 227] width 152 height 8
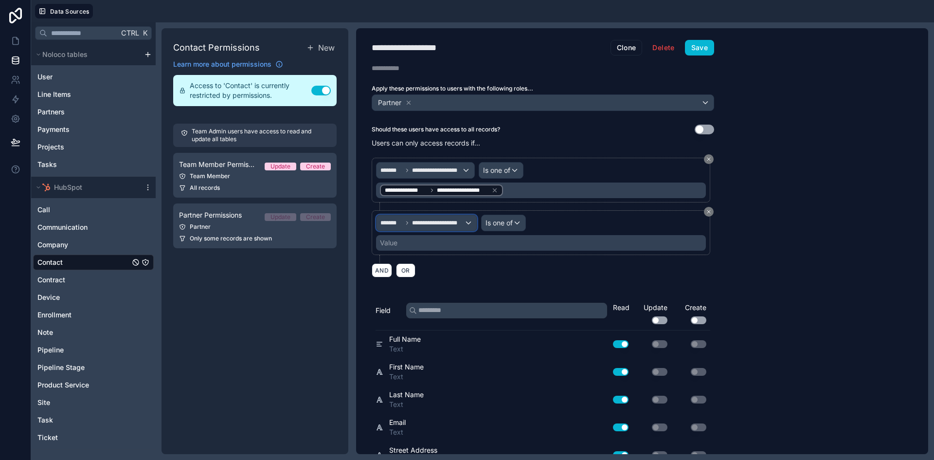
click at [469, 222] on div "**********" at bounding box center [426, 223] width 100 height 16
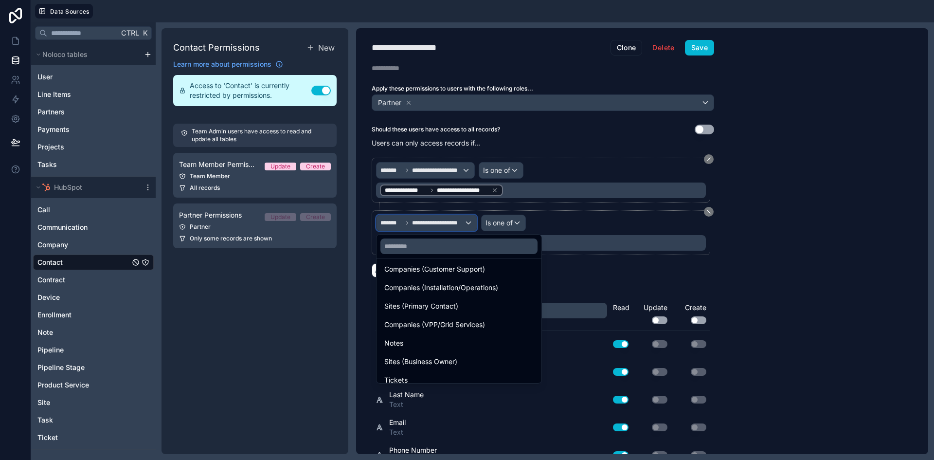
scroll to position [1556, 0]
click at [486, 247] on input "text" at bounding box center [458, 246] width 157 height 16
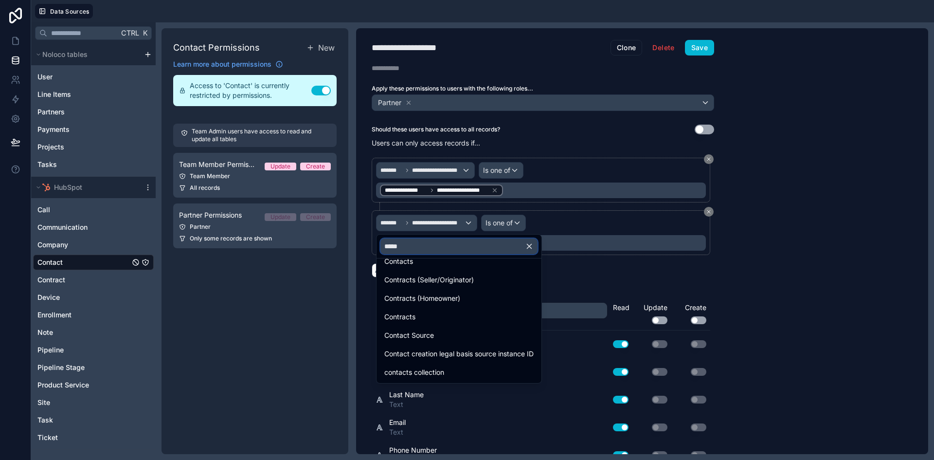
scroll to position [0, 0]
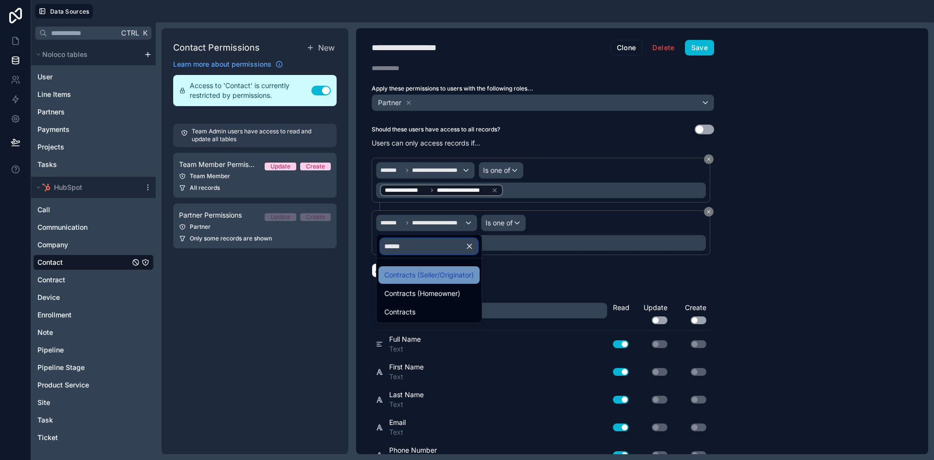
type input "******"
click at [433, 280] on span "Contracts (Seller/Originator)" at bounding box center [428, 275] width 89 height 12
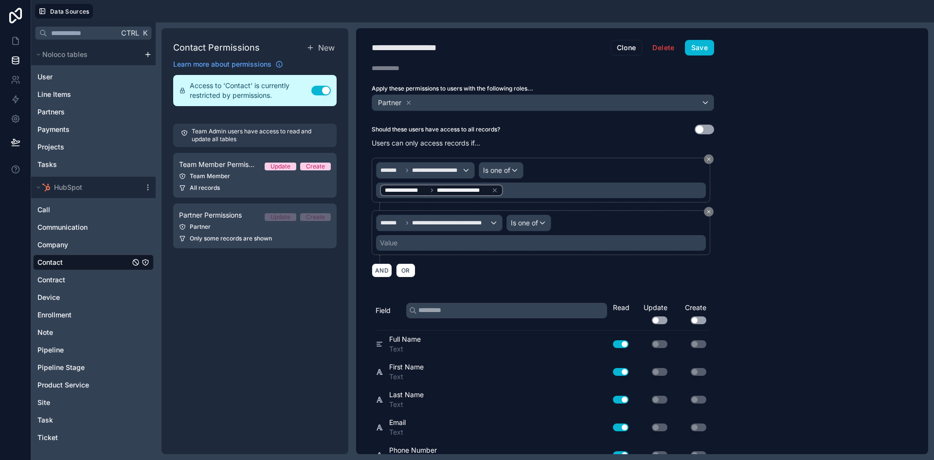
click at [491, 243] on div "Value" at bounding box center [541, 243] width 330 height 16
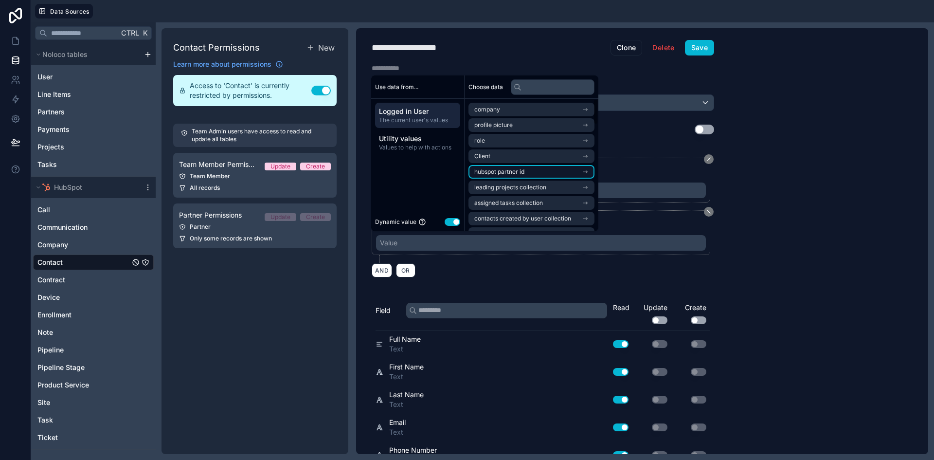
click at [559, 173] on li "hubspot partner id" at bounding box center [531, 172] width 126 height 14
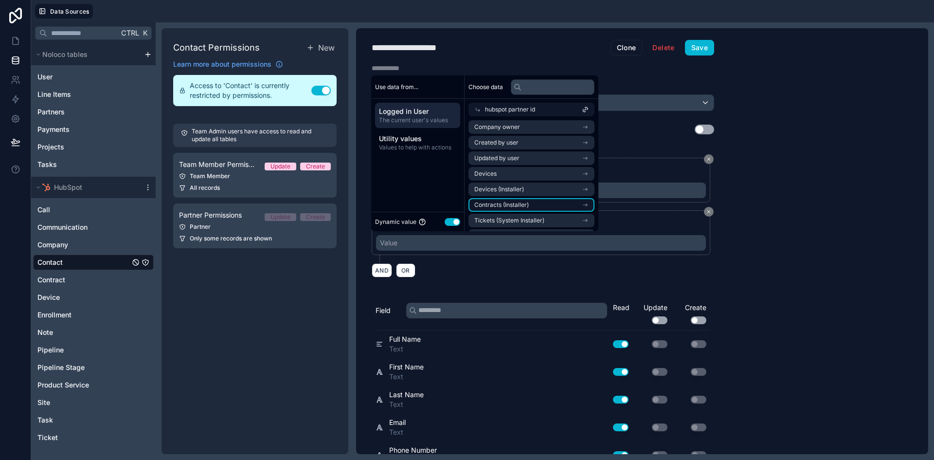
click at [560, 201] on li "Contracts (Installer)" at bounding box center [531, 205] width 126 height 14
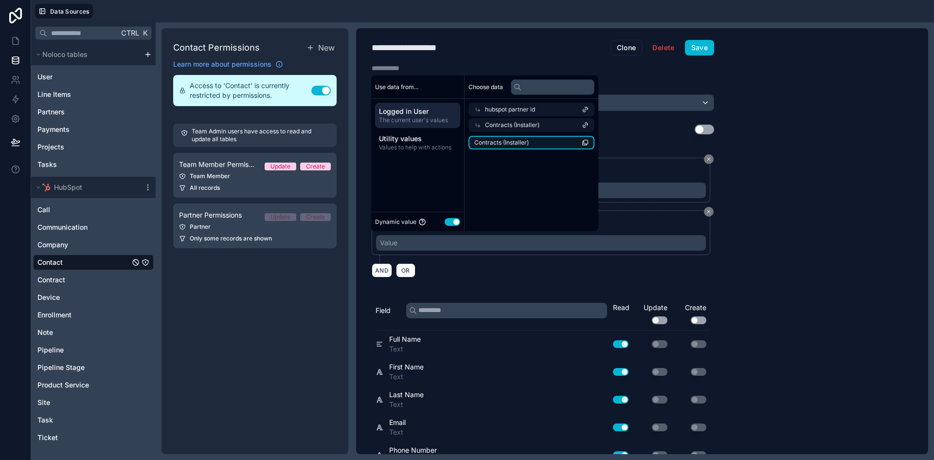
click at [551, 142] on li "Contracts (Installer)" at bounding box center [531, 143] width 126 height 14
click at [777, 206] on div "**********" at bounding box center [642, 241] width 572 height 426
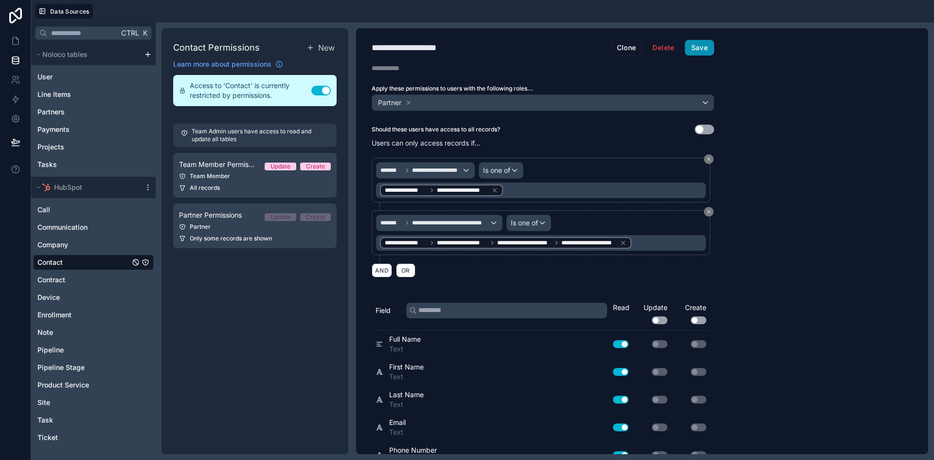
click at [700, 48] on button "Save" at bounding box center [699, 48] width 29 height 16
click at [15, 43] on icon at bounding box center [16, 41] width 10 height 10
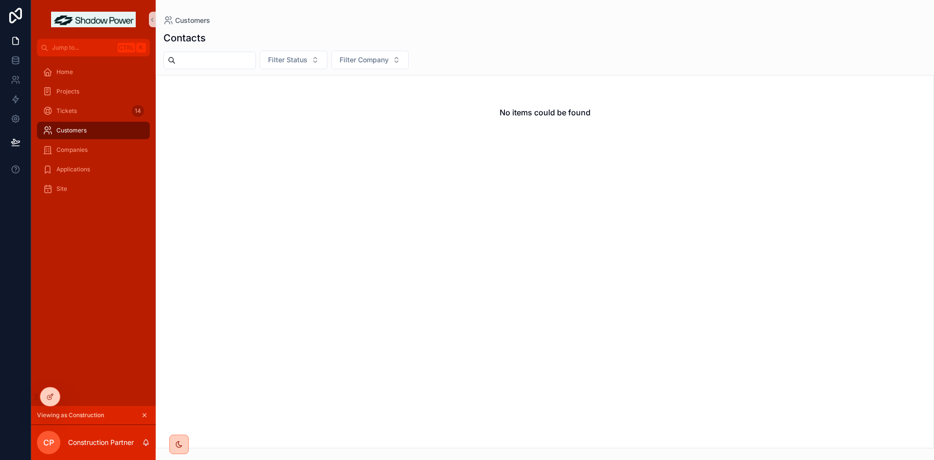
click at [91, 126] on div "Customers" at bounding box center [93, 131] width 101 height 16
click at [84, 93] on div "Projects" at bounding box center [93, 92] width 101 height 16
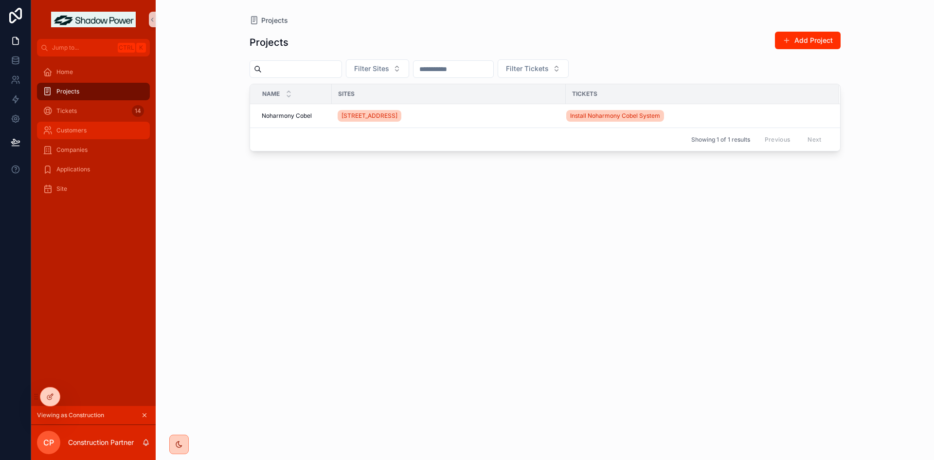
click at [83, 134] on span "Customers" at bounding box center [71, 130] width 30 height 8
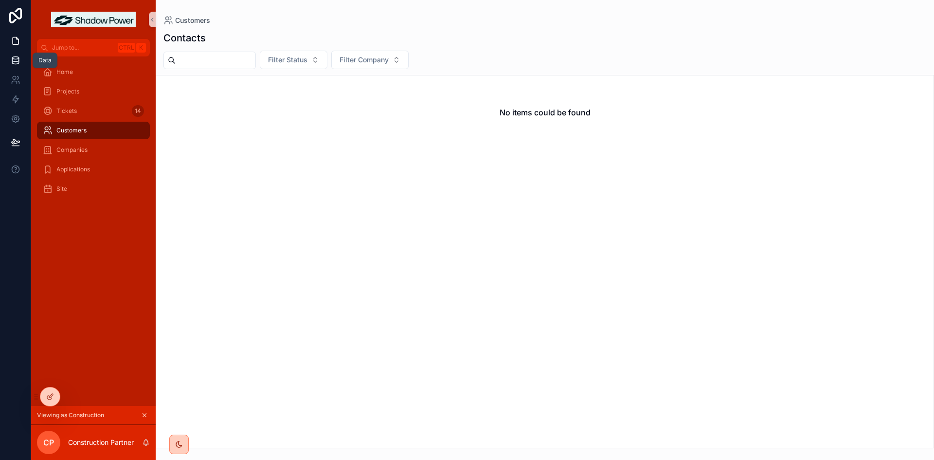
click at [17, 57] on icon at bounding box center [16, 60] width 10 height 10
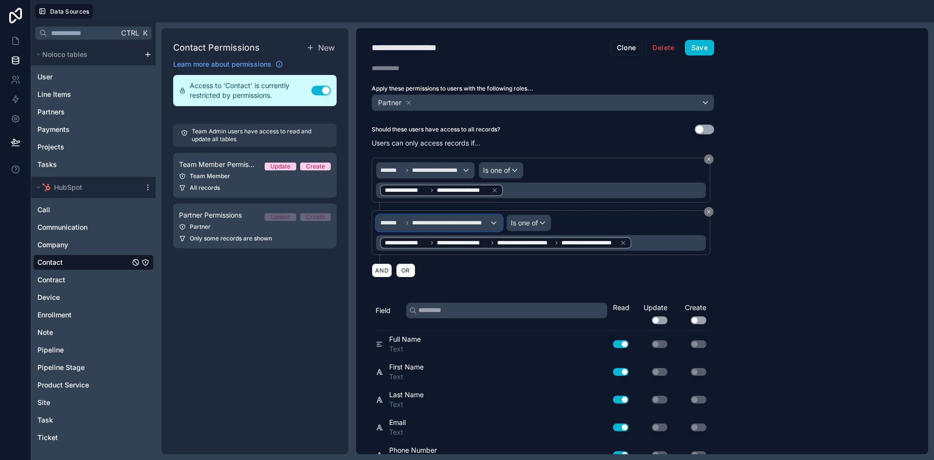
click at [421, 222] on span "**********" at bounding box center [451, 223] width 78 height 8
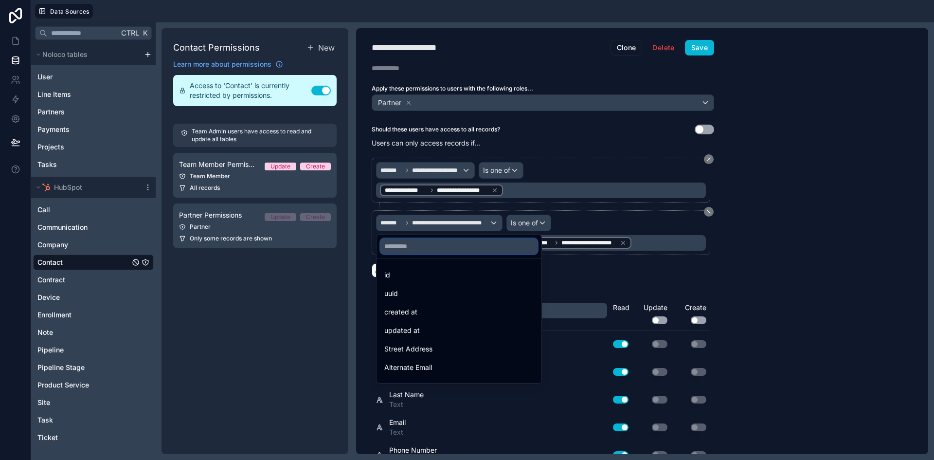
click at [450, 250] on input "text" at bounding box center [458, 246] width 157 height 16
click at [470, 220] on div at bounding box center [467, 230] width 934 height 460
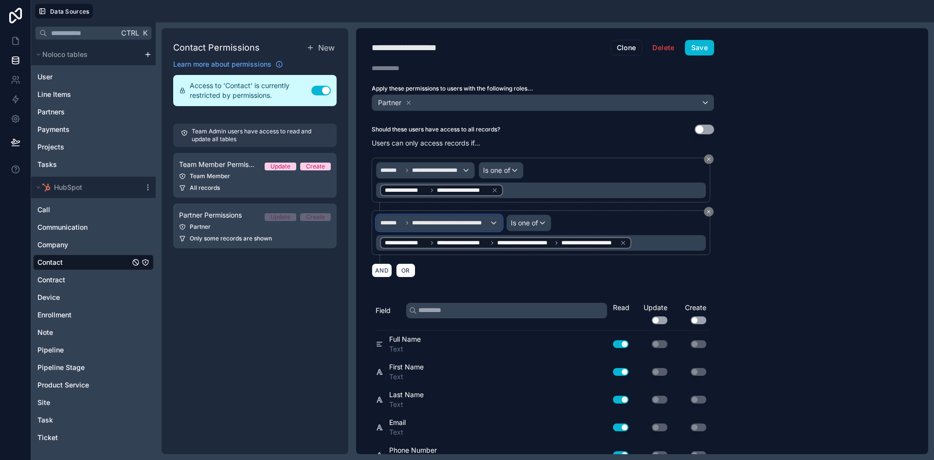
click at [466, 223] on span "**********" at bounding box center [451, 223] width 78 height 8
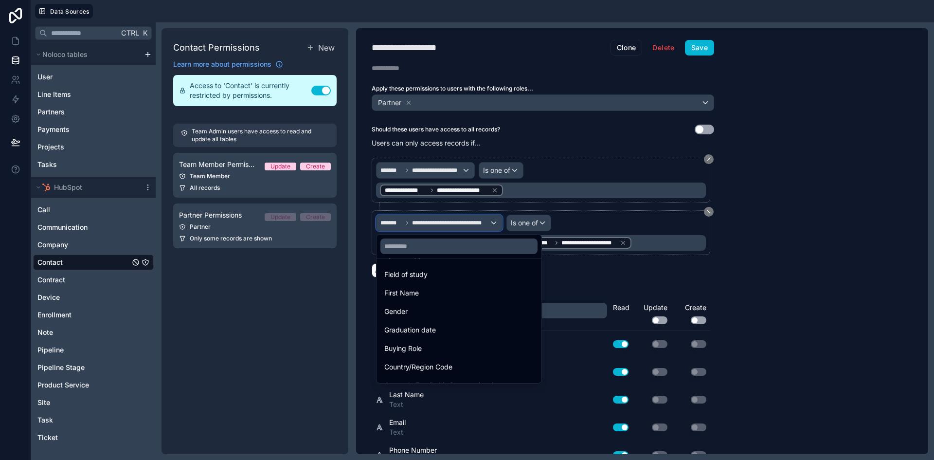
scroll to position [243, 0]
click at [437, 249] on input "text" at bounding box center [458, 246] width 157 height 16
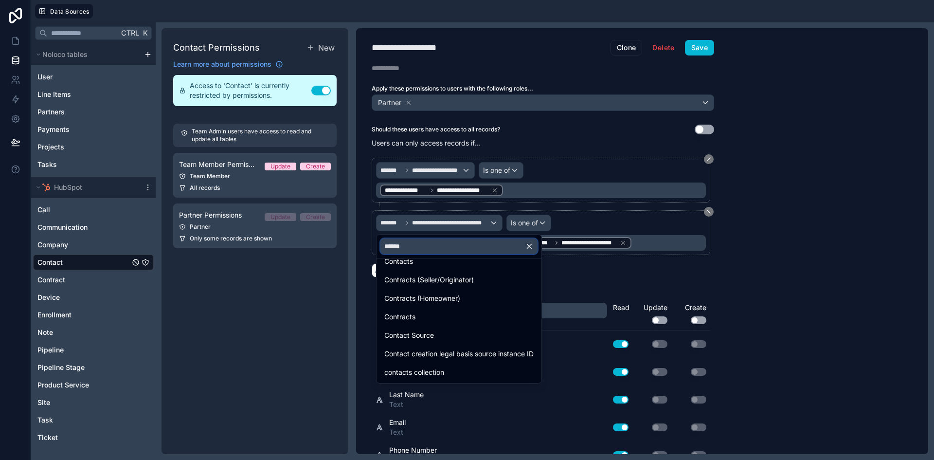
scroll to position [0, 0]
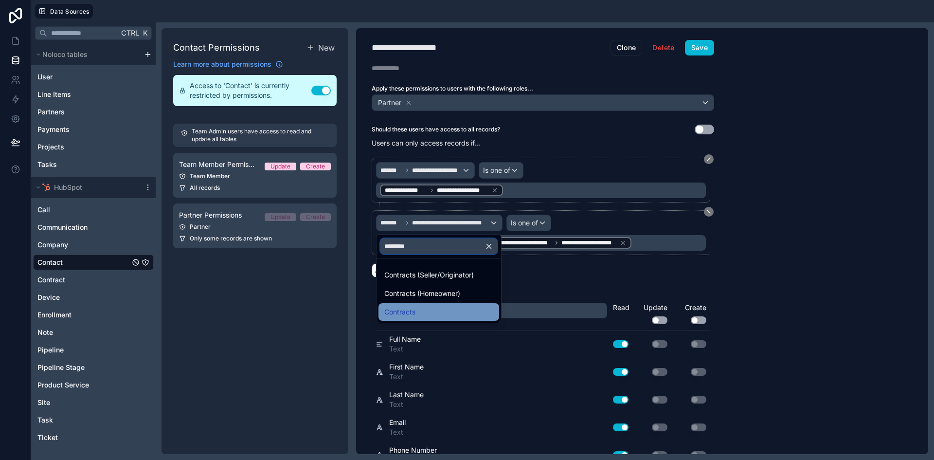
type input "********"
click at [438, 308] on div "Contracts" at bounding box center [438, 312] width 109 height 12
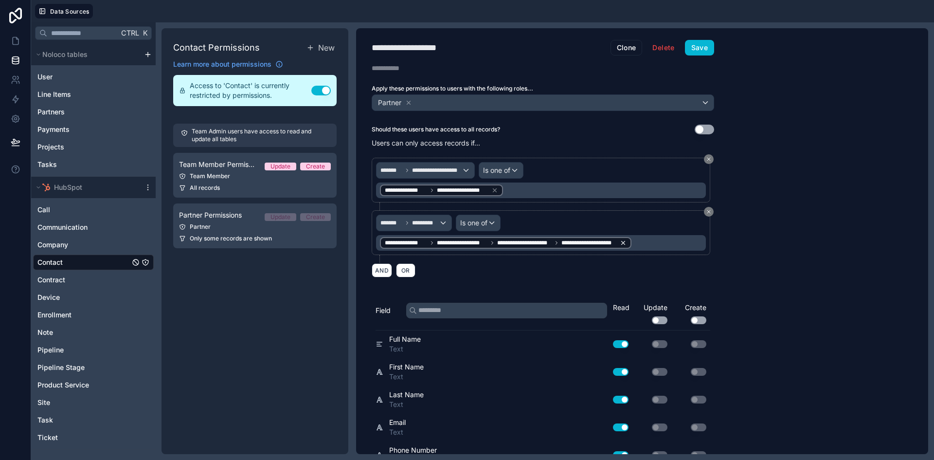
click at [467, 239] on span "**********" at bounding box center [462, 243] width 51 height 8
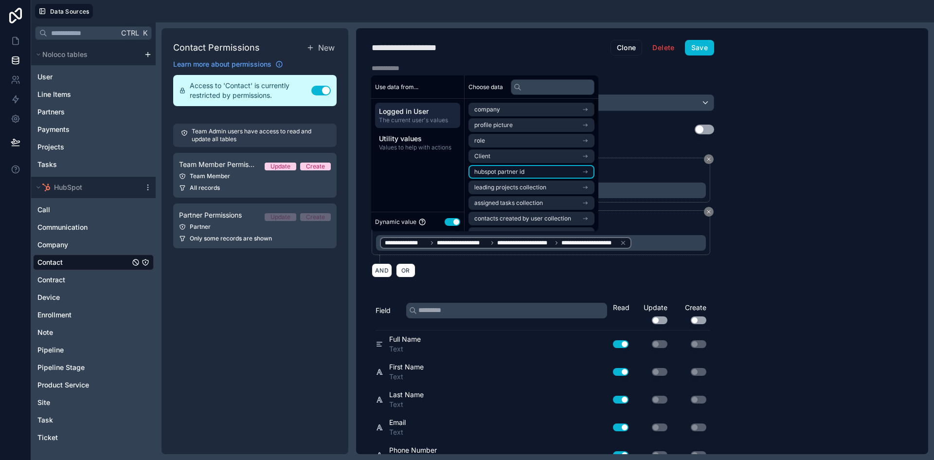
click at [547, 170] on li "hubspot partner id" at bounding box center [531, 172] width 126 height 14
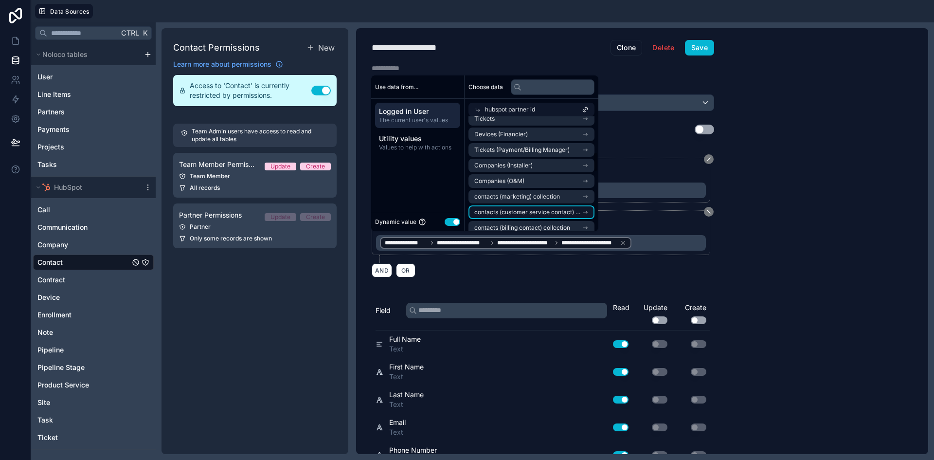
scroll to position [195, 0]
click at [545, 87] on input "text" at bounding box center [553, 87] width 84 height 16
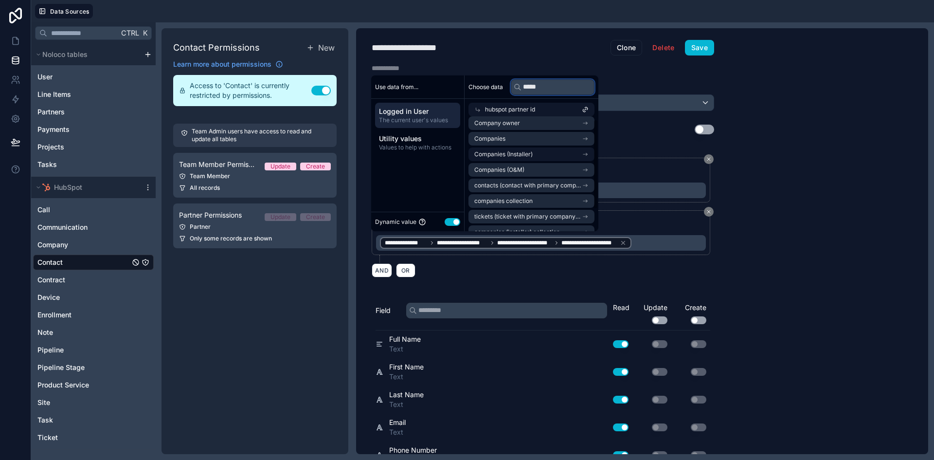
type input "*****"
click at [548, 159] on li "Companies (Installer)" at bounding box center [531, 154] width 126 height 14
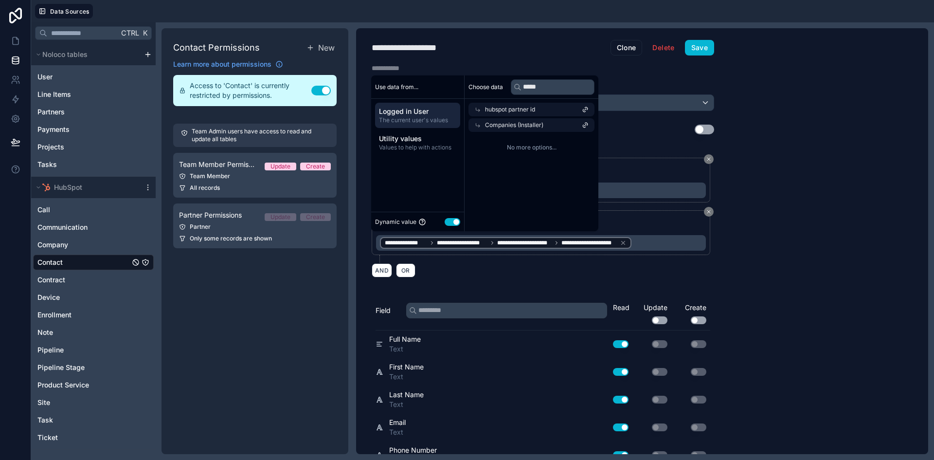
click at [554, 172] on div "Choose data ***** hubspot partner id Companies (Installer) No more options..." at bounding box center [531, 153] width 134 height 156
click at [541, 145] on span "No more options..." at bounding box center [531, 147] width 126 height 8
click at [856, 198] on div "**********" at bounding box center [642, 241] width 572 height 426
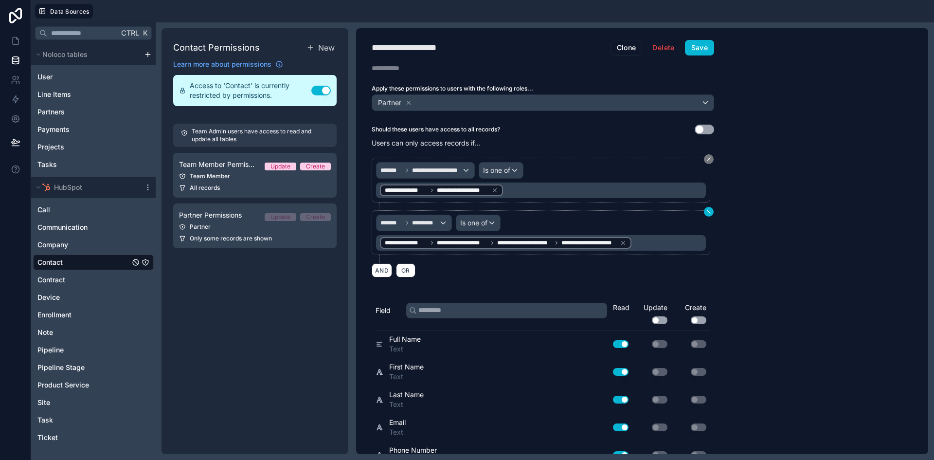
click at [708, 209] on icon at bounding box center [709, 212] width 6 height 6
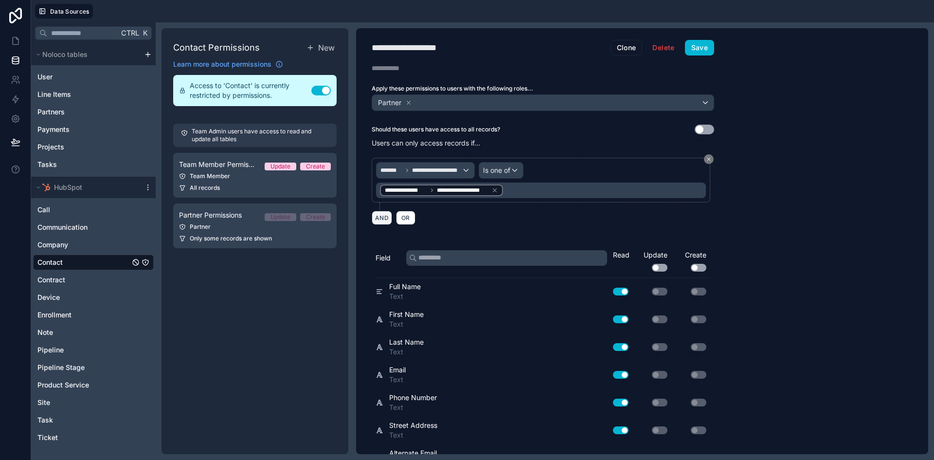
click at [379, 220] on button "AND" at bounding box center [382, 218] width 20 height 14
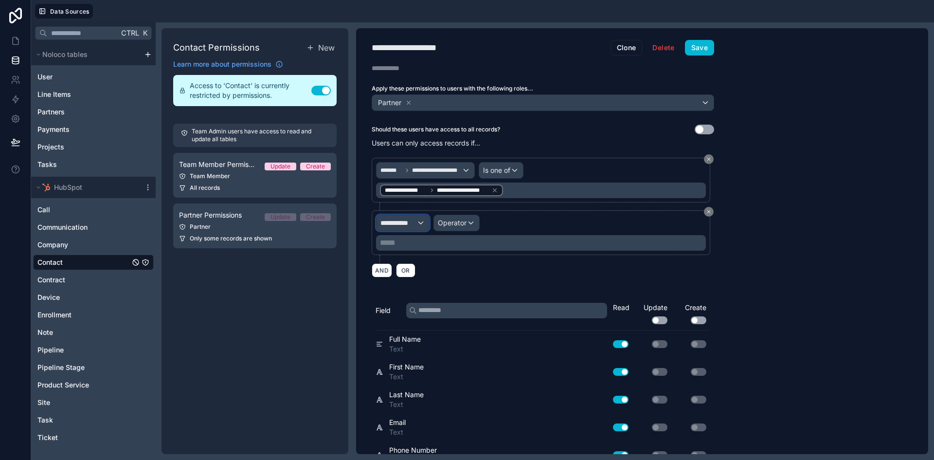
click at [409, 222] on span "**********" at bounding box center [398, 223] width 36 height 10
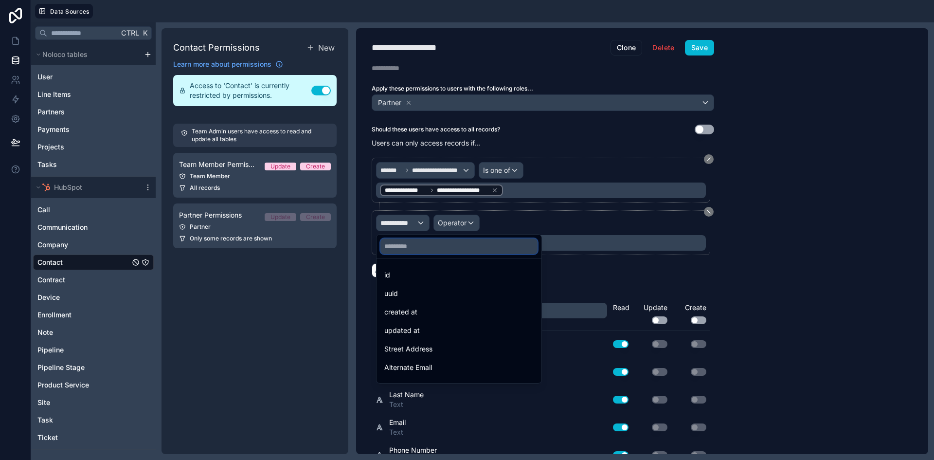
click at [401, 244] on input "text" at bounding box center [458, 246] width 157 height 16
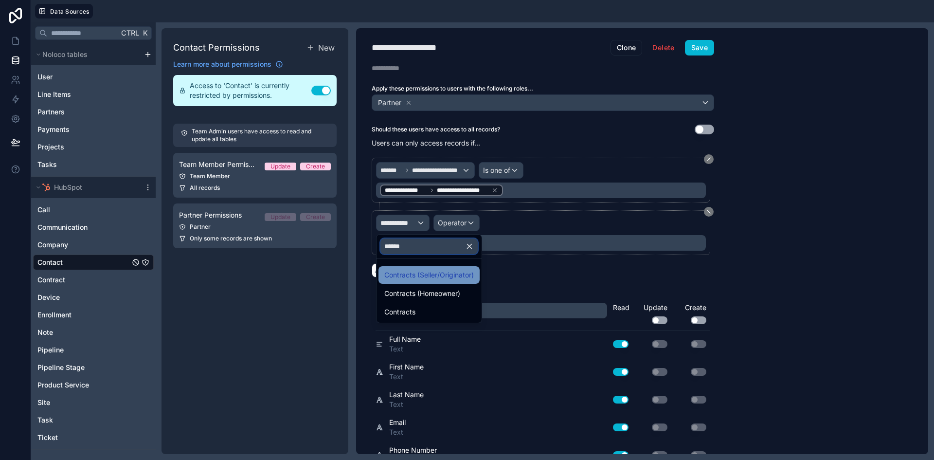
type input "******"
click at [401, 276] on span "Contracts (Seller/Originator)" at bounding box center [428, 275] width 89 height 12
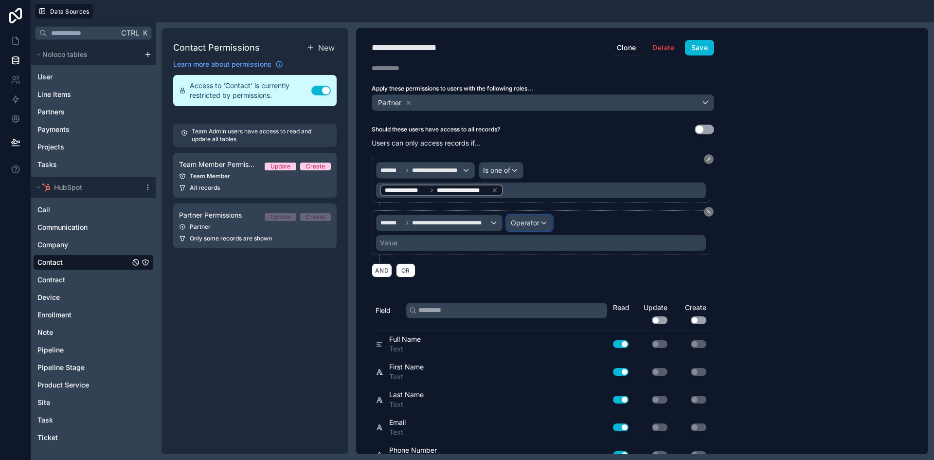
click at [539, 223] on span "Operator" at bounding box center [525, 222] width 29 height 8
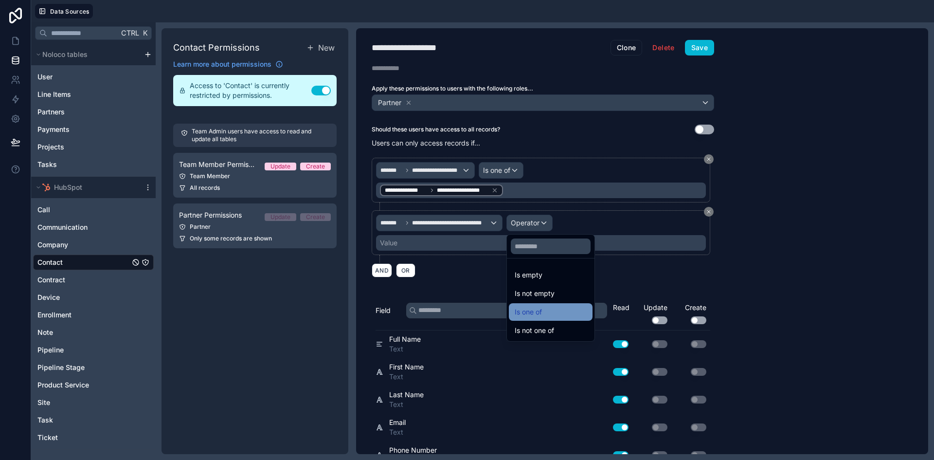
click at [543, 313] on div "Is one of" at bounding box center [551, 312] width 72 height 12
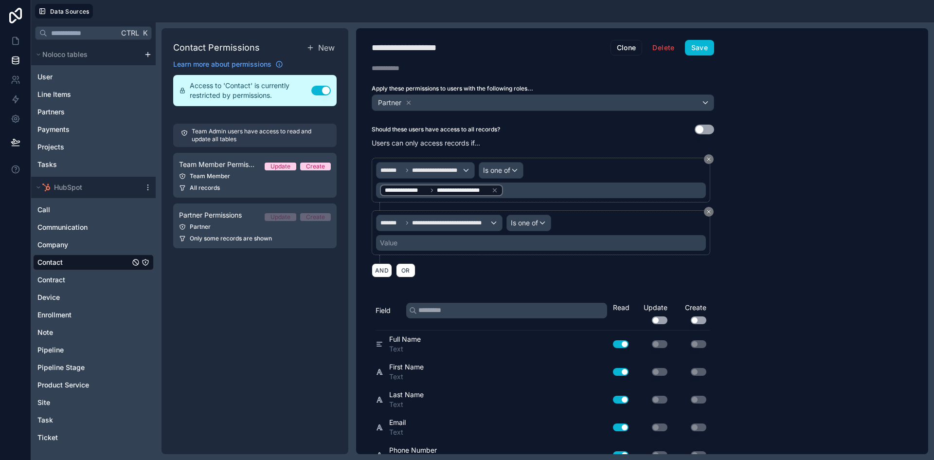
click at [440, 243] on div "Value" at bounding box center [541, 243] width 330 height 16
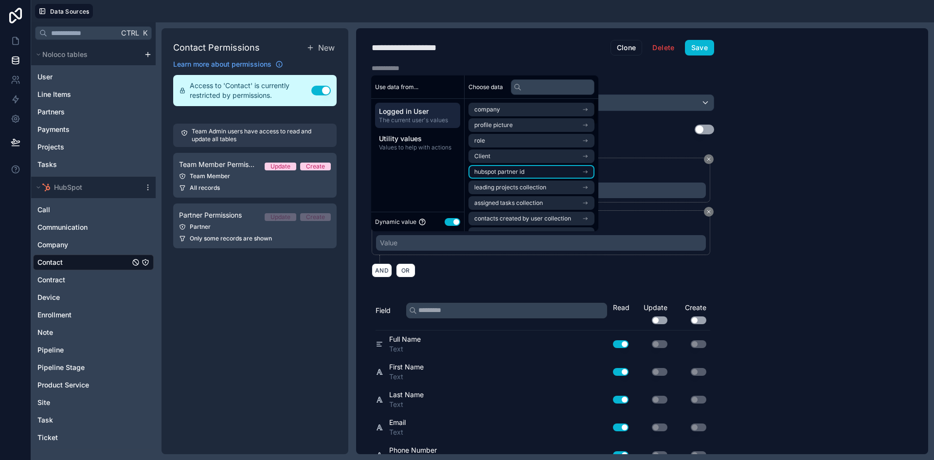
click at [509, 173] on span "hubspot partner id" at bounding box center [499, 172] width 50 height 8
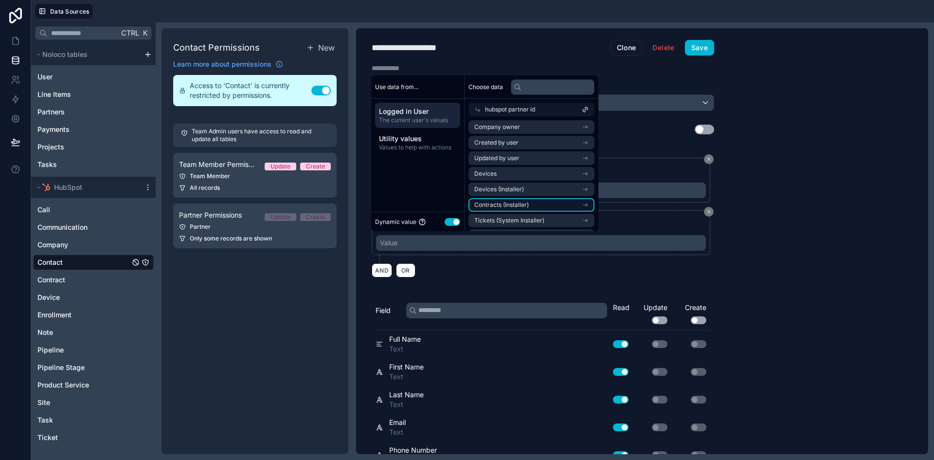
click at [582, 202] on li "Contracts (Installer)" at bounding box center [531, 205] width 126 height 14
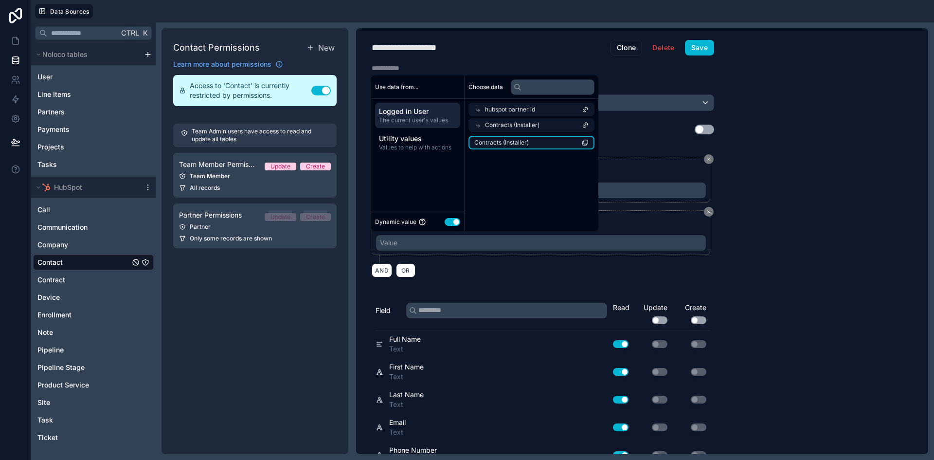
click at [549, 146] on li "Contracts (Installer)" at bounding box center [531, 143] width 126 height 14
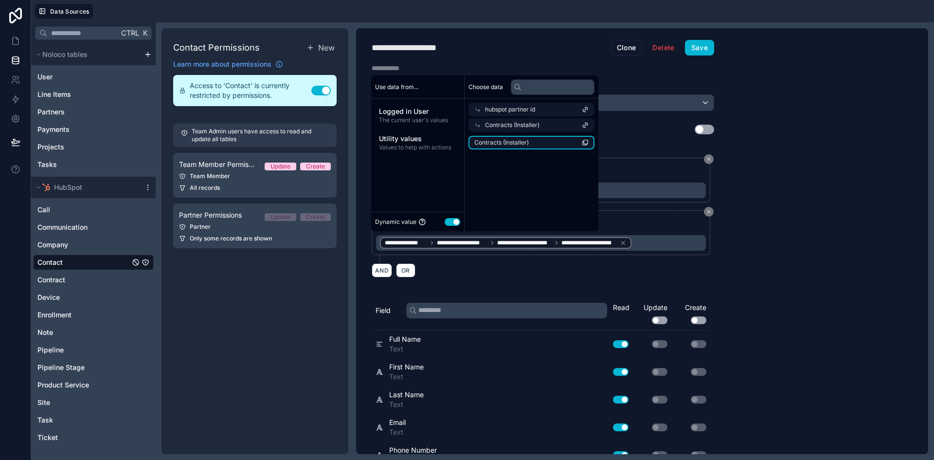
click at [588, 143] on icon "scrollable content" at bounding box center [586, 142] width 4 height 4
click at [540, 144] on li "Contracts (Installer)" at bounding box center [531, 143] width 126 height 14
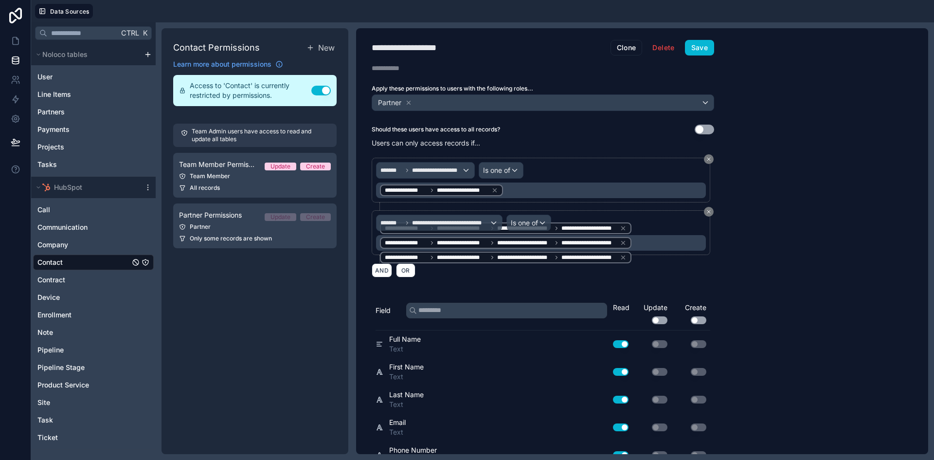
click at [829, 250] on div "**********" at bounding box center [642, 241] width 572 height 426
click at [625, 245] on icon at bounding box center [623, 242] width 7 height 7
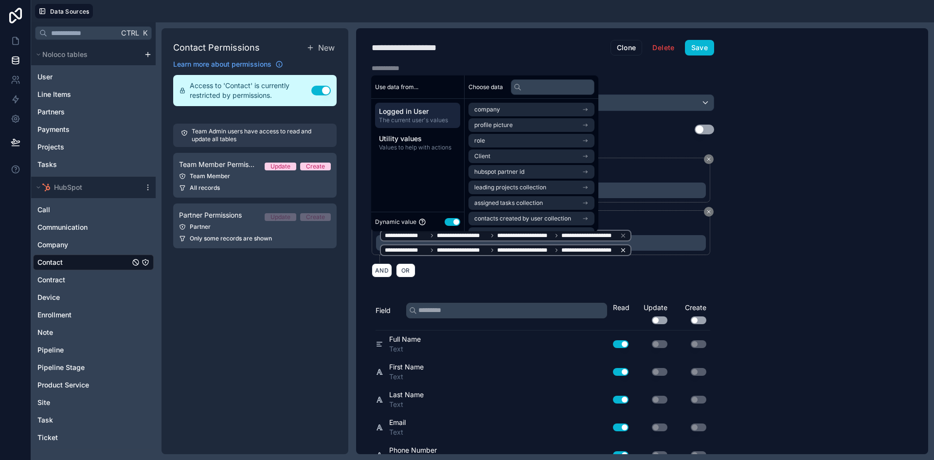
click at [624, 244] on div "**********" at bounding box center [505, 250] width 251 height 12
click at [624, 248] on icon at bounding box center [623, 250] width 7 height 7
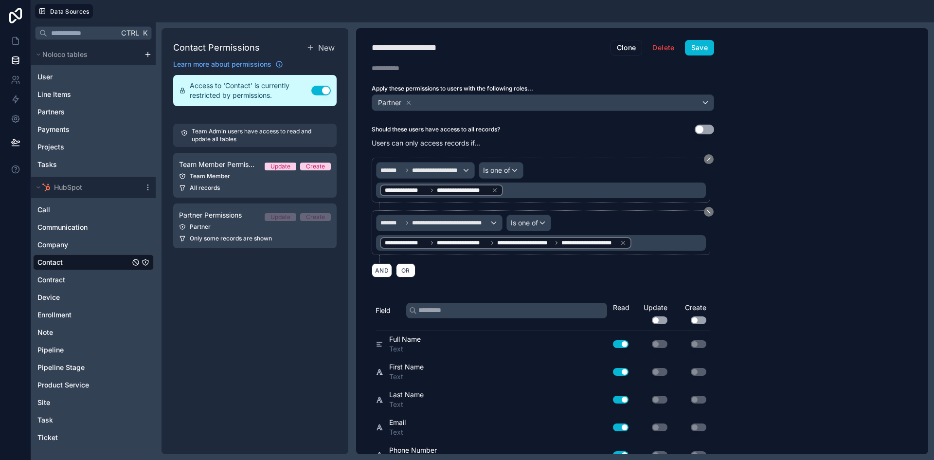
drag, startPoint x: 780, startPoint y: 255, endPoint x: 783, endPoint y: 247, distance: 8.3
click at [780, 255] on div "**********" at bounding box center [642, 241] width 572 height 426
click at [704, 42] on button "Save" at bounding box center [699, 48] width 29 height 16
click at [14, 143] on icon at bounding box center [16, 142] width 10 height 10
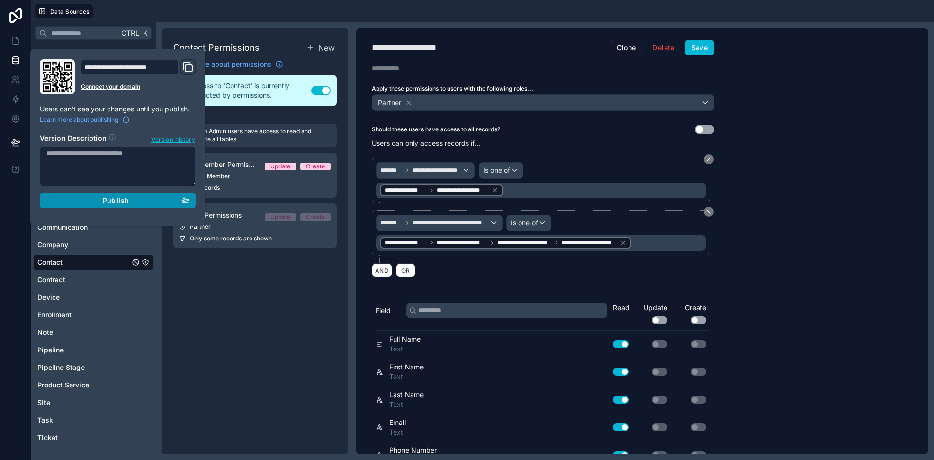
click at [135, 199] on div "Publish" at bounding box center [117, 200] width 143 height 9
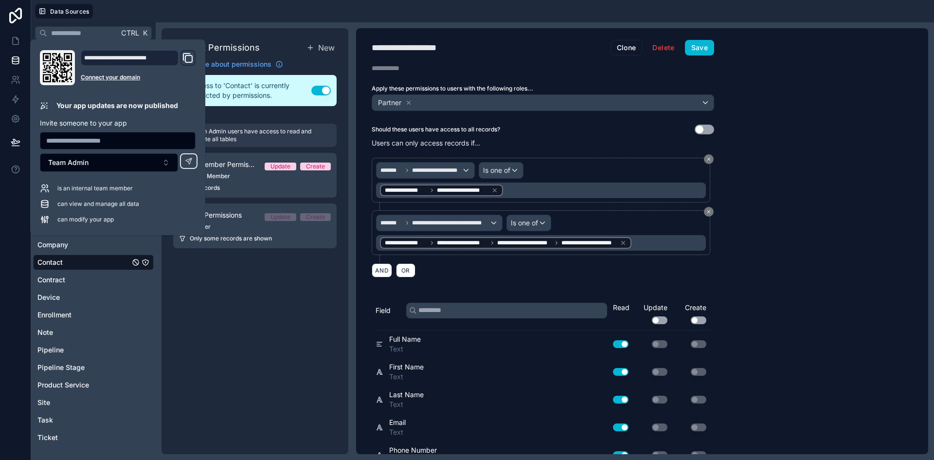
click at [207, 288] on div "Contact Permissions New Learn more about permissions Access to 'Contact' is cur…" at bounding box center [254, 241] width 187 height 426
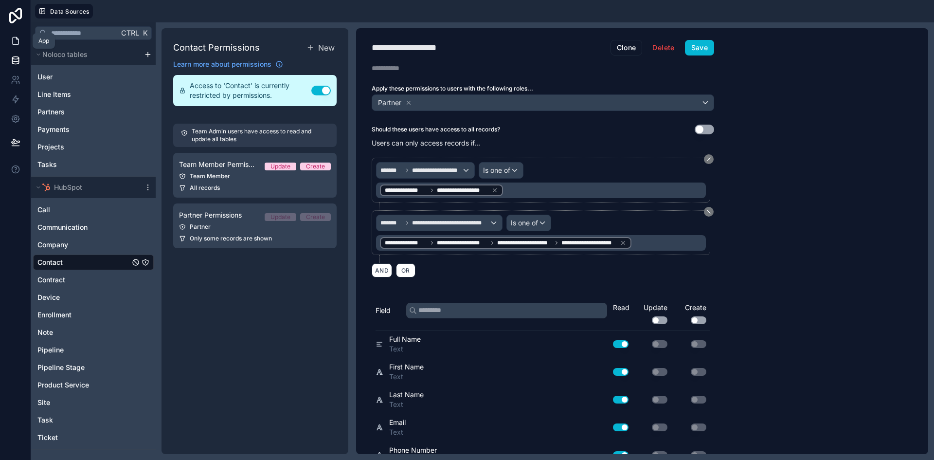
click at [17, 34] on link at bounding box center [15, 40] width 31 height 19
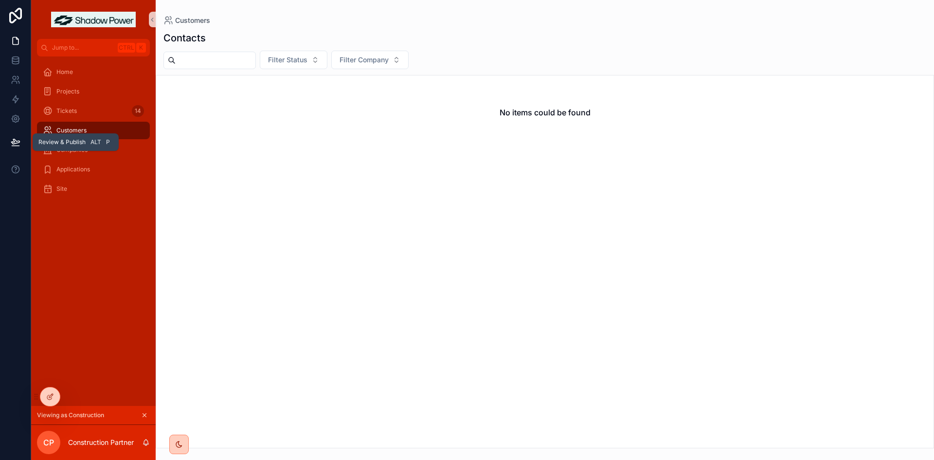
click at [18, 143] on icon at bounding box center [15, 141] width 8 height 5
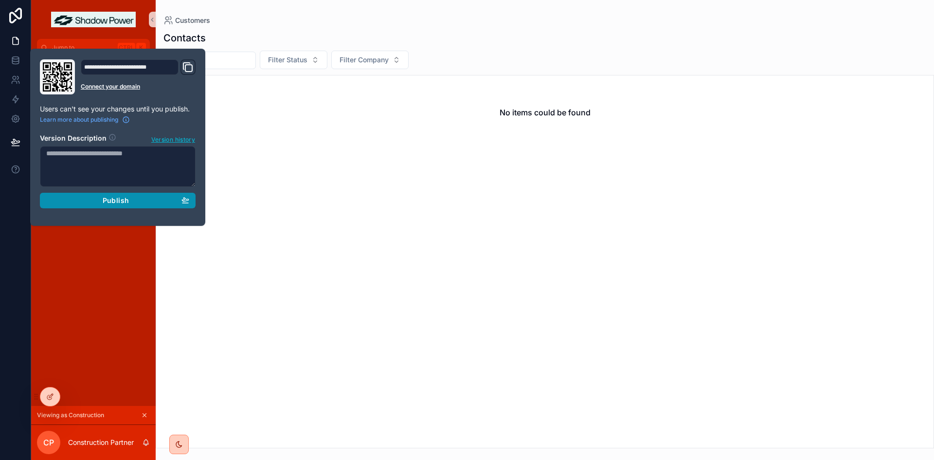
click at [108, 198] on span "Publish" at bounding box center [116, 200] width 26 height 9
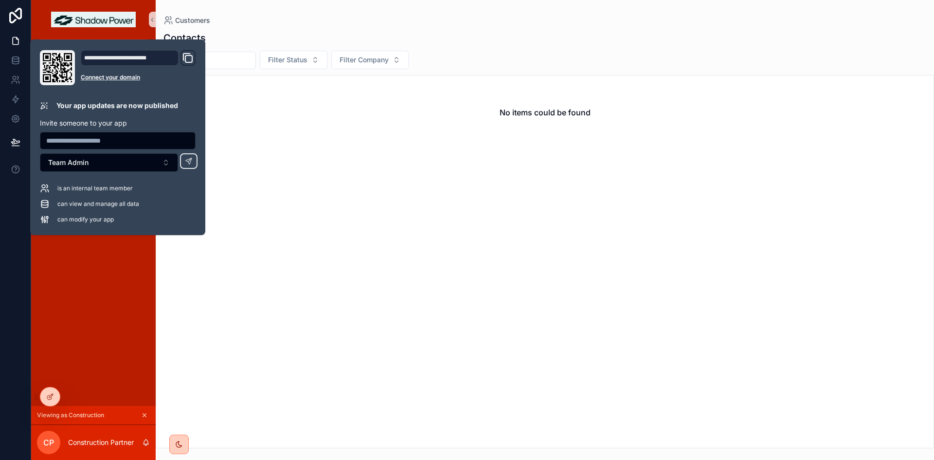
click at [338, 184] on div "No items could be found" at bounding box center [545, 261] width 778 height 373
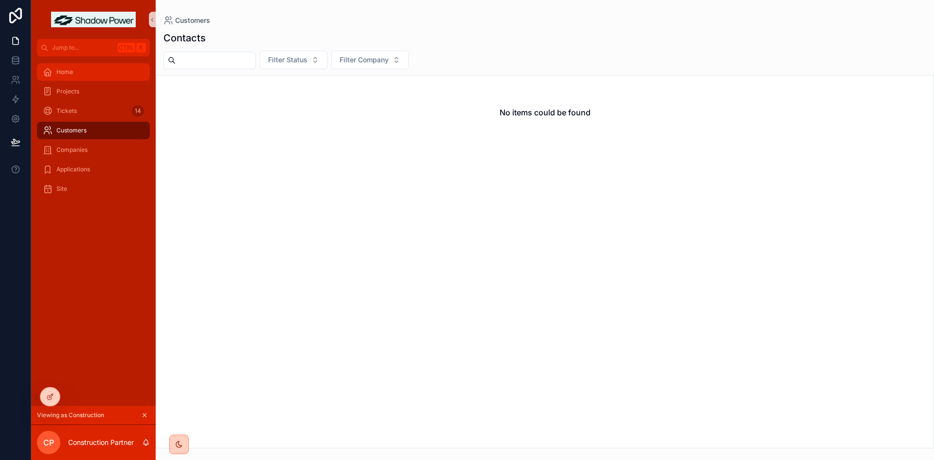
click at [68, 71] on span "Home" at bounding box center [64, 72] width 17 height 8
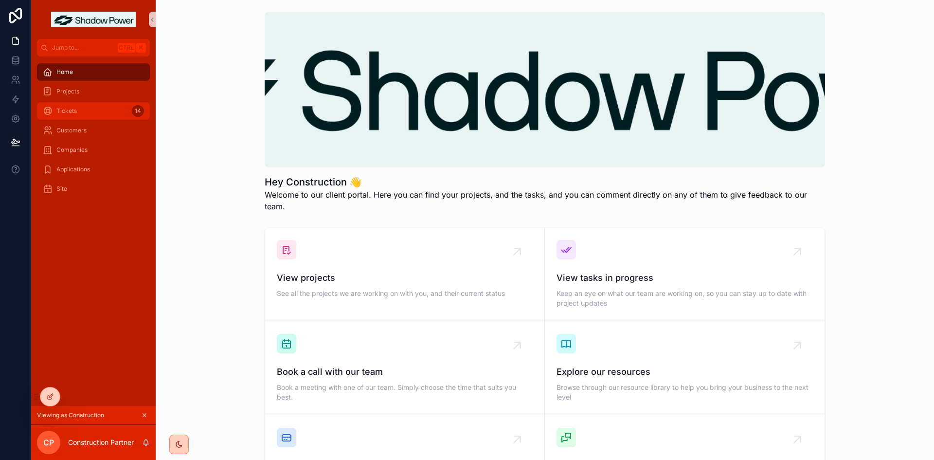
click at [74, 115] on div "Tickets 14" at bounding box center [93, 111] width 101 height 16
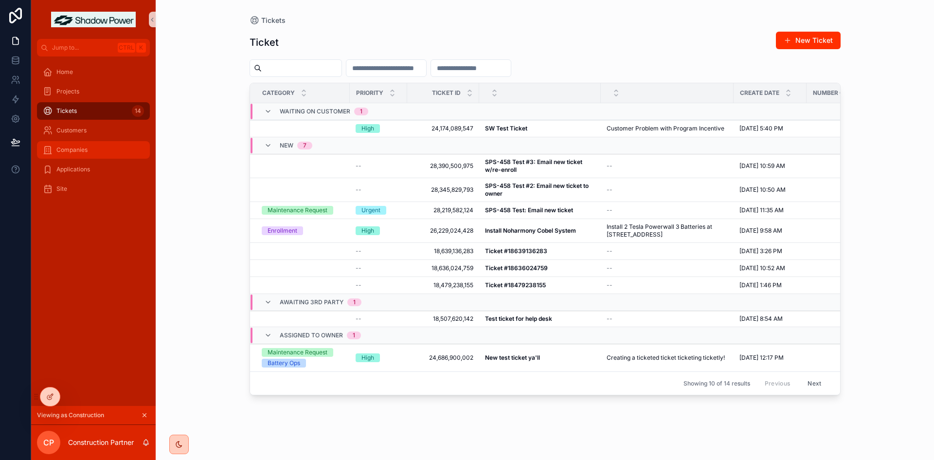
click at [73, 150] on span "Companies" at bounding box center [71, 150] width 31 height 8
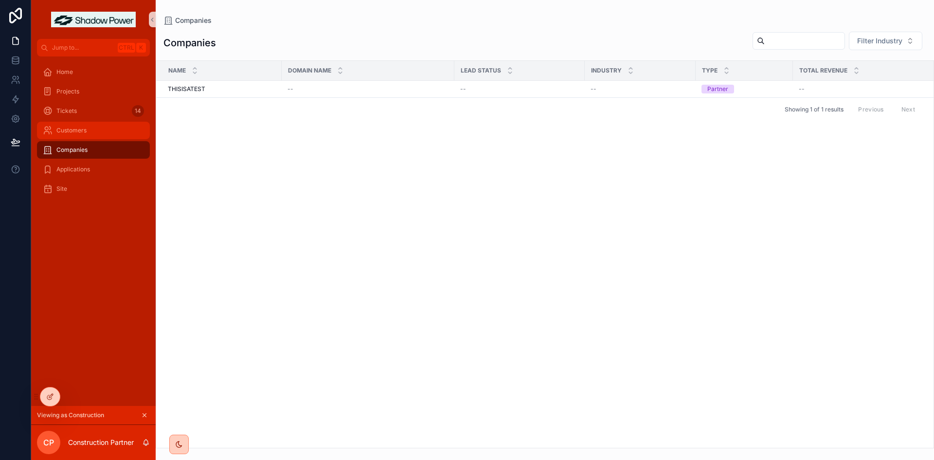
click at [82, 132] on span "Customers" at bounding box center [71, 130] width 30 height 8
